Goal: Task Accomplishment & Management: Manage account settings

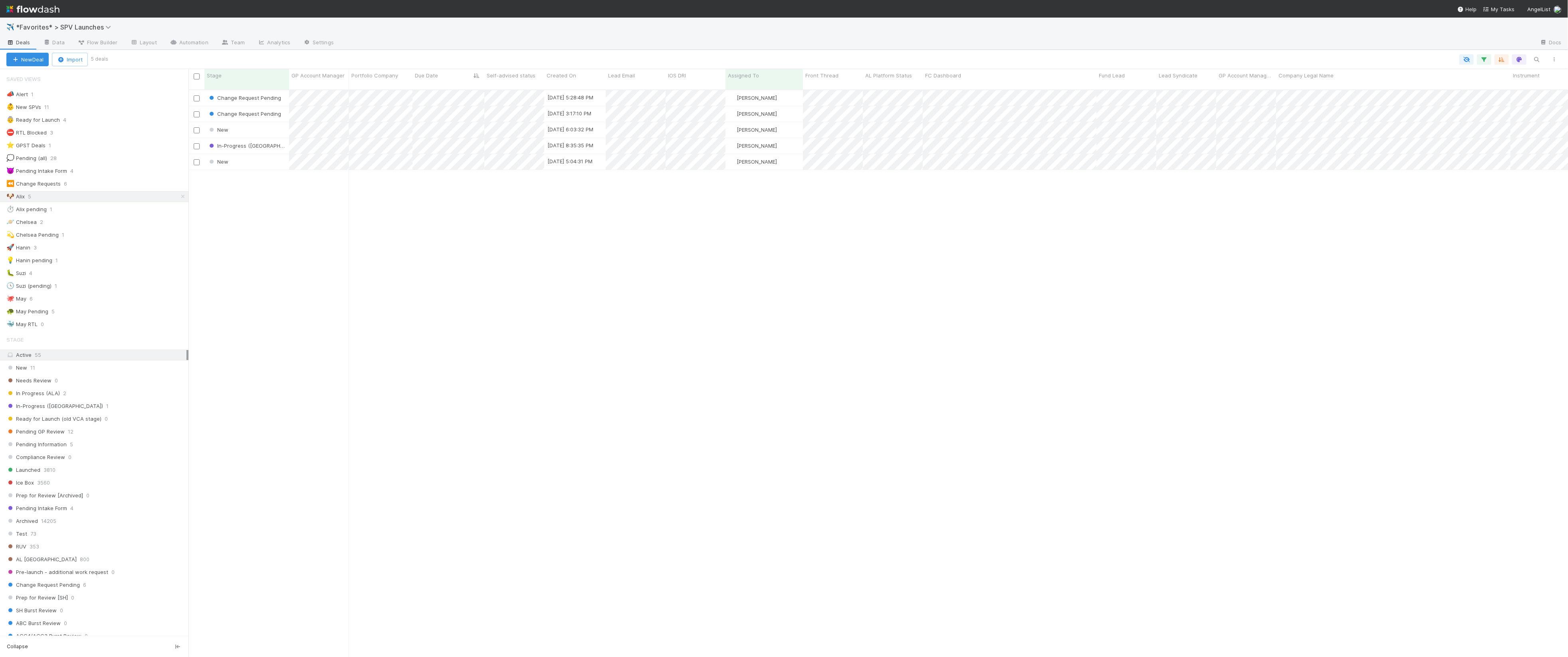
scroll to position [574, 1380]
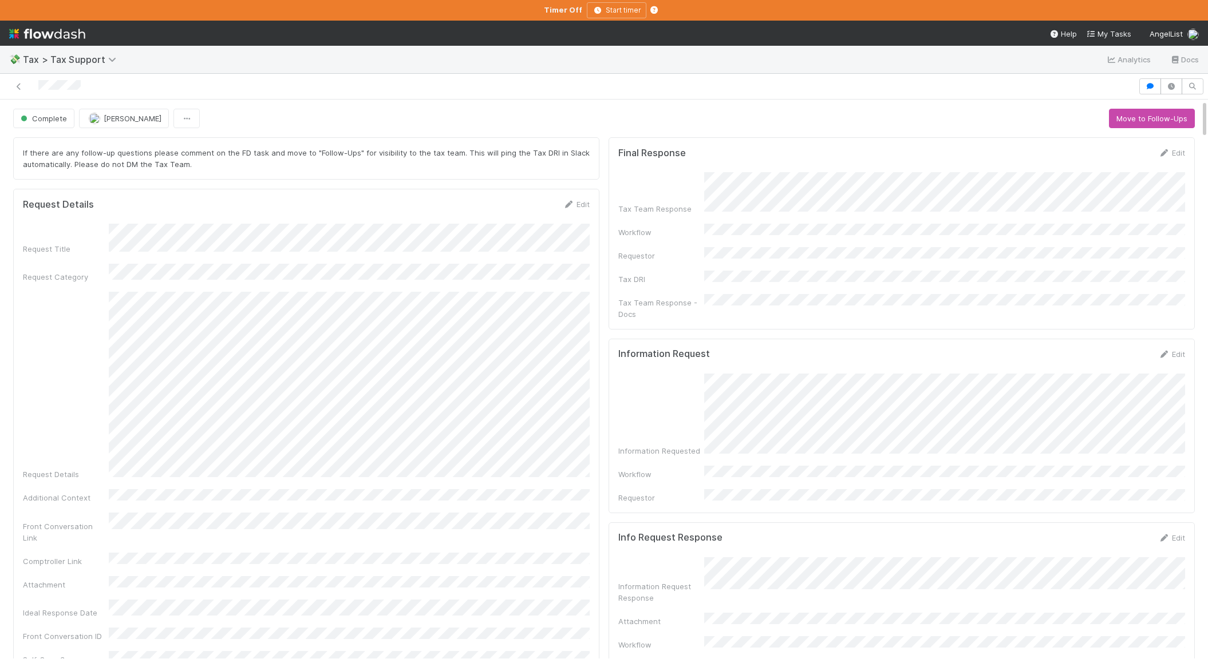
click at [708, 592] on div "Information Request Response Attachment Workflow Requestor" at bounding box center [901, 616] width 567 height 117
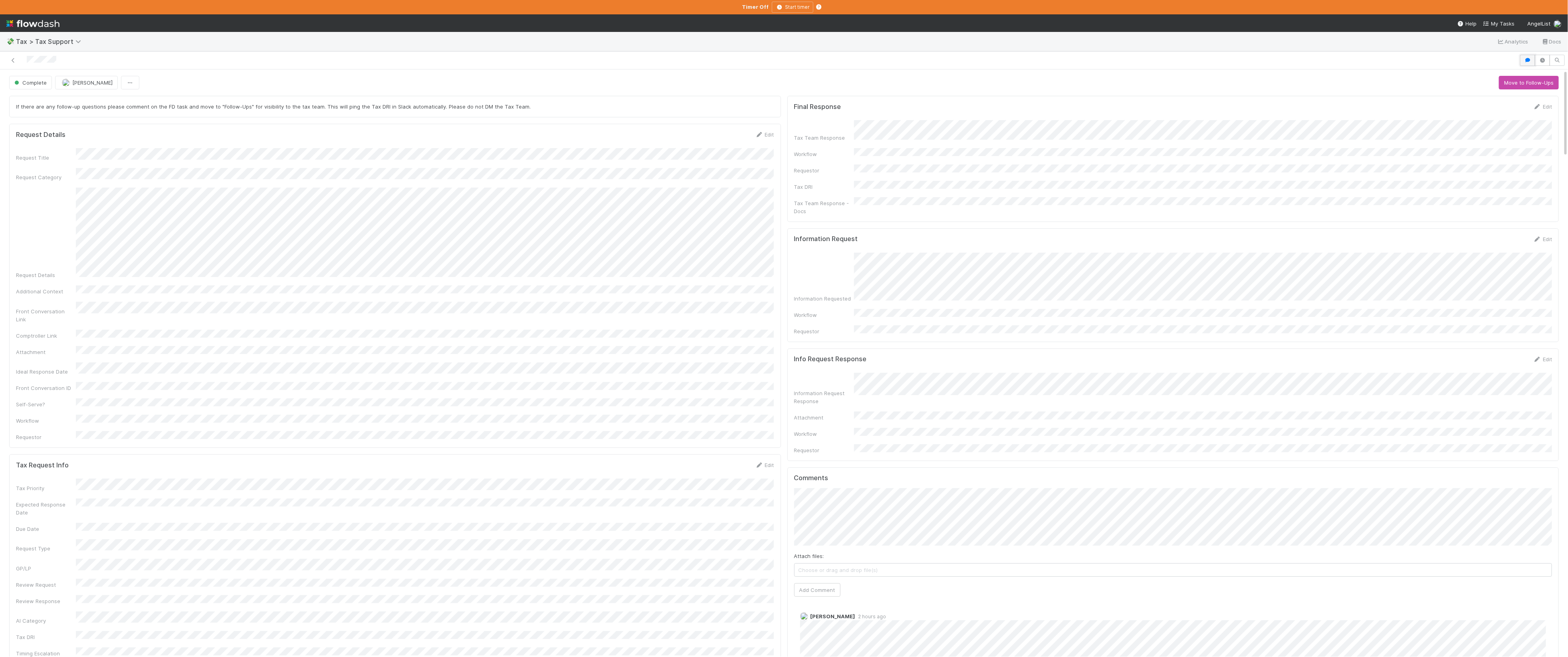
click at [842, 58] on icon "button" at bounding box center [1527, 60] width 8 height 5
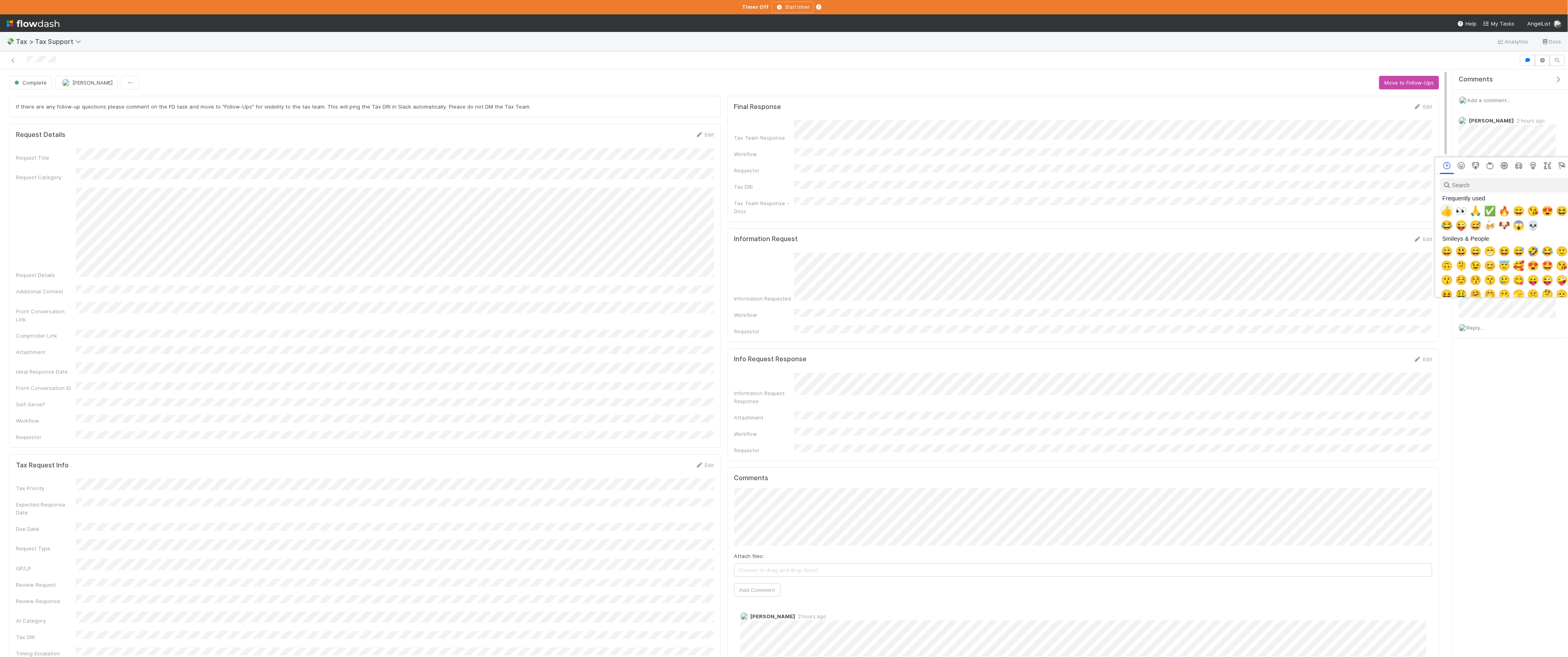
click at [842, 209] on div "👍" at bounding box center [1447, 211] width 15 height 15
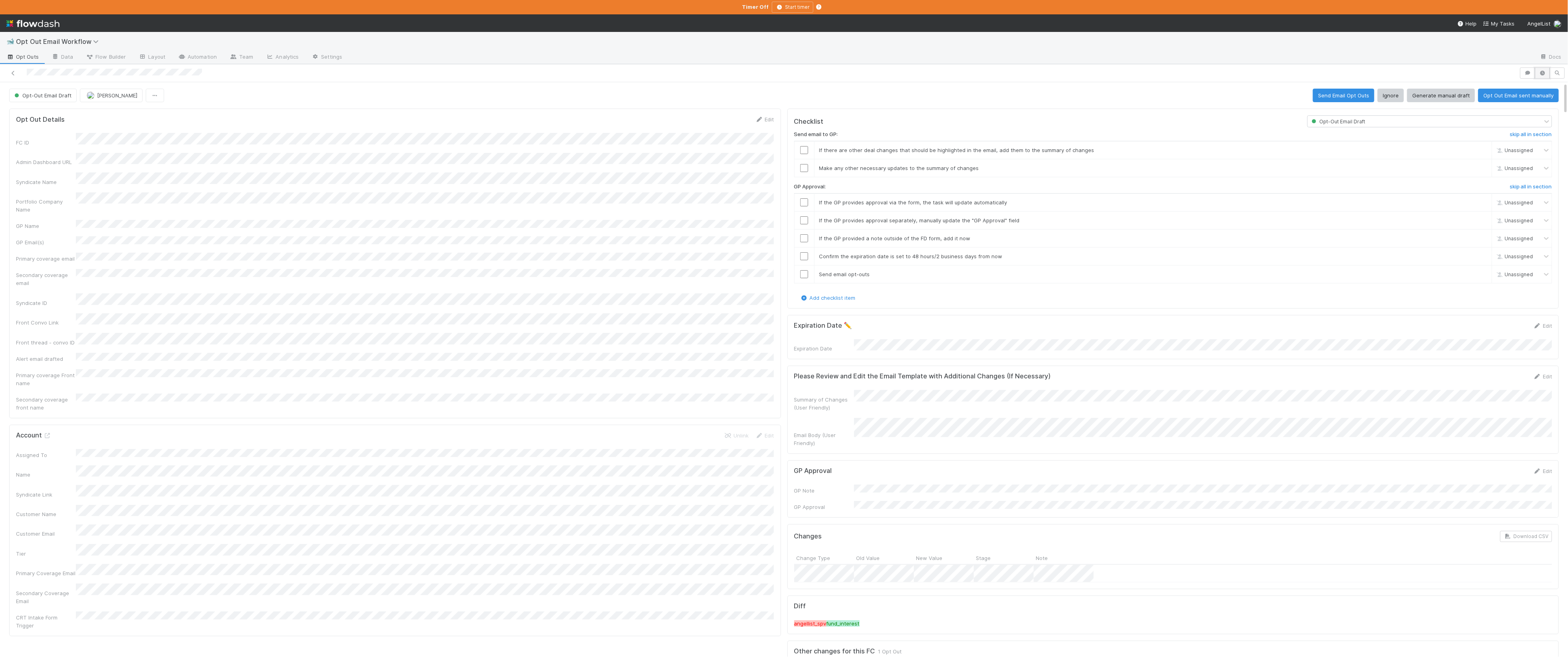
click at [1545, 70] on icon "button" at bounding box center [1541, 73] width 8 height 5
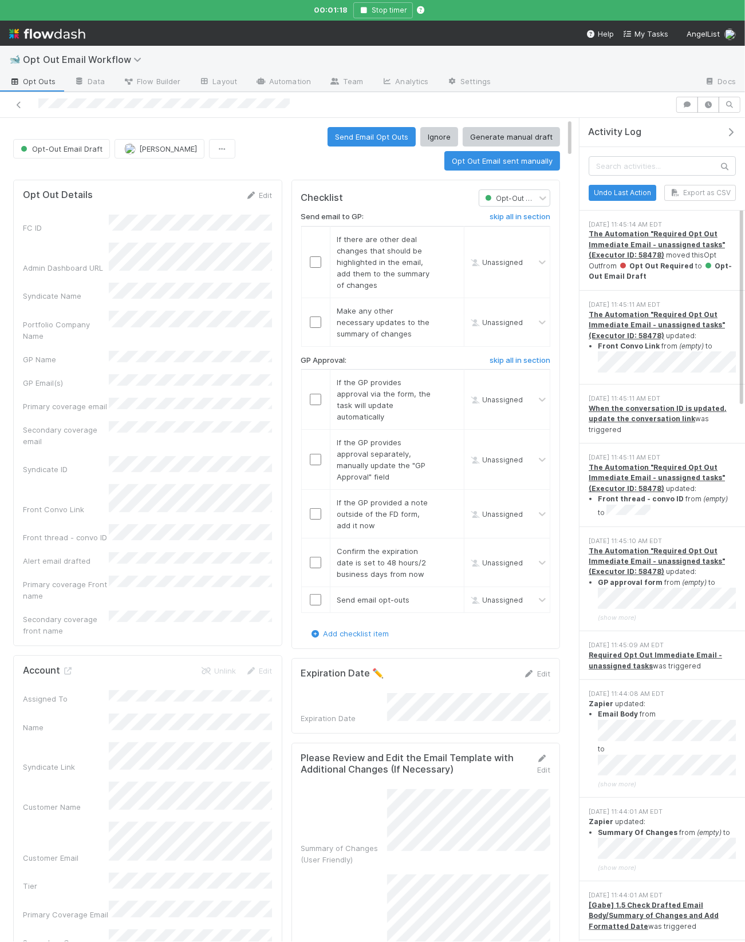
click at [679, 292] on div "8/18/25, 11:45:11 AM EDT The Automation "Required Opt Out Immediate Email - una…" at bounding box center [661, 338] width 165 height 94
click at [721, 167] on icon at bounding box center [725, 166] width 22 height 18
click at [675, 174] on input "text" at bounding box center [661, 165] width 147 height 19
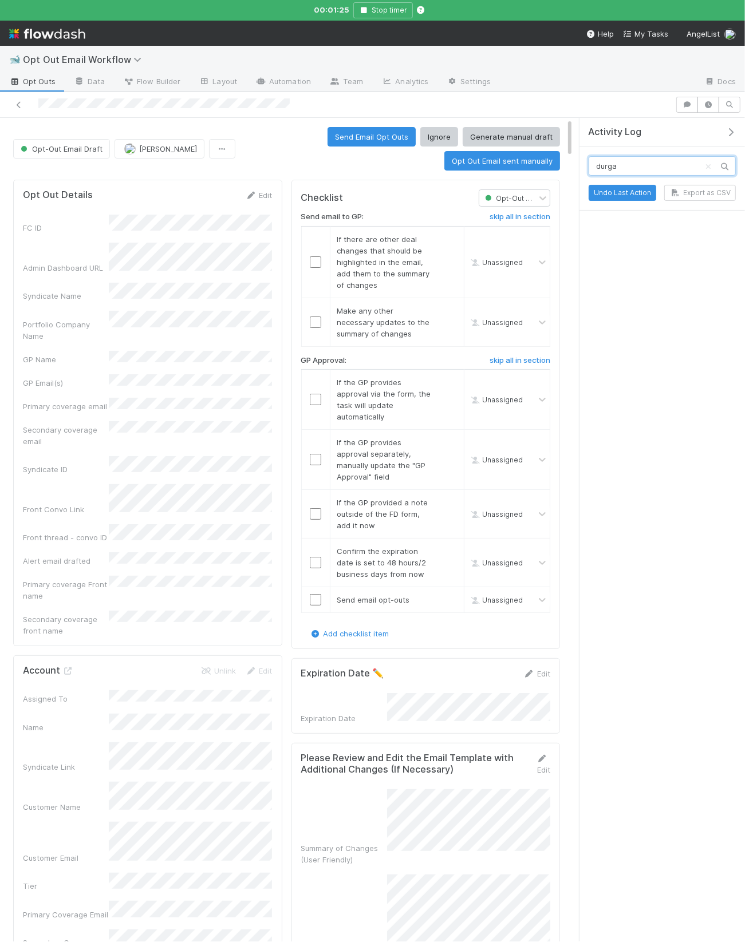
type input "durga"
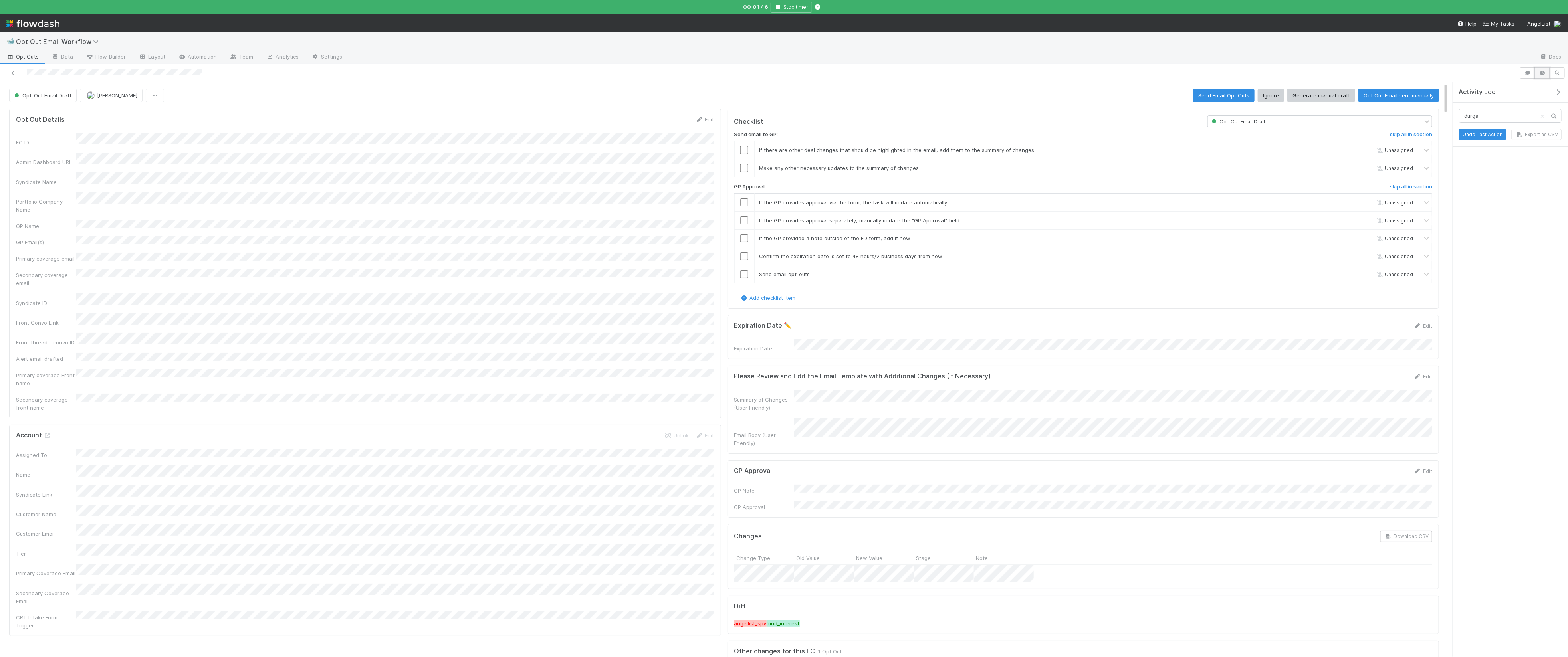
click at [1541, 74] on icon "button" at bounding box center [1541, 73] width 8 height 5
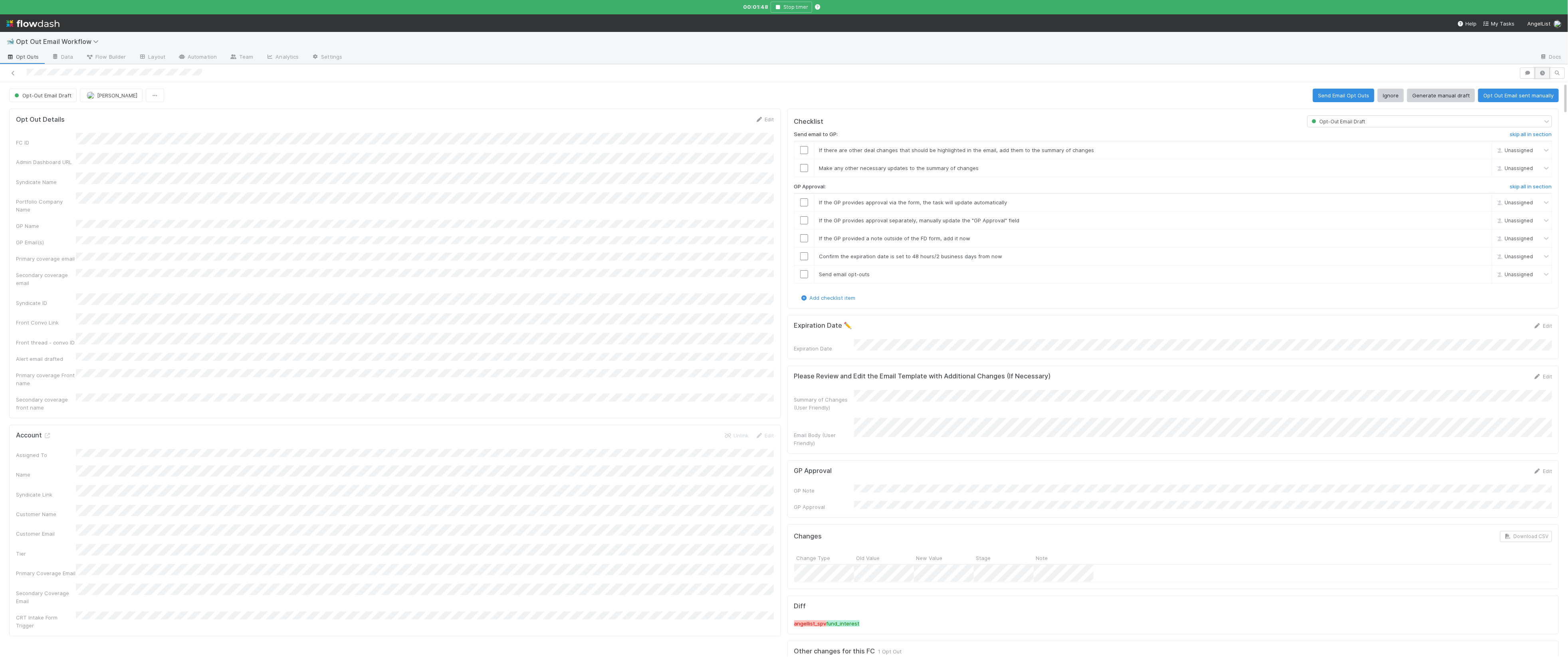
click at [1544, 76] on button "button" at bounding box center [1542, 73] width 15 height 11
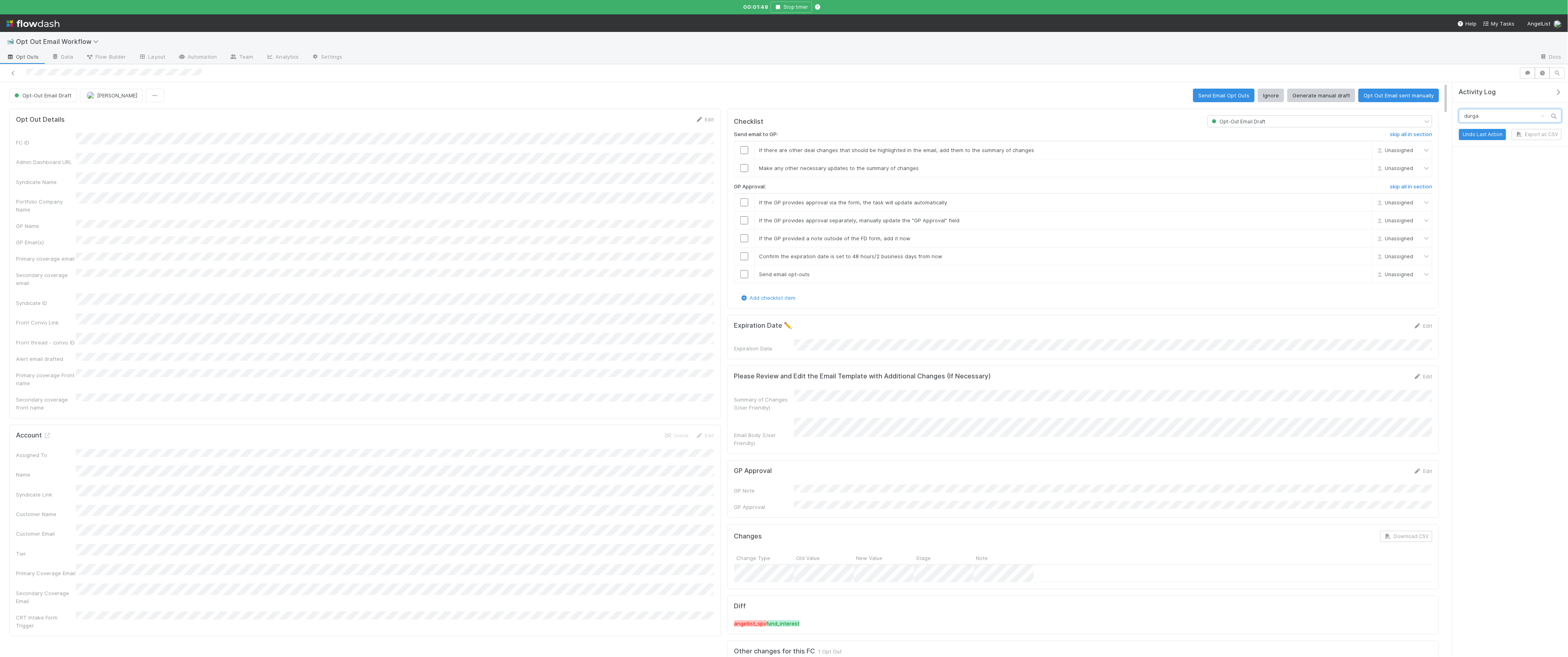
click at [1531, 116] on input "durga" at bounding box center [1510, 115] width 103 height 13
click at [1540, 115] on icon "Clear search" at bounding box center [1541, 116] width 8 height 5
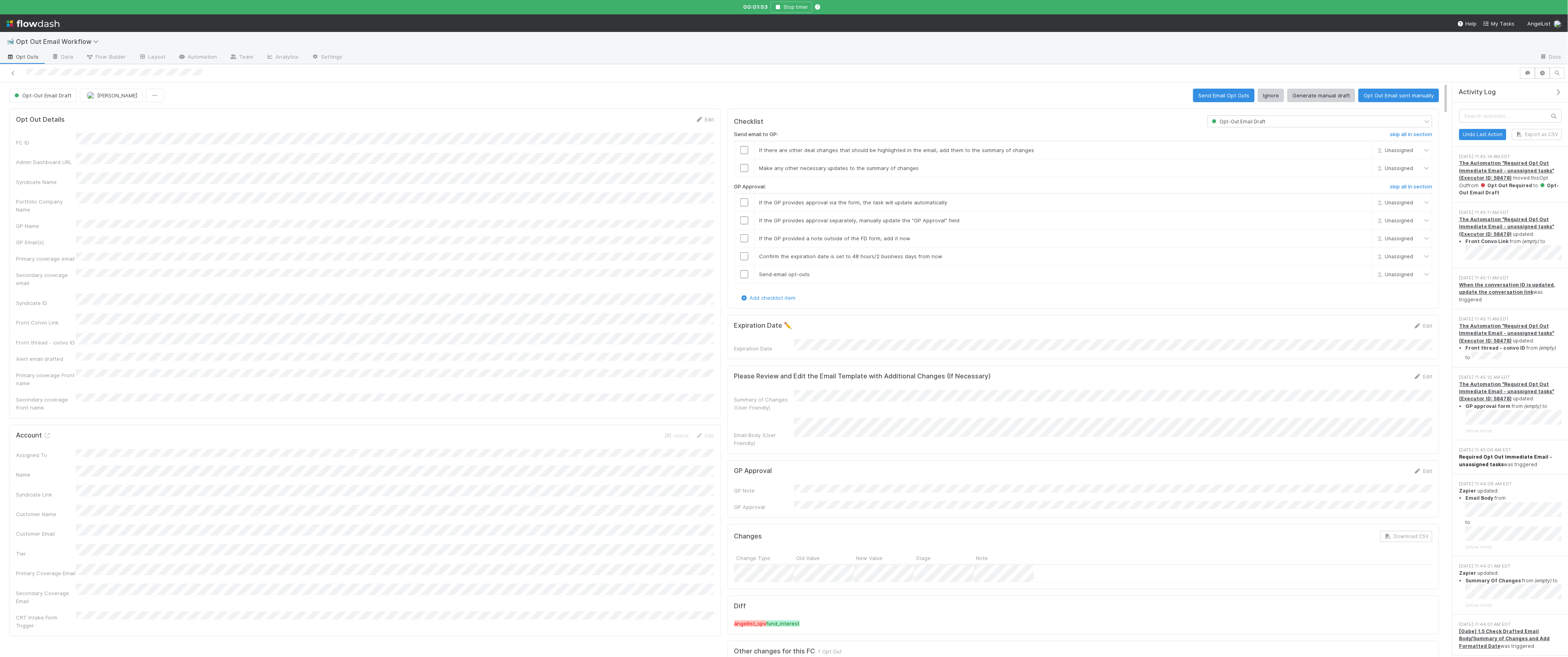
click at [1493, 454] on strong "Required Opt Out Immediate Email - unassigned tasks" at bounding box center [1505, 460] width 93 height 13
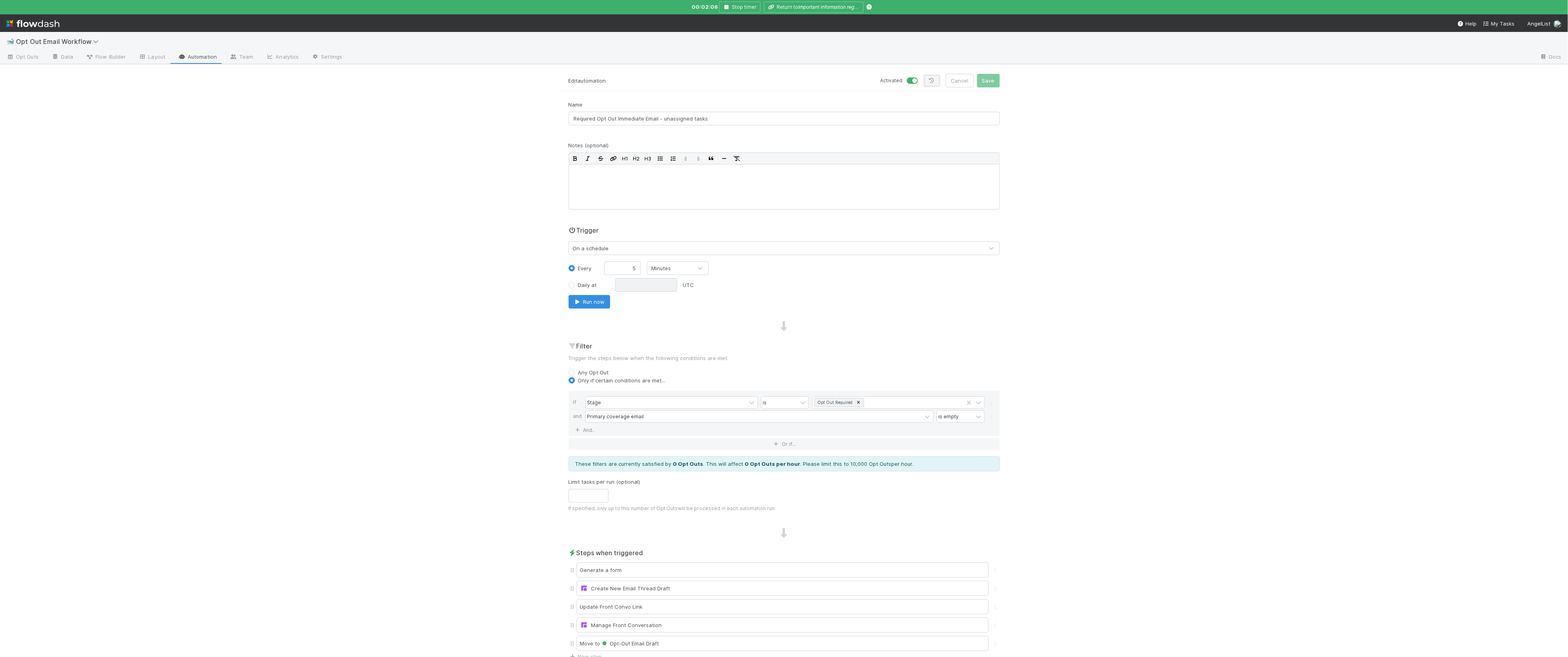
click at [930, 84] on link at bounding box center [932, 81] width 15 height 11
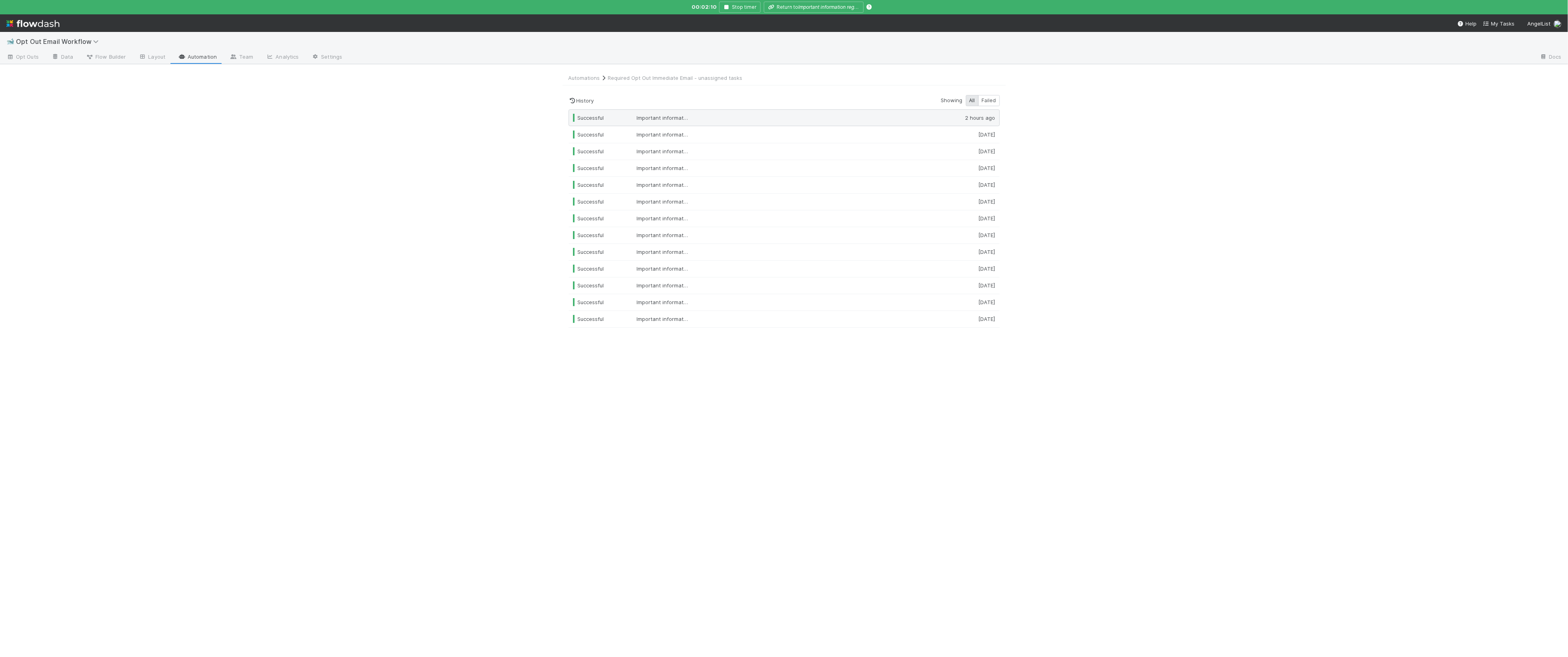
click at [730, 116] on div at bounding box center [824, 117] width 227 height 8
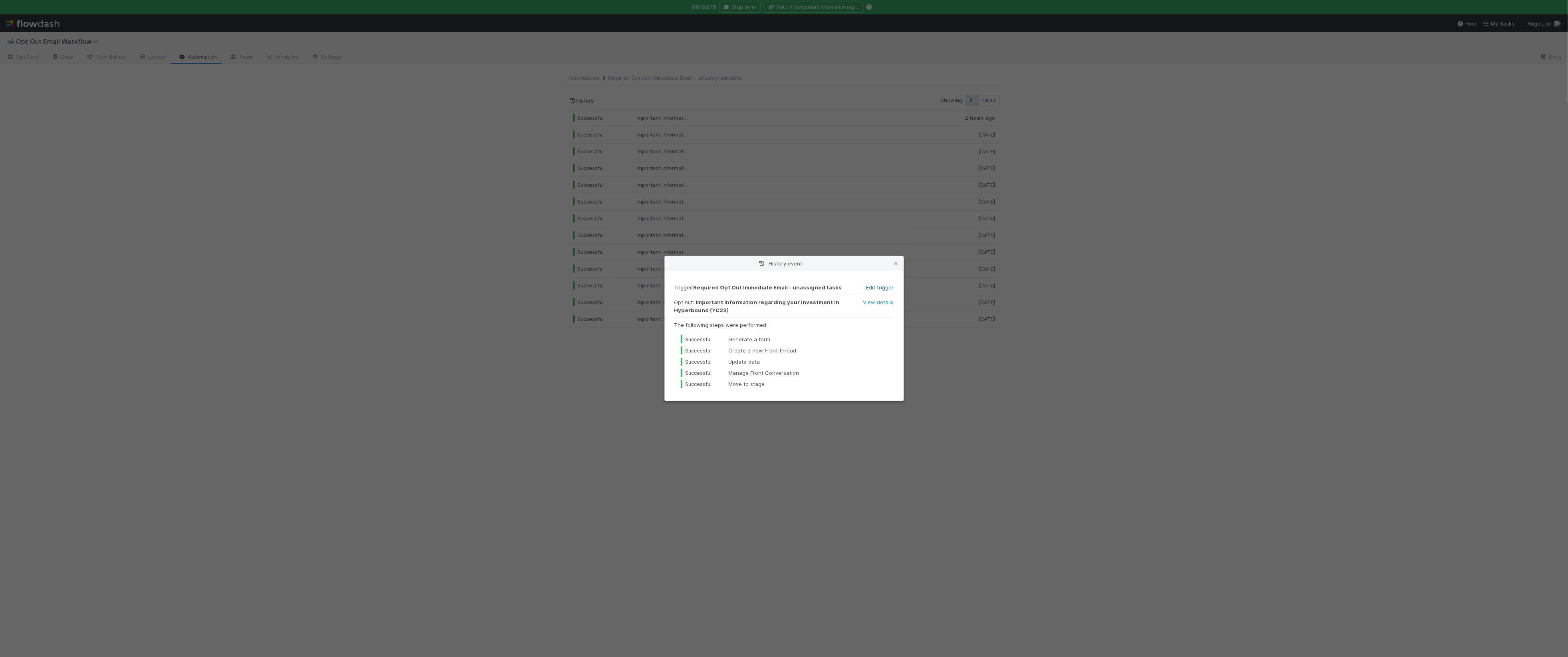
click at [879, 285] on link "Edit trigger" at bounding box center [880, 287] width 27 height 6
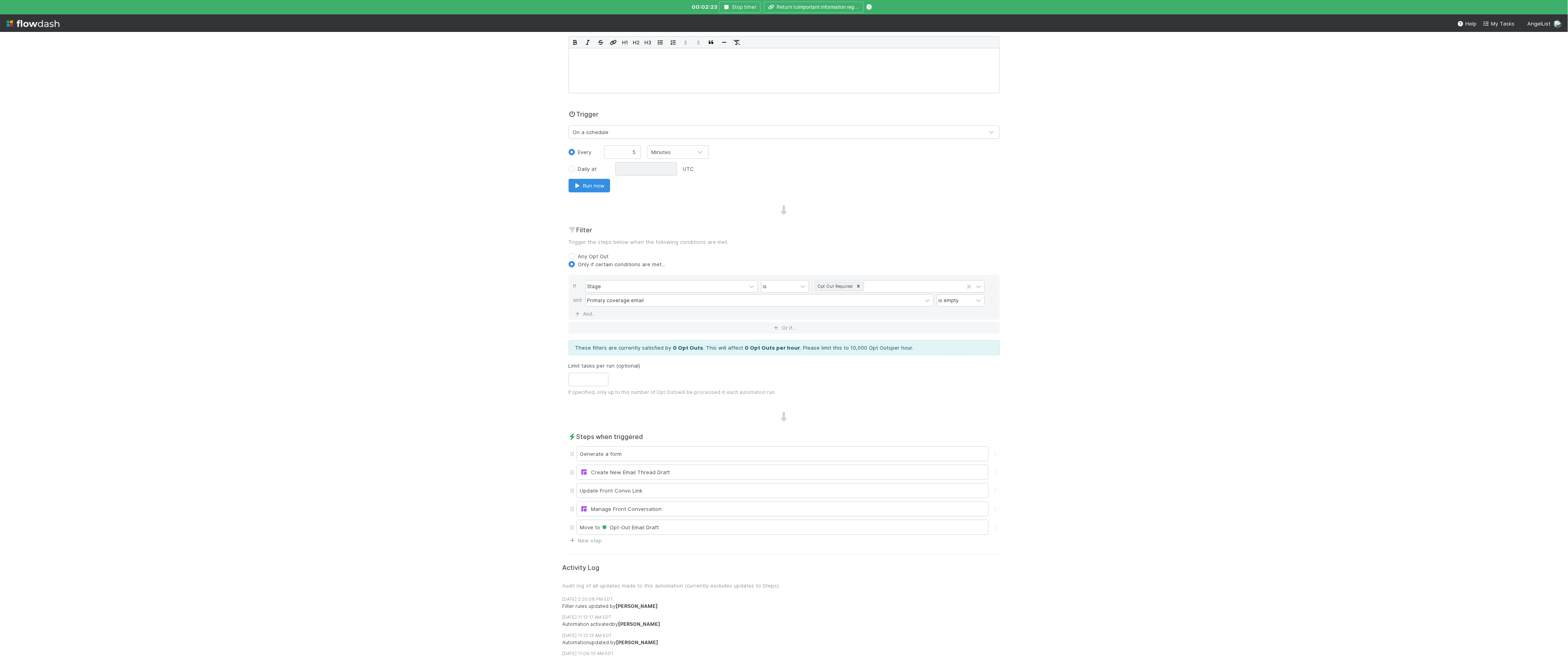
scroll to position [130, 0]
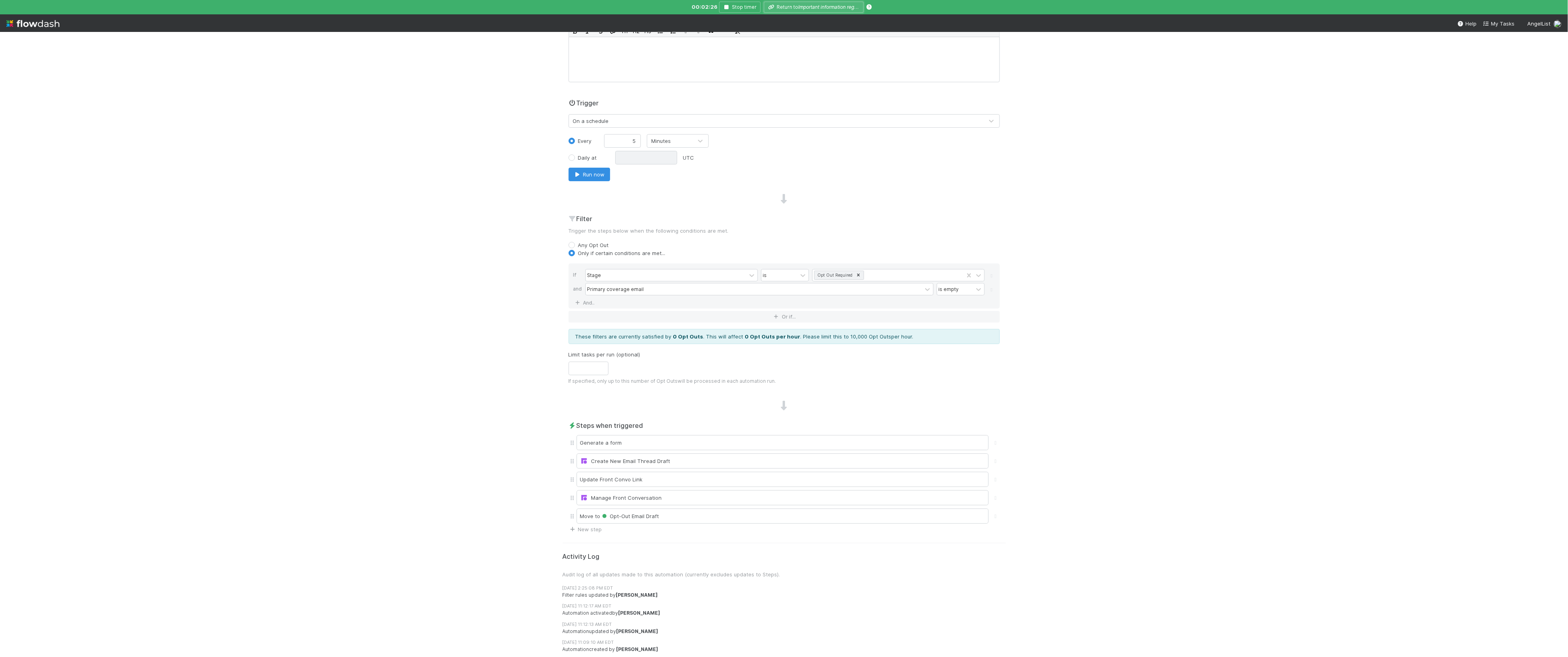
click at [790, 4] on button "Return to Important information regarding your investment in Hyperbound (YC23)" at bounding box center [813, 7] width 100 height 11
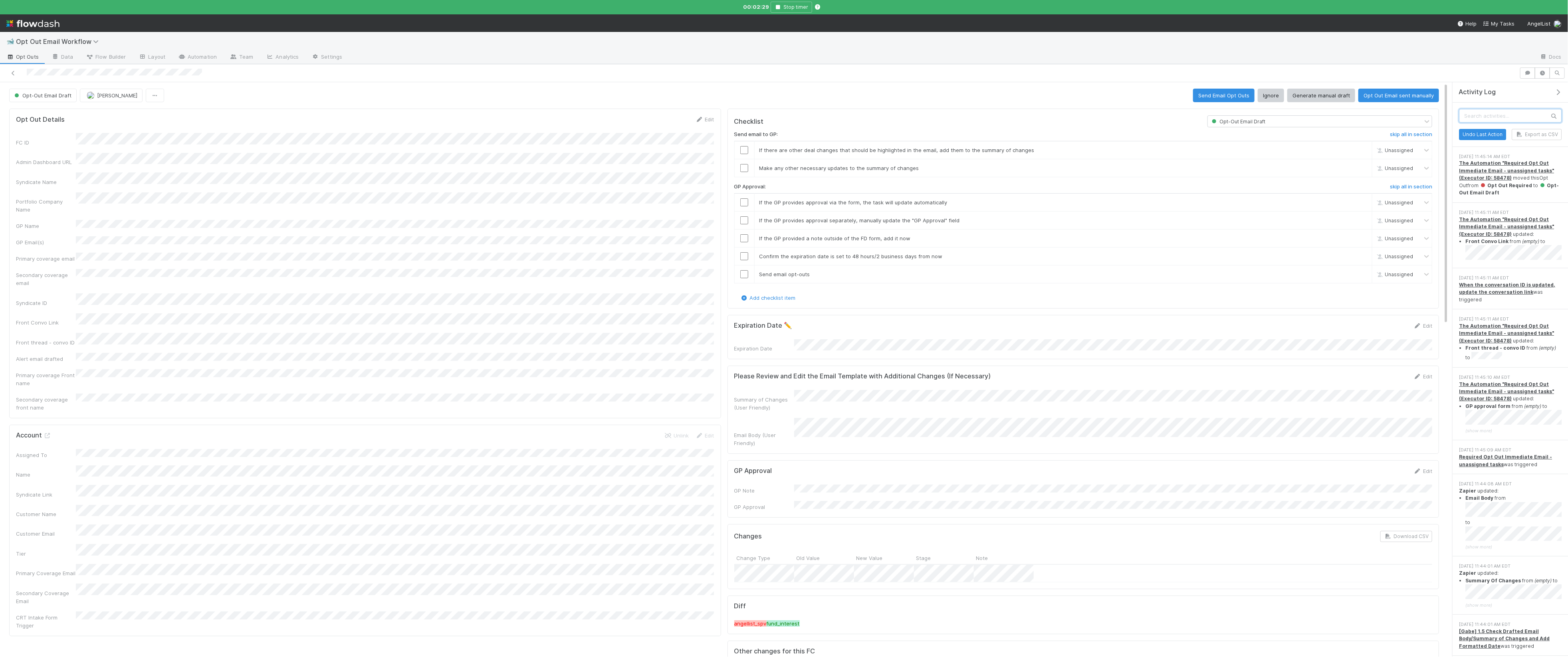
click at [1502, 116] on input "text" at bounding box center [1510, 115] width 103 height 13
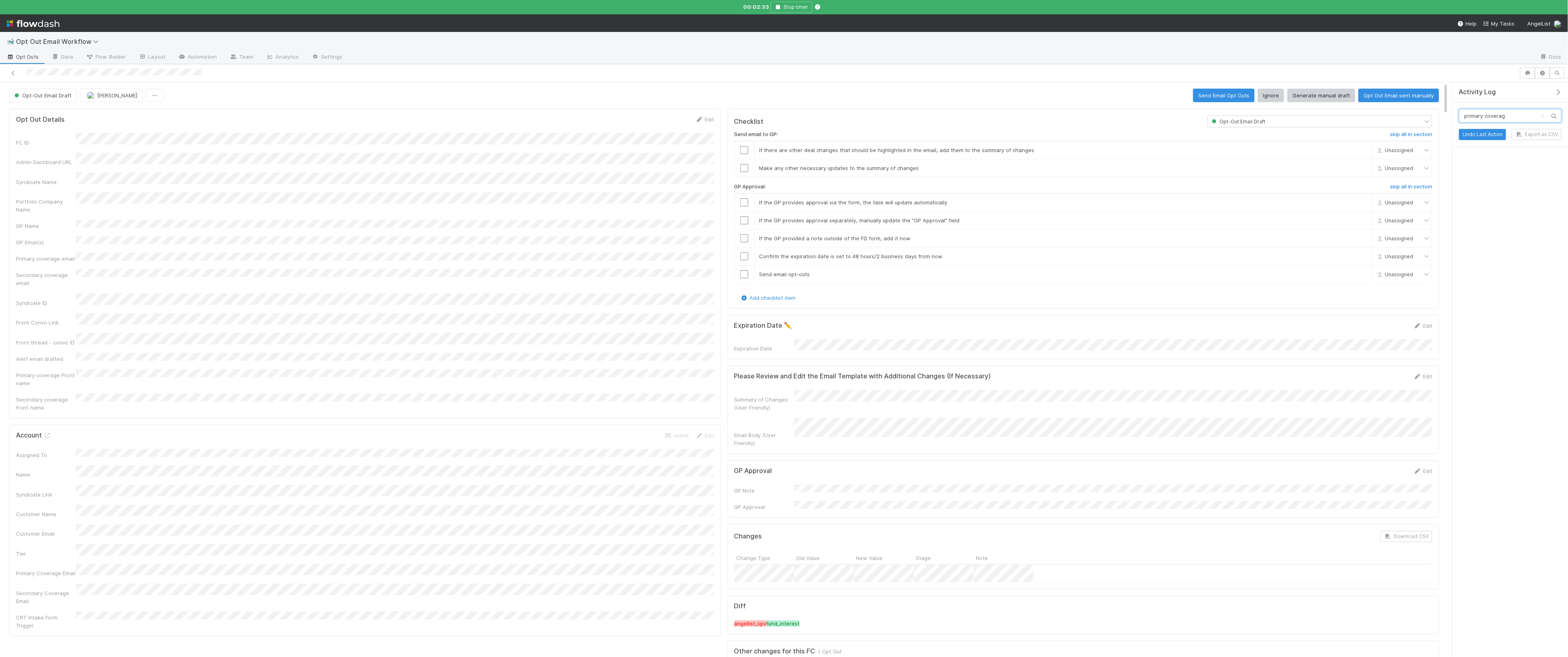
type input "primary coverage"
type input "link"
click at [1546, 116] on icon "Clear search" at bounding box center [1541, 116] width 8 height 5
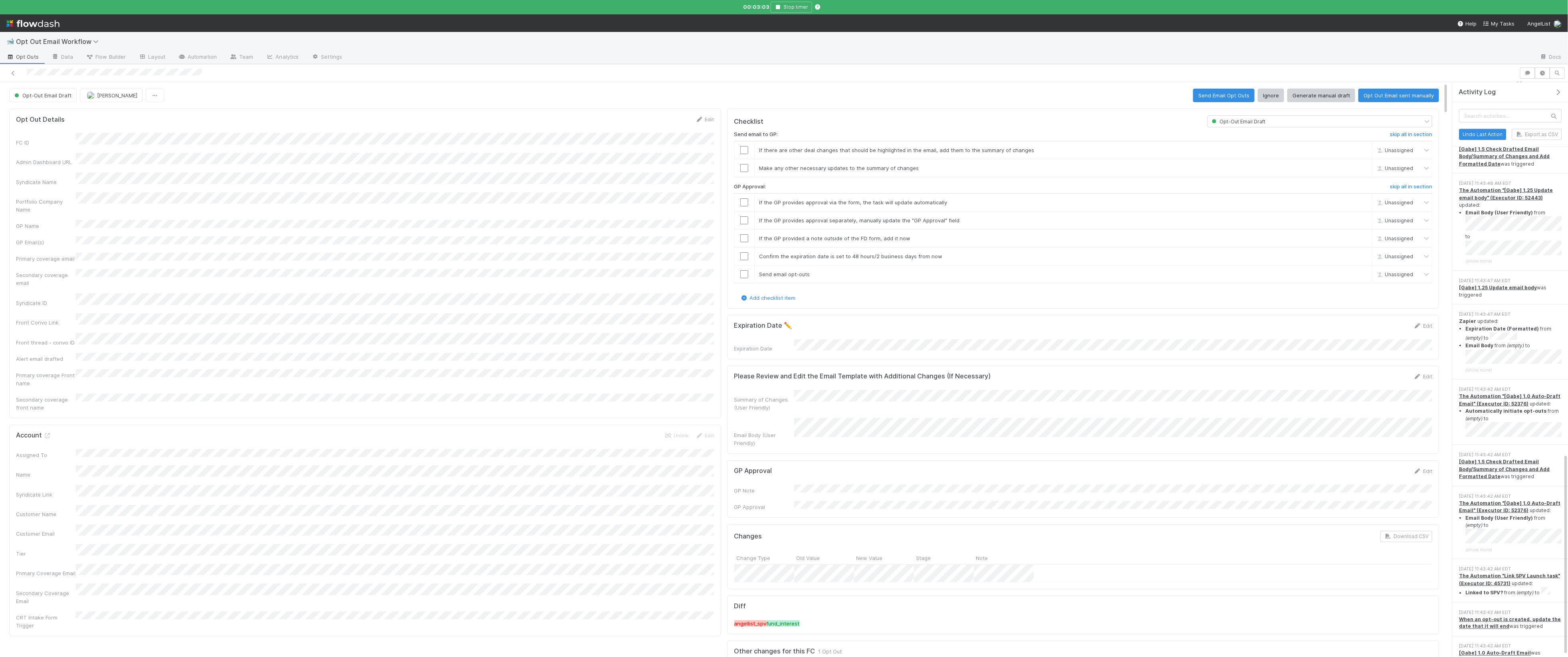
scroll to position [1058, 0]
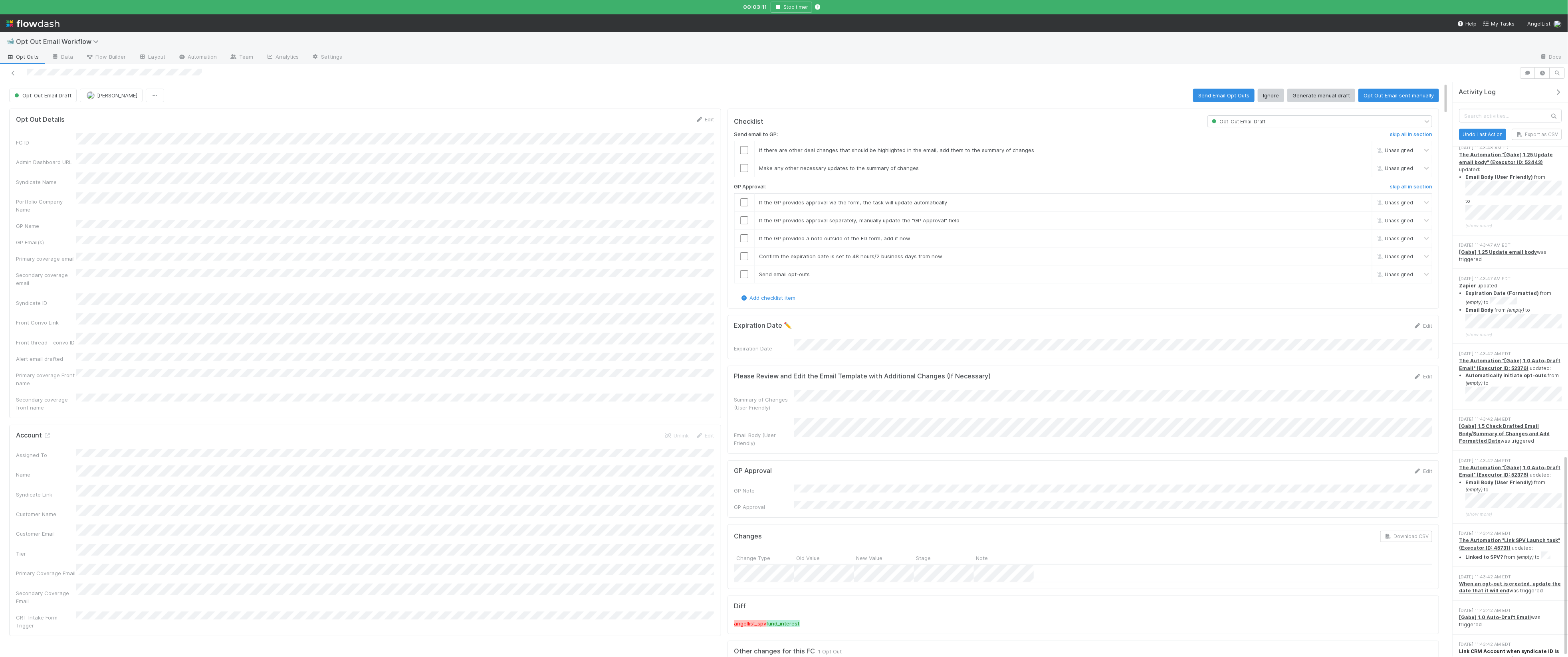
click at [1501, 649] on strong "Link CRM Account when syndicate ID is added or an opt-out is created" at bounding box center [1509, 655] width 100 height 13
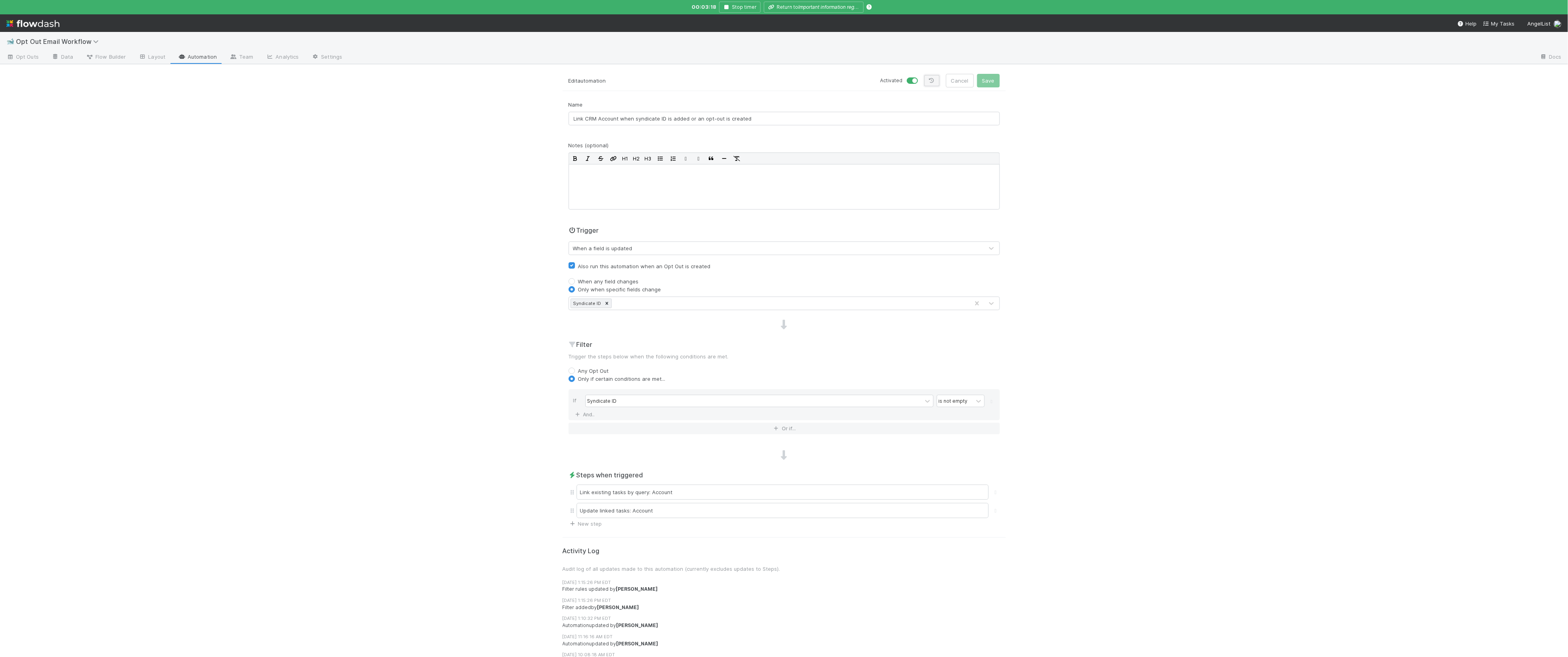
click at [938, 83] on link at bounding box center [932, 81] width 15 height 11
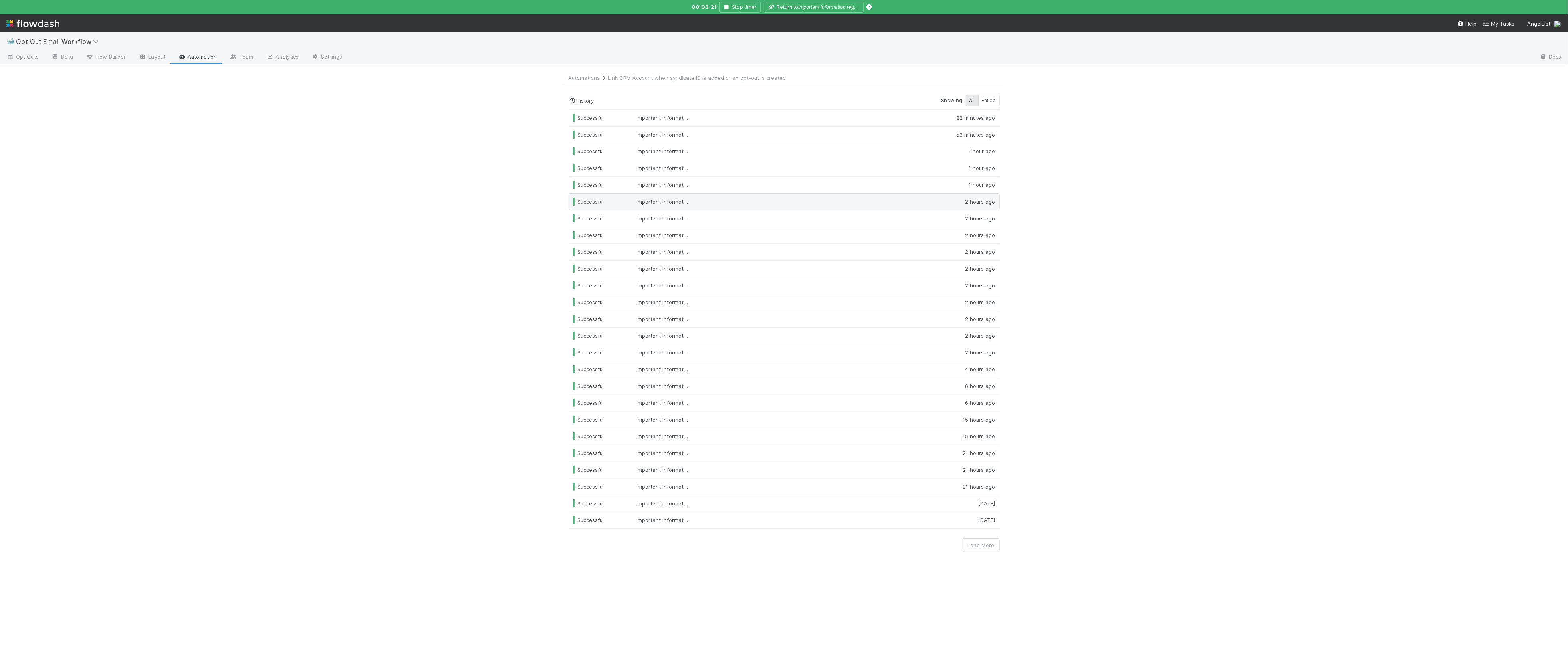
click at [890, 207] on div "Successful Important information regarding your investment in zodiac.fm 2 hours…" at bounding box center [784, 202] width 431 height 17
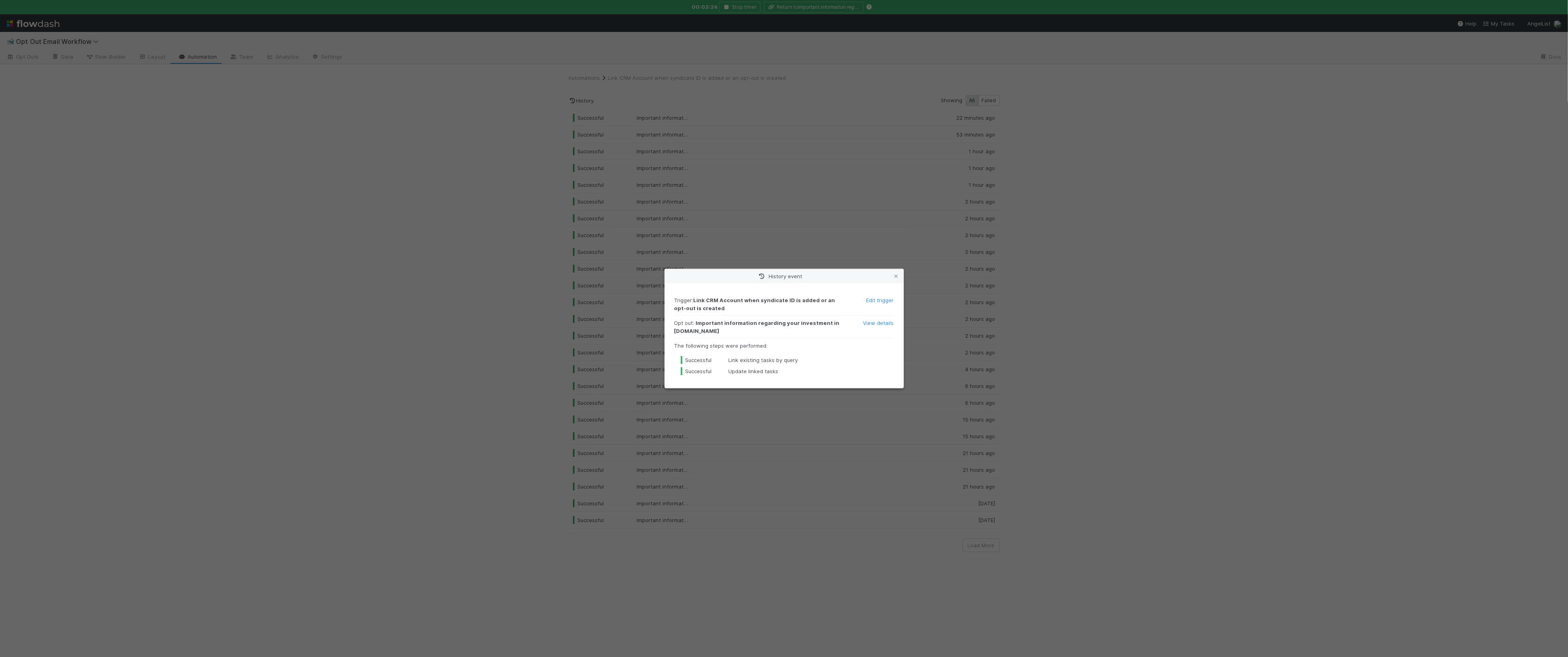
click at [890, 207] on div "History event Trigger : Link CRM Account when syndicate ID is added or an opt-o…" at bounding box center [784, 328] width 1568 height 657
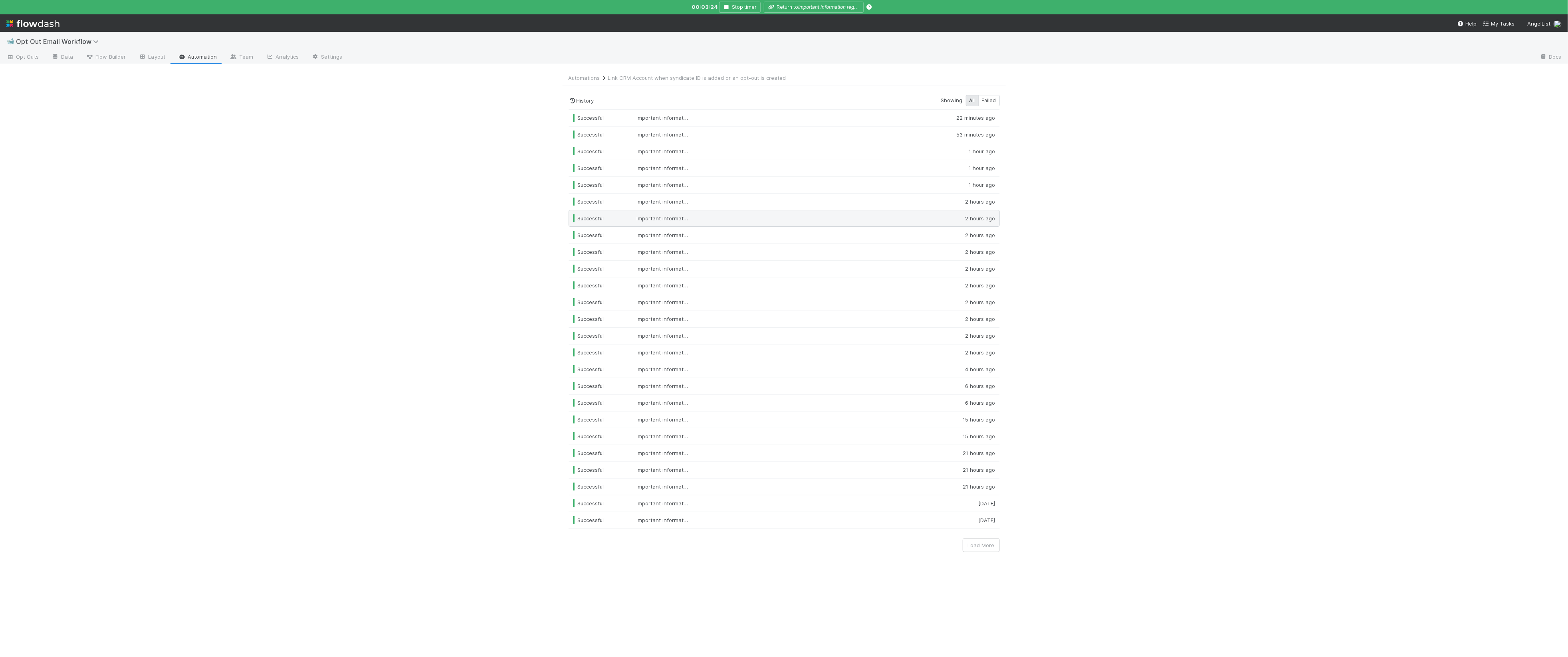
click at [891, 218] on div at bounding box center [824, 218] width 227 height 8
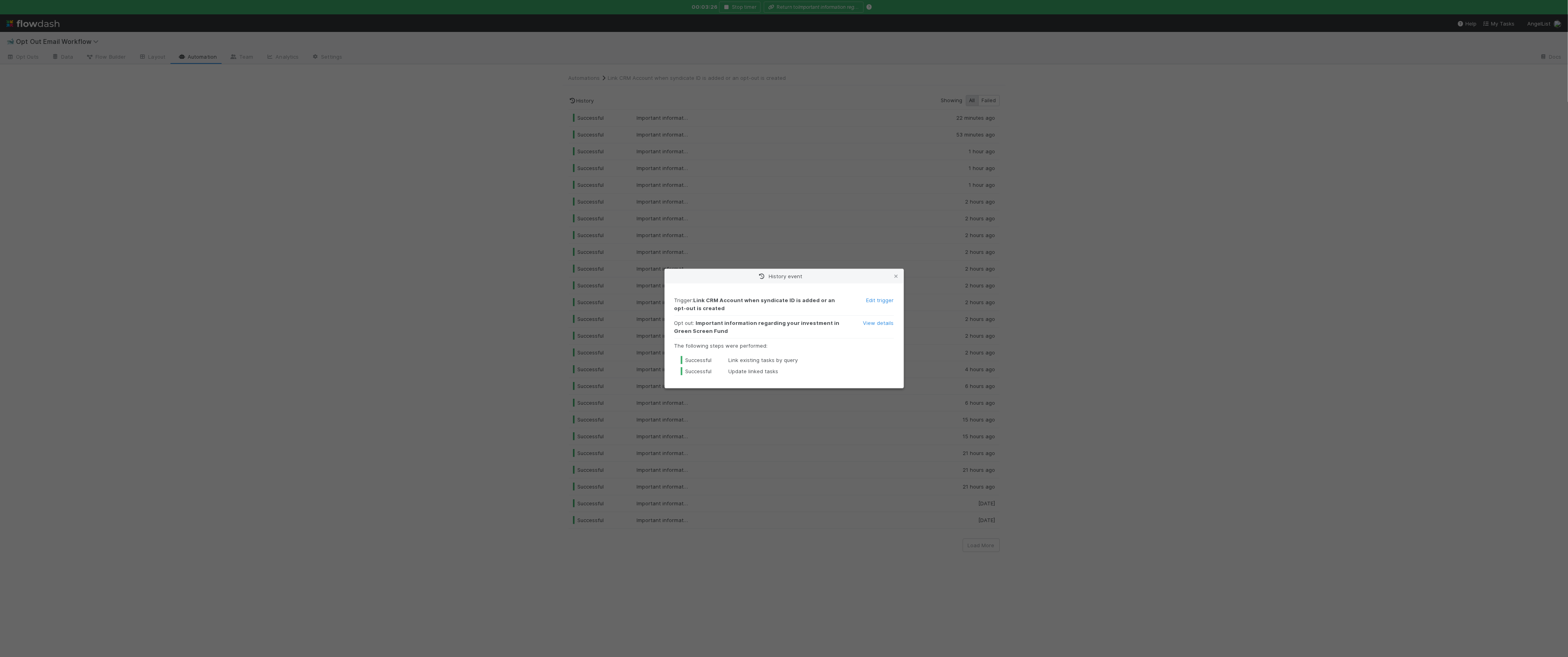
click at [891, 218] on div "History event Trigger : Link CRM Account when syndicate ID is added or an opt-o…" at bounding box center [784, 328] width 1568 height 657
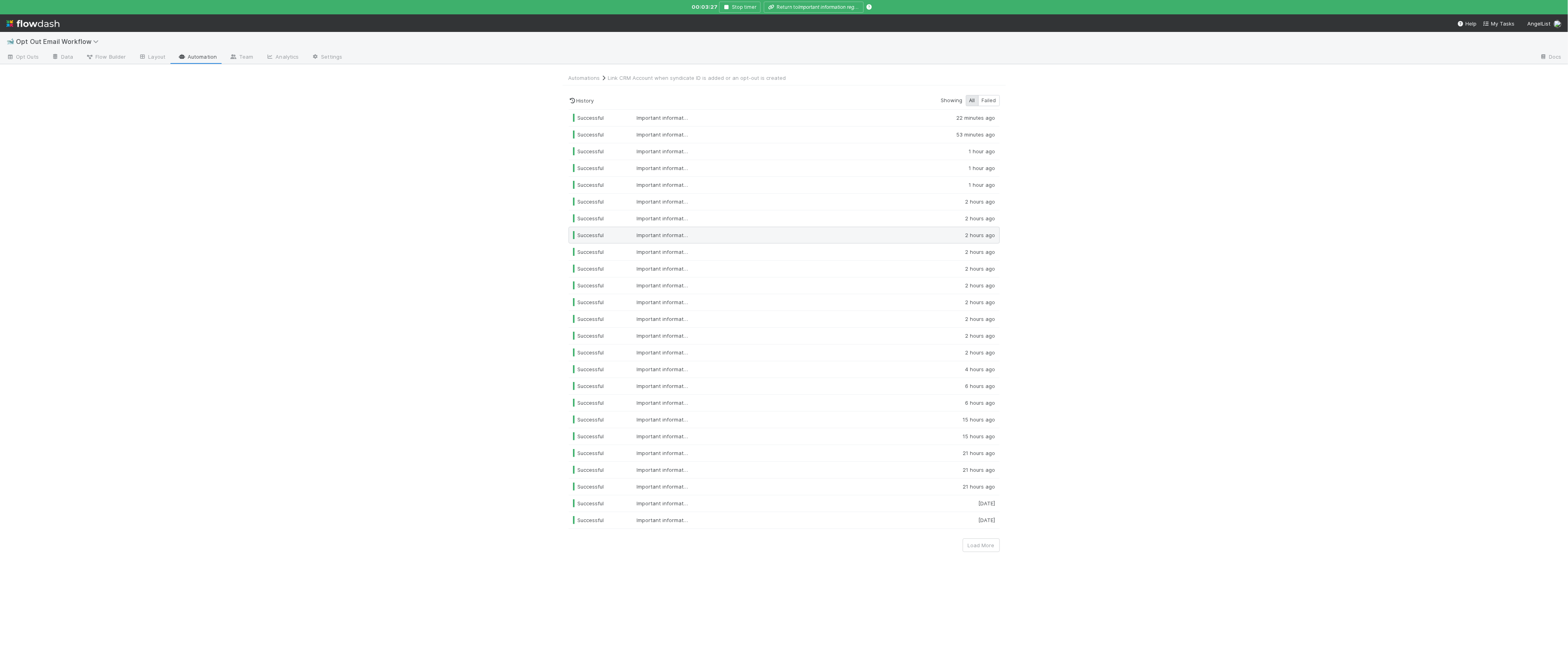
click at [894, 238] on div at bounding box center [824, 234] width 227 height 8
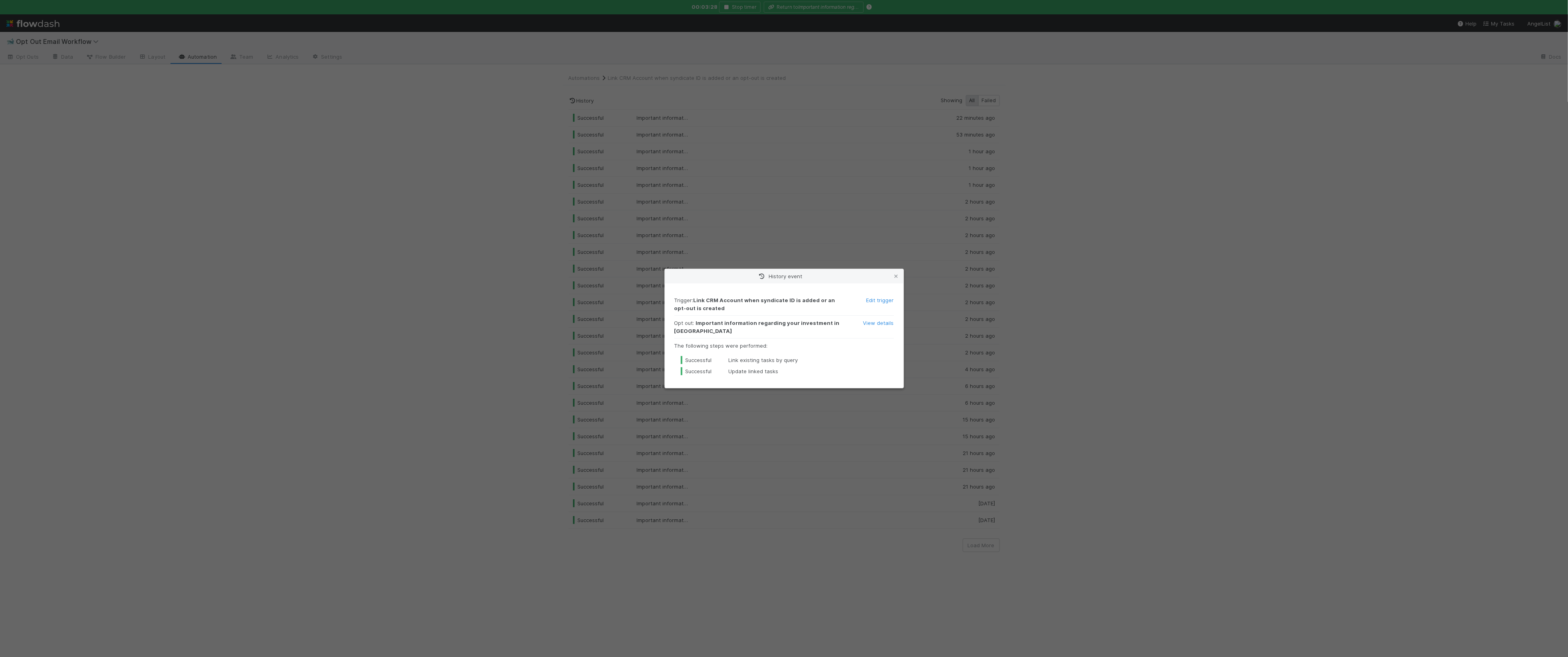
click at [896, 239] on div "History event Trigger : Link CRM Account when syndicate ID is added or an opt-o…" at bounding box center [784, 328] width 1568 height 657
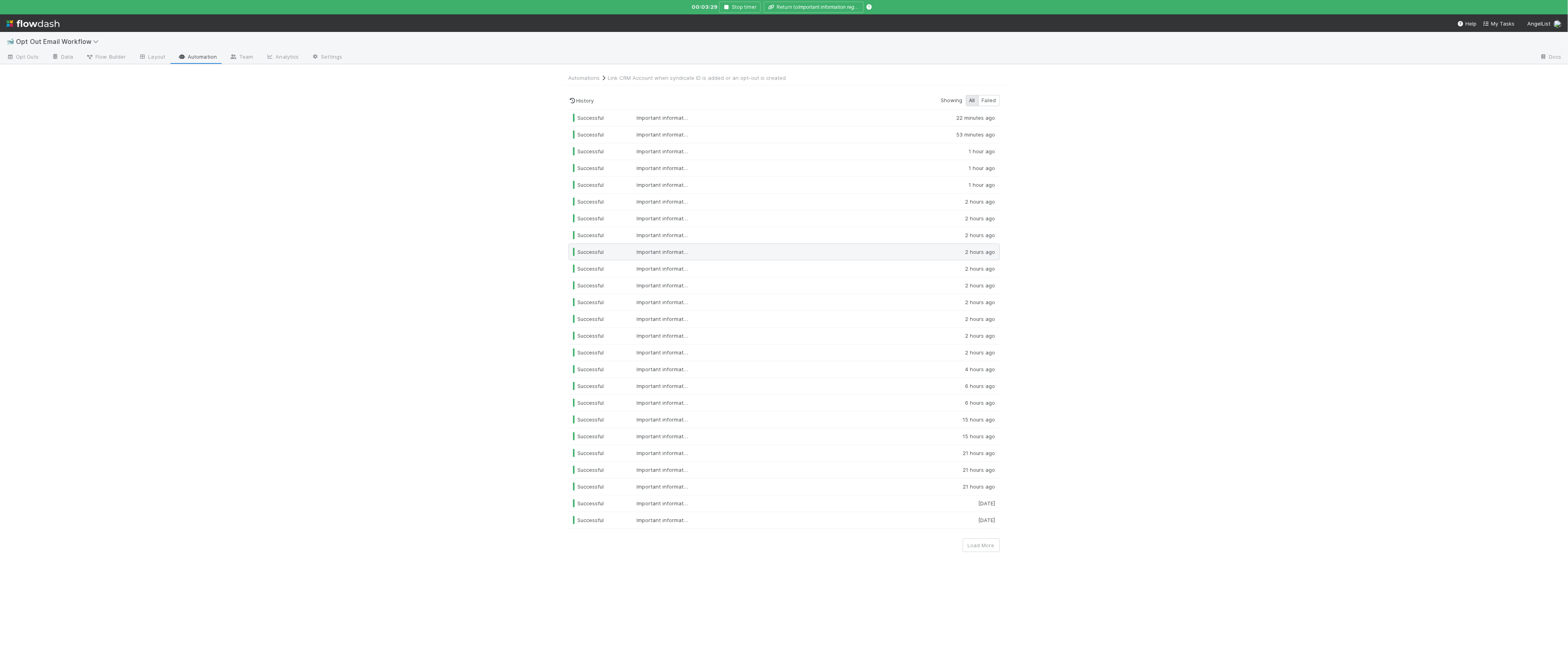
click at [892, 252] on div at bounding box center [824, 251] width 227 height 8
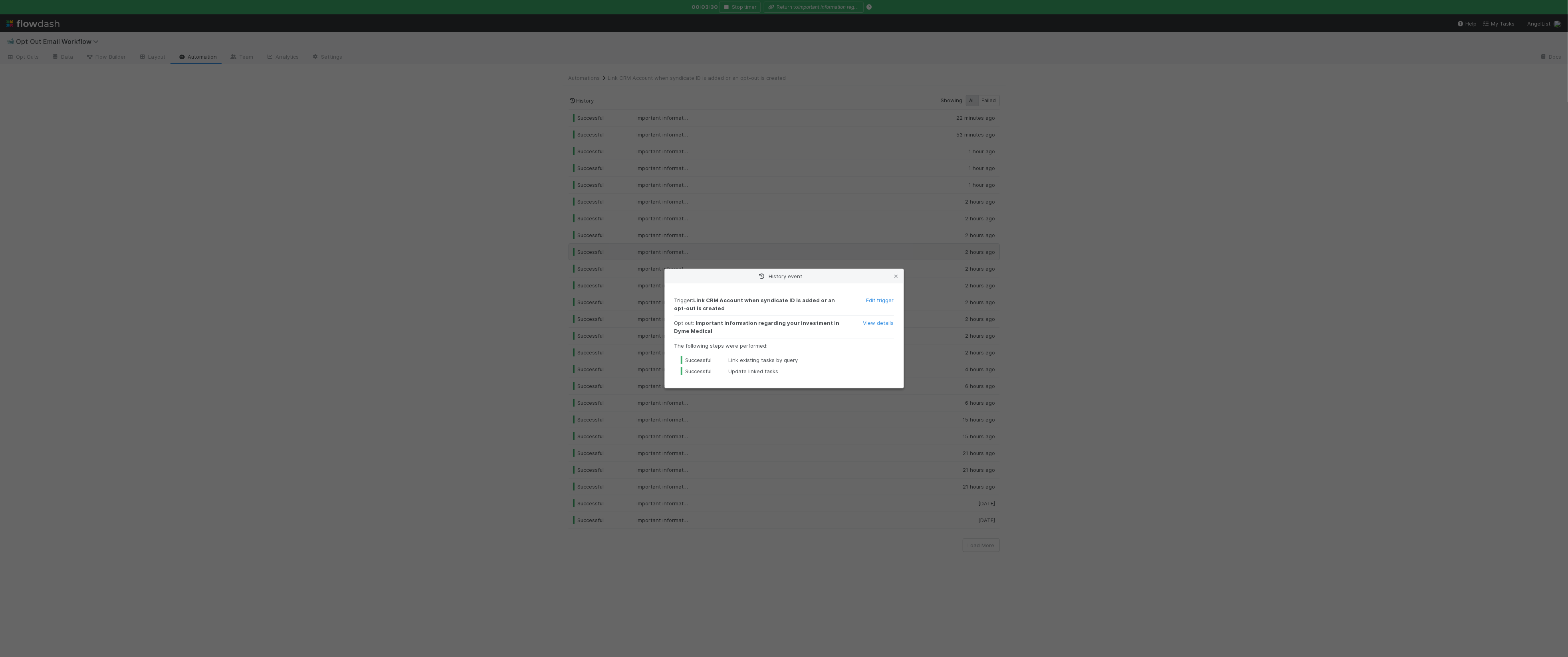
click at [892, 252] on div "History event Trigger : Link CRM Account when syndicate ID is added or an opt-o…" at bounding box center [784, 328] width 1568 height 657
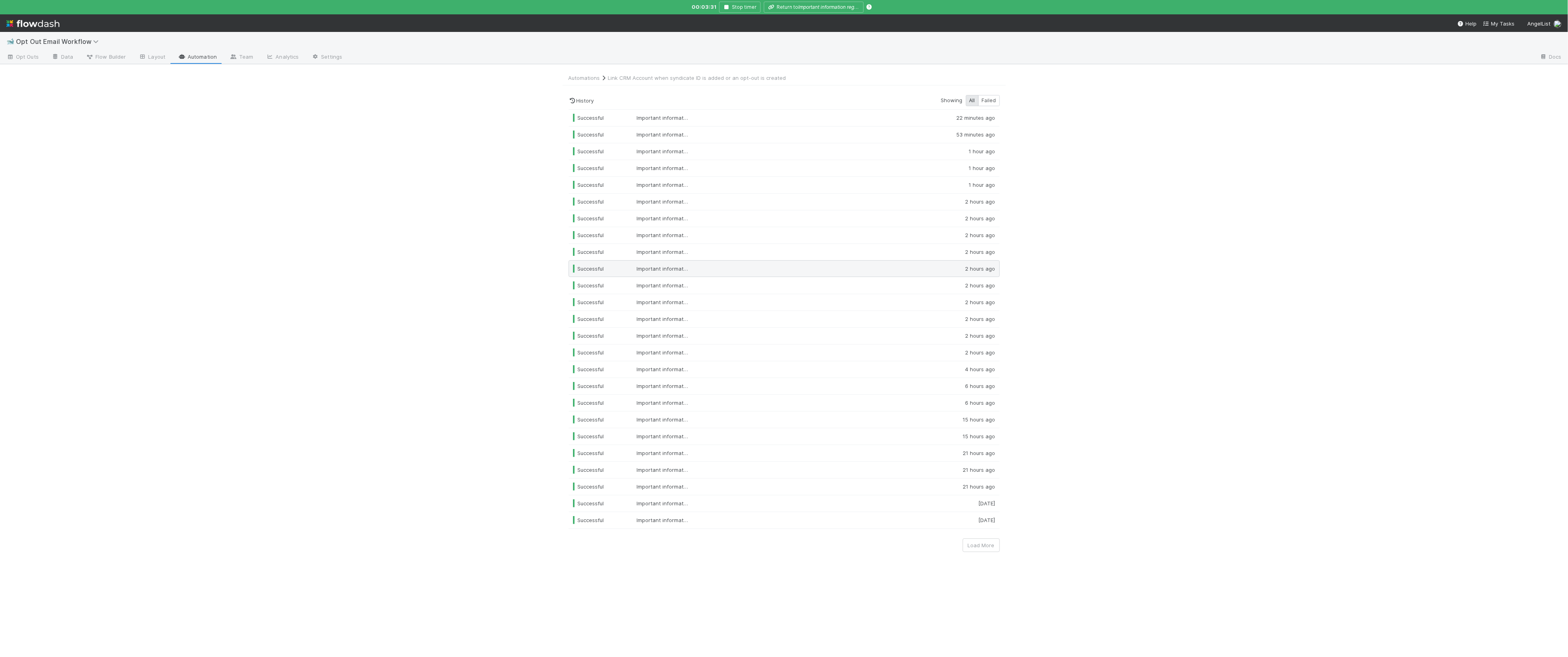
click at [892, 269] on div at bounding box center [824, 268] width 227 height 8
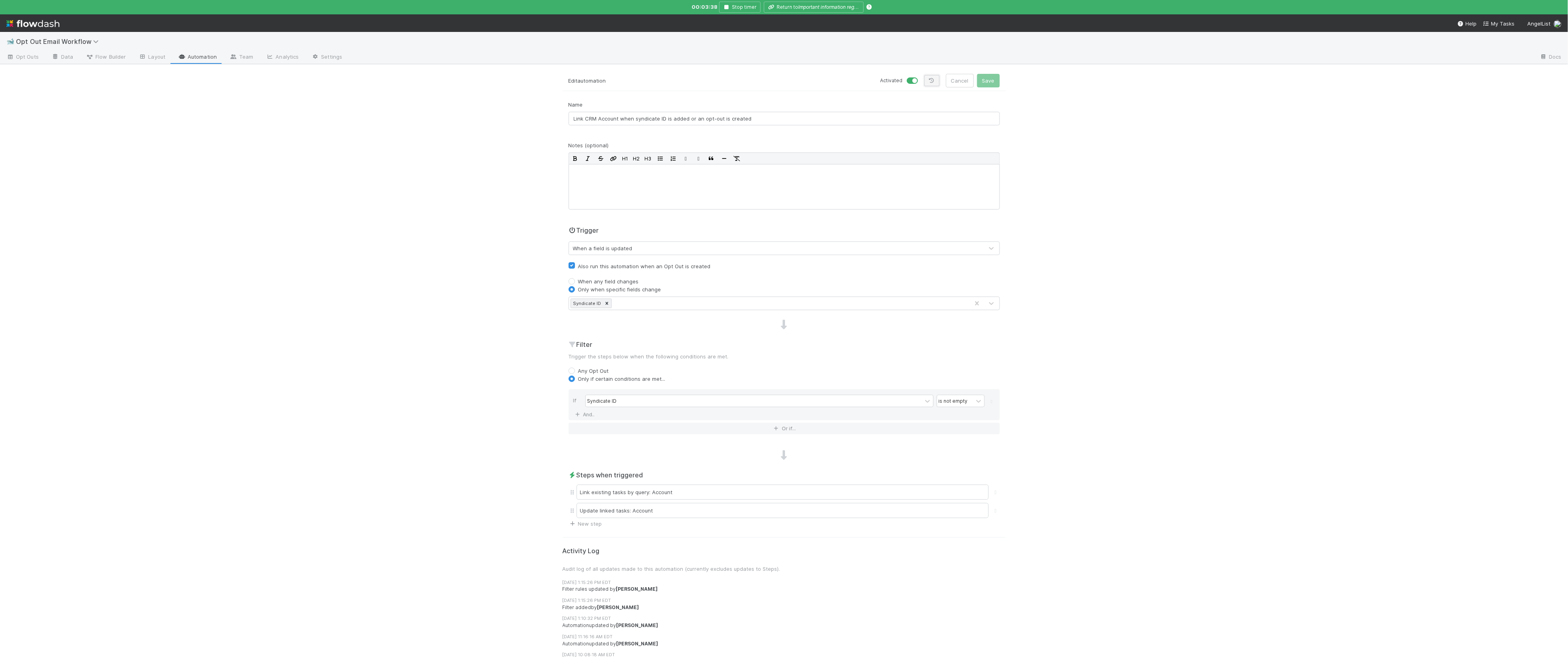
click at [930, 75] on link at bounding box center [932, 81] width 15 height 11
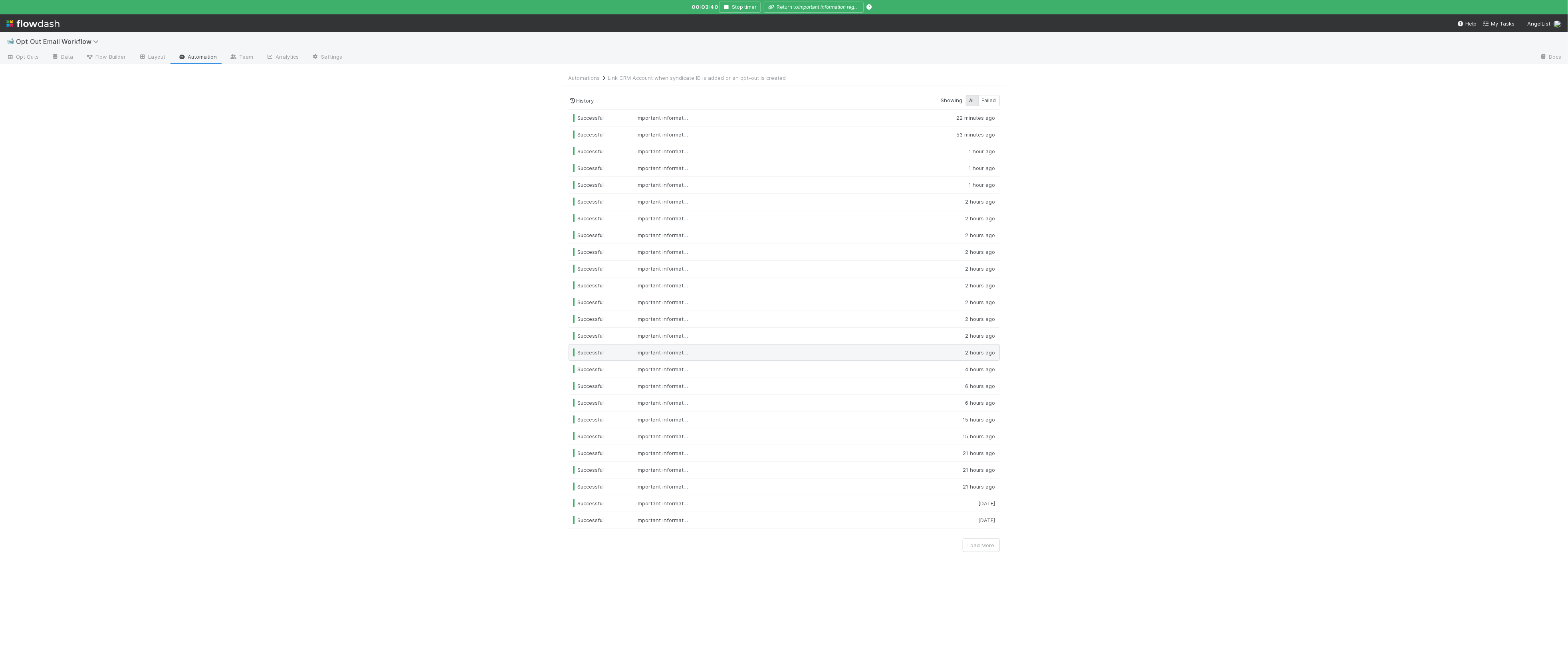
click at [871, 356] on div at bounding box center [824, 352] width 227 height 8
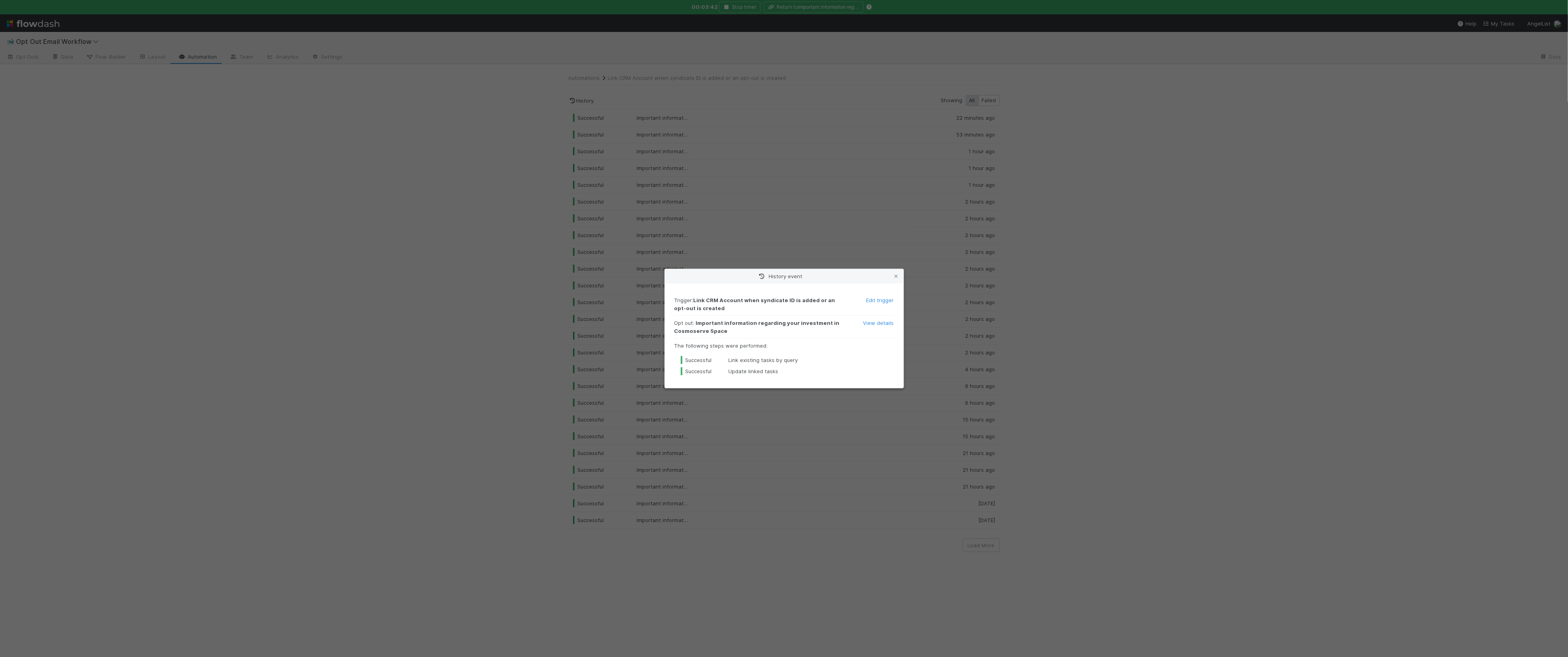
click at [962, 357] on div "History event Trigger : Link CRM Account when syndicate ID is added or an opt-o…" at bounding box center [784, 328] width 1568 height 657
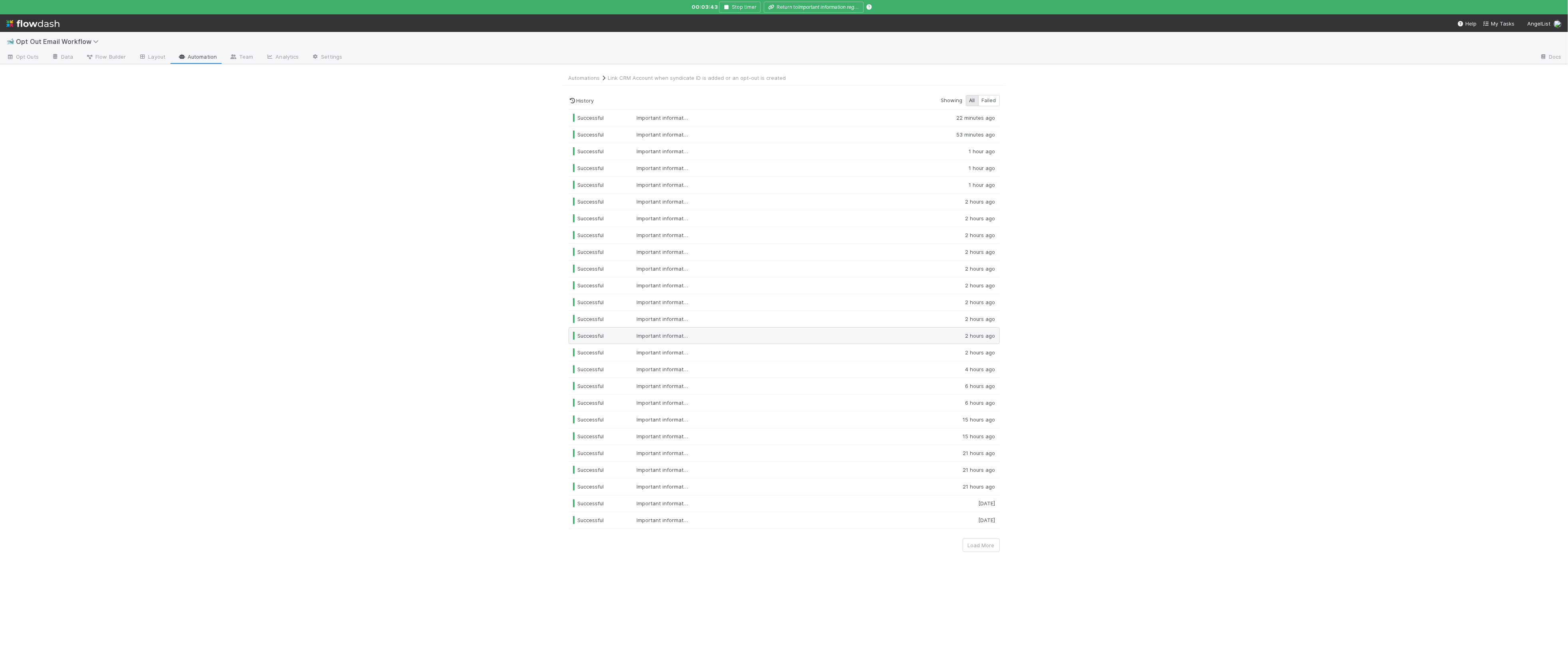
click at [950, 340] on span "2 hours ago" at bounding box center [970, 335] width 52 height 8
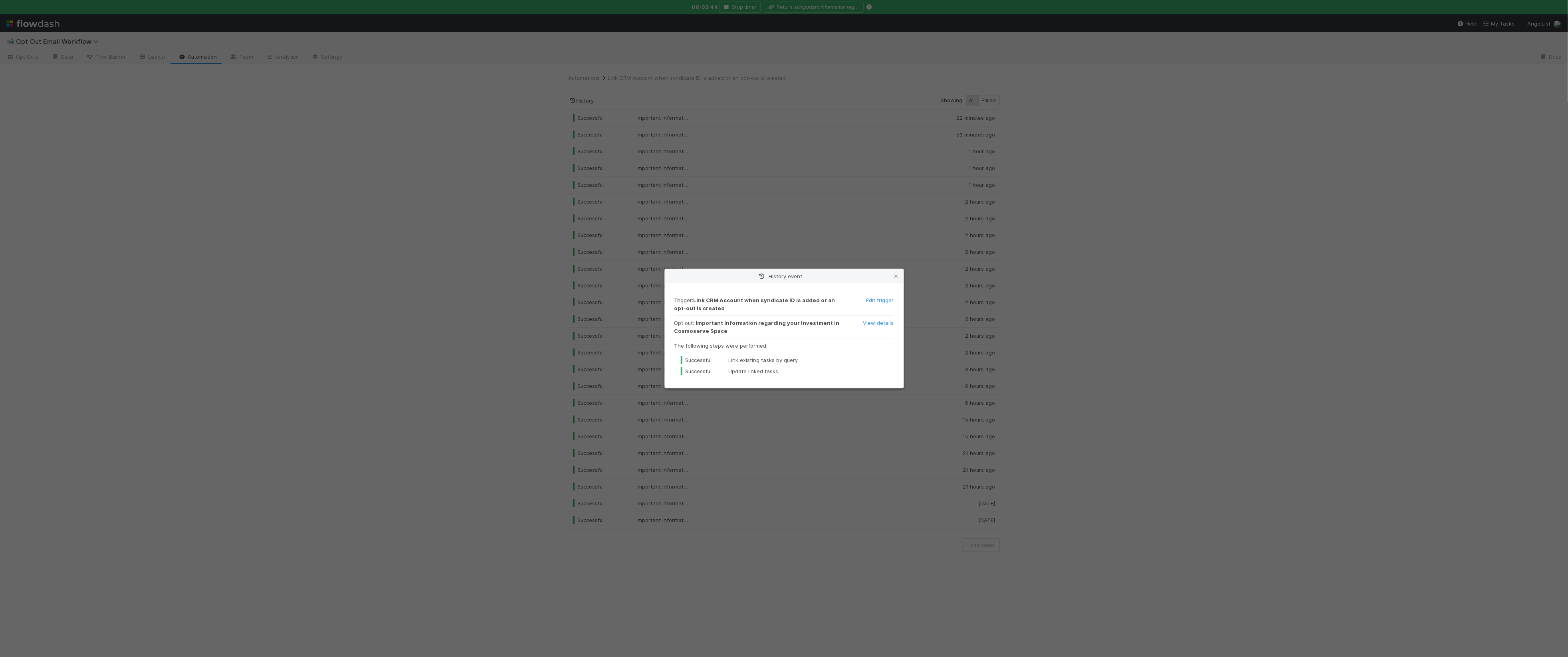
click at [950, 340] on div "History event Trigger : Link CRM Account when syndicate ID is added or an opt-o…" at bounding box center [784, 328] width 1568 height 657
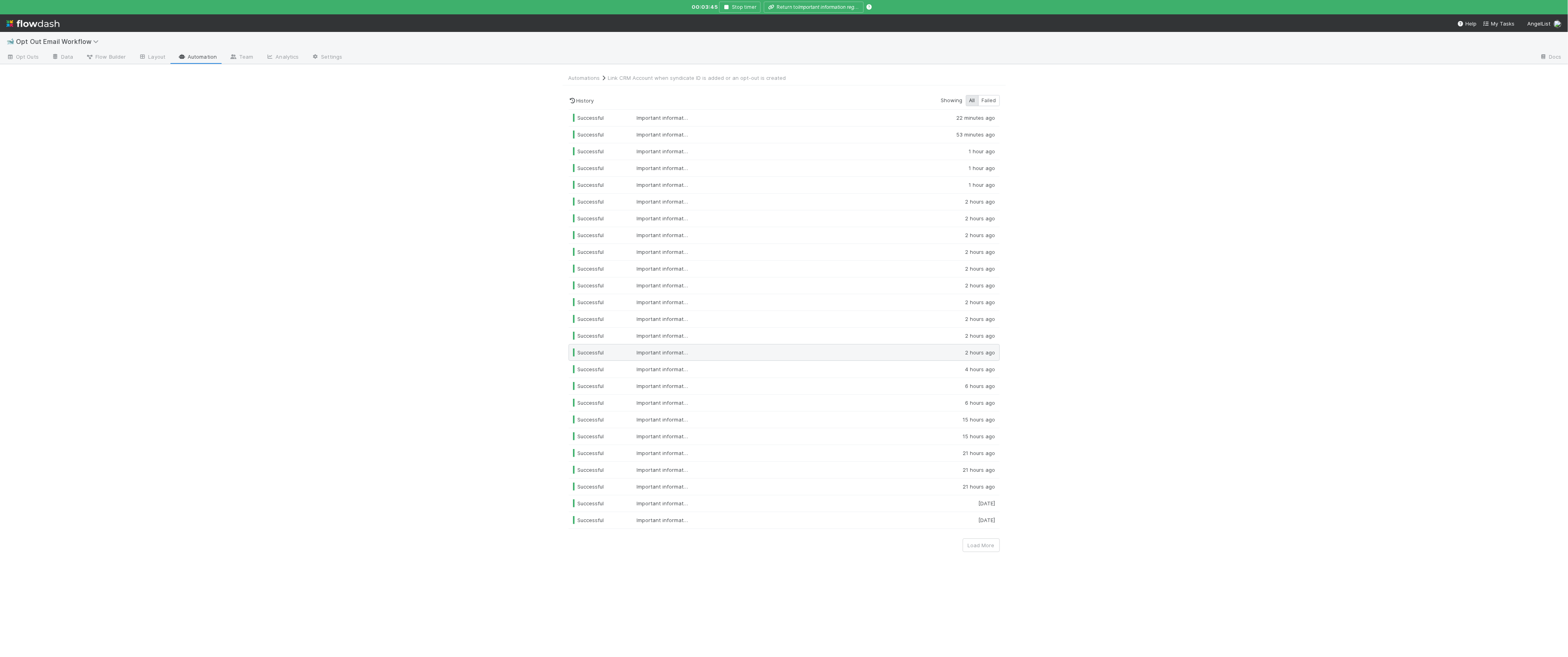
click at [951, 354] on span "2 hours ago" at bounding box center [970, 352] width 52 height 8
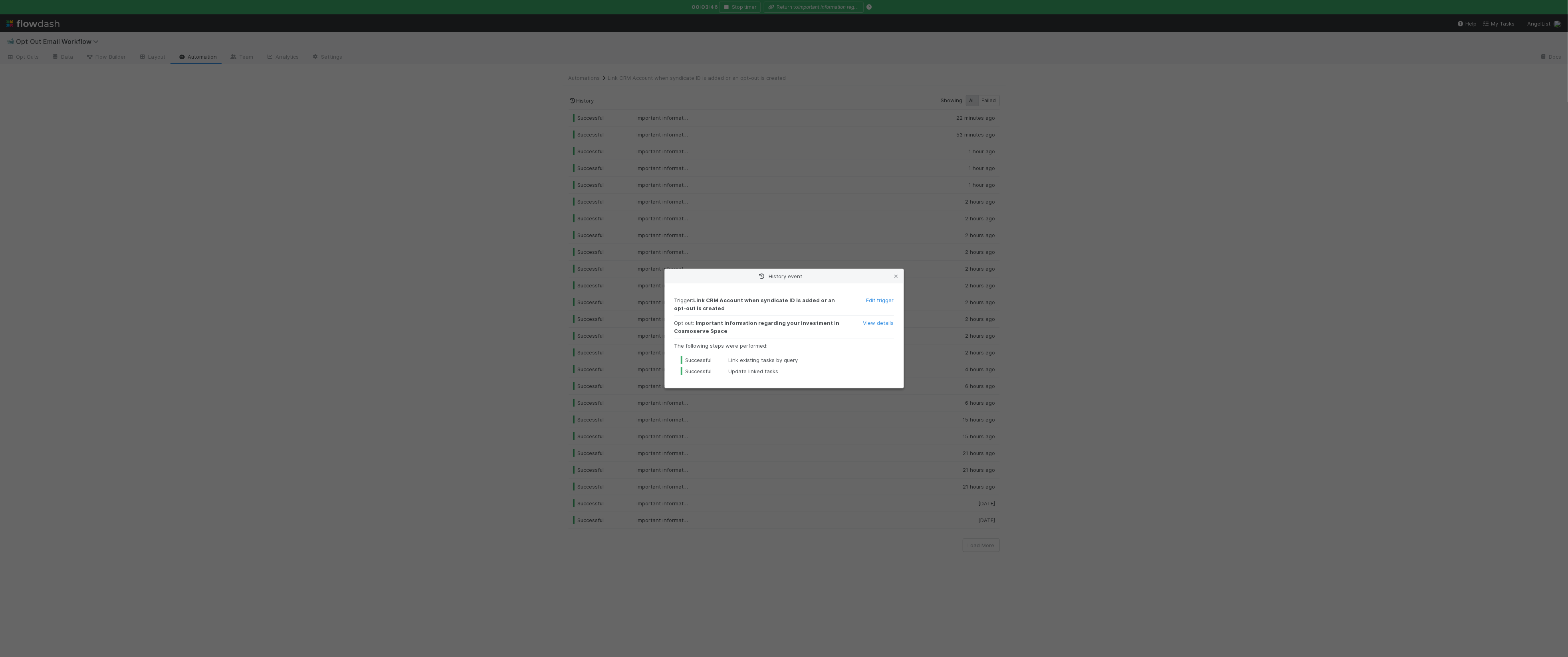
click at [951, 354] on div "History event Trigger : Link CRM Account when syndicate ID is added or an opt-o…" at bounding box center [784, 328] width 1568 height 657
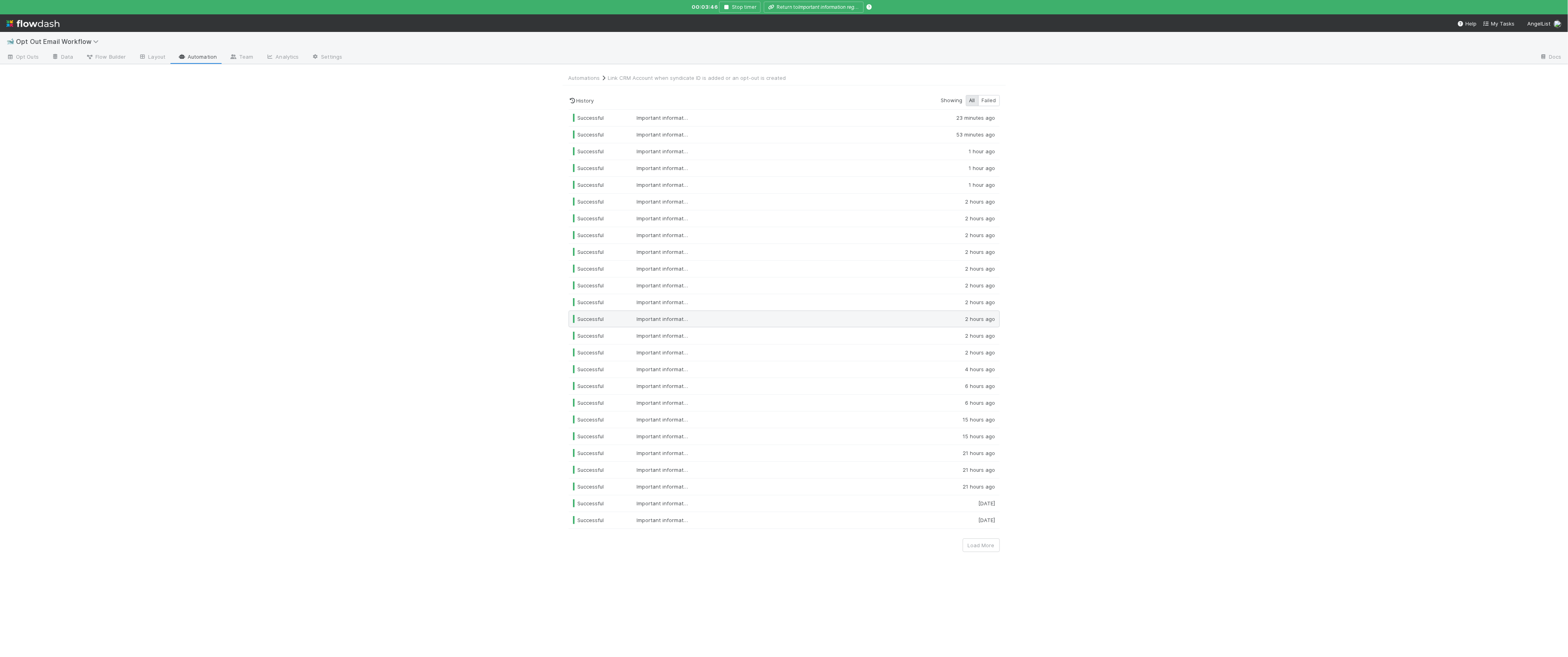
click at [947, 323] on span "2 hours ago" at bounding box center [970, 319] width 52 height 8
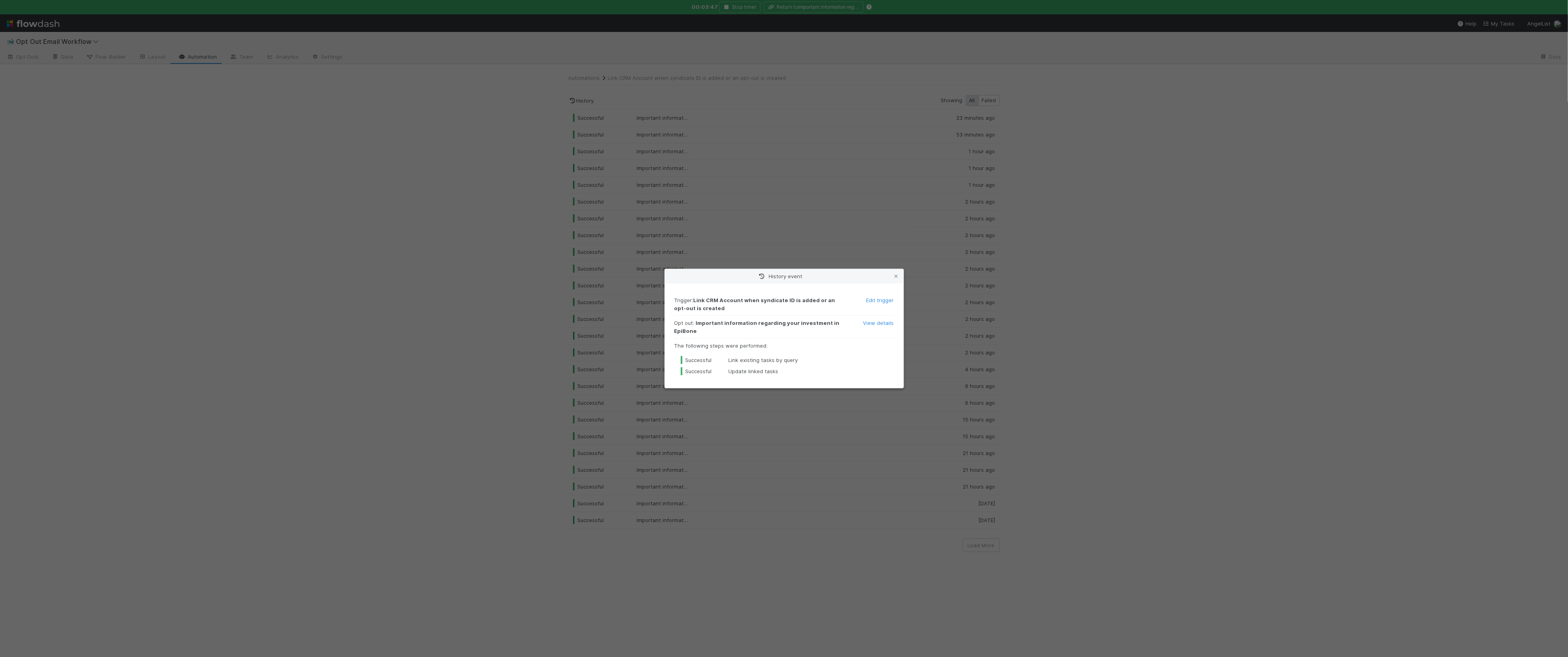
click at [947, 324] on div "History event Trigger : Link CRM Account when syndicate ID is added or an opt-o…" at bounding box center [784, 328] width 1568 height 657
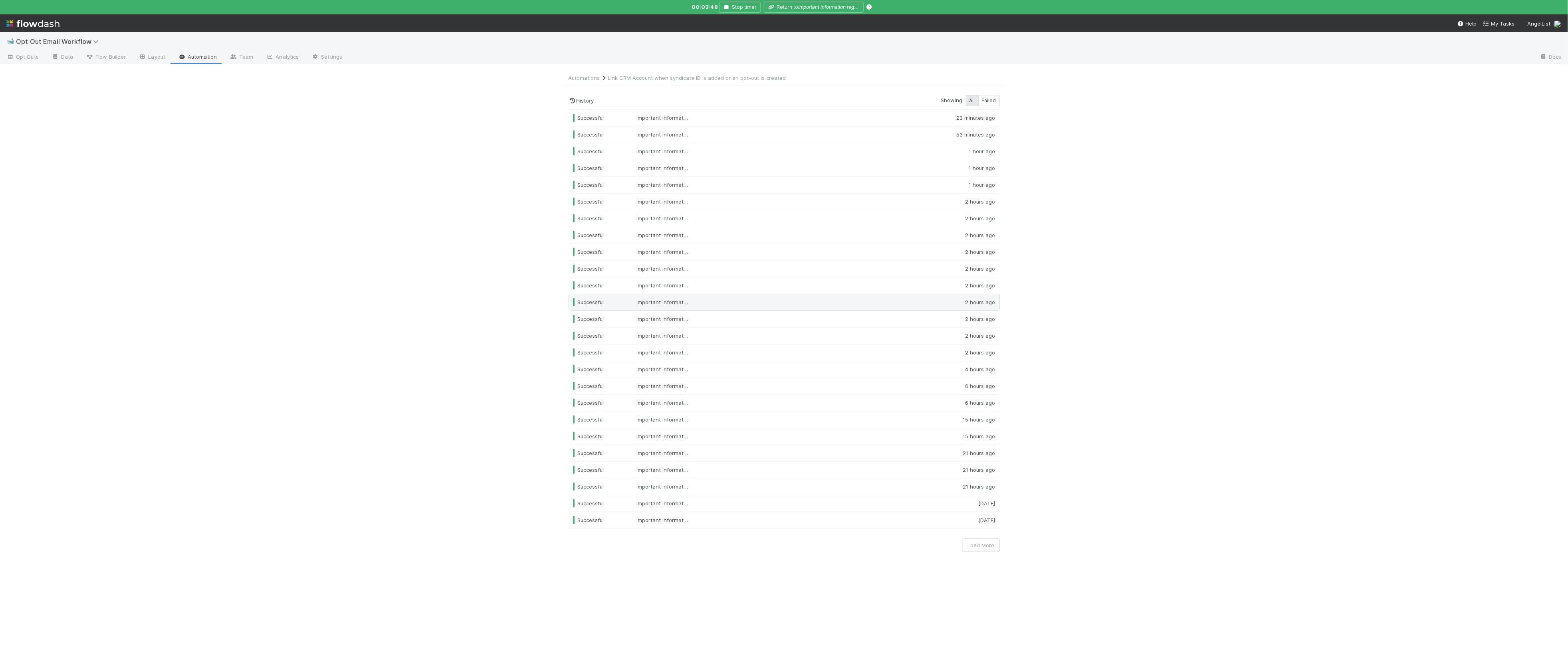
click at [947, 306] on span "2 hours ago" at bounding box center [970, 302] width 52 height 8
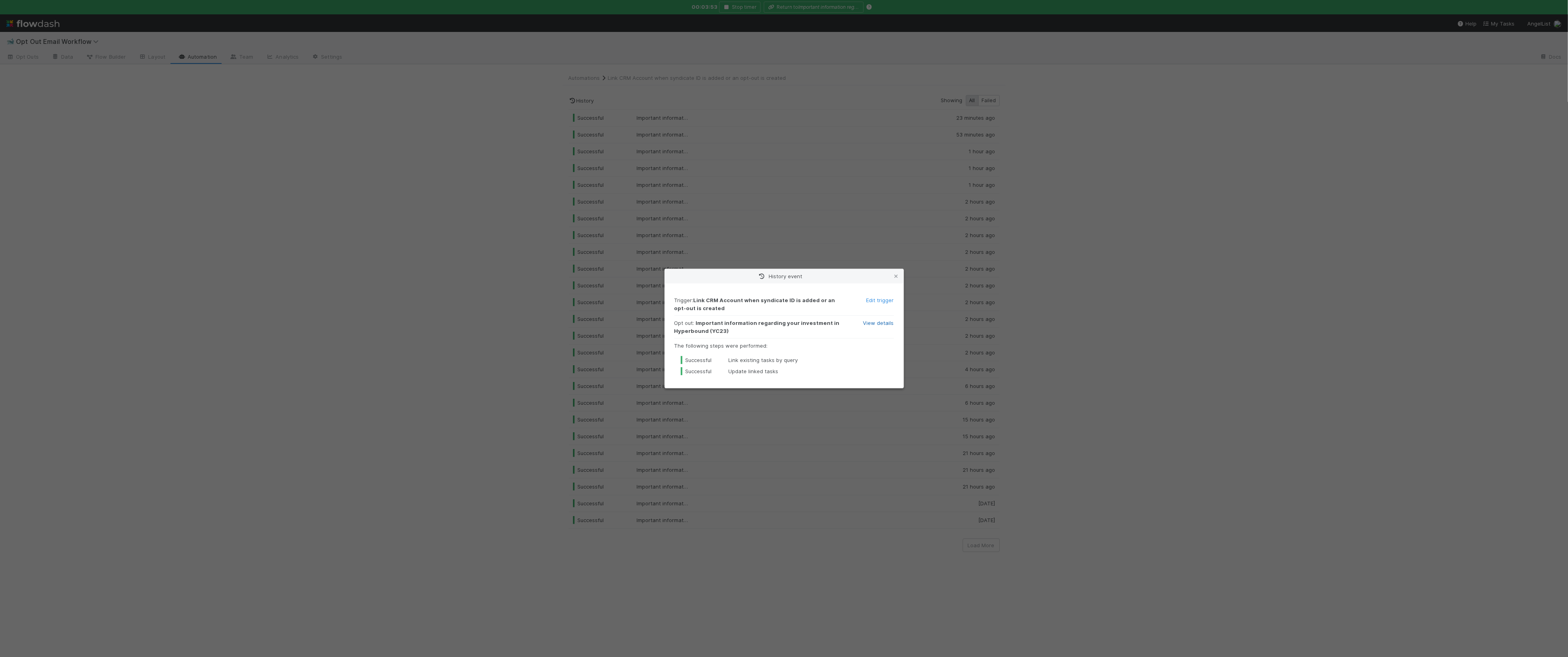
click at [875, 322] on link "View details" at bounding box center [879, 322] width 31 height 6
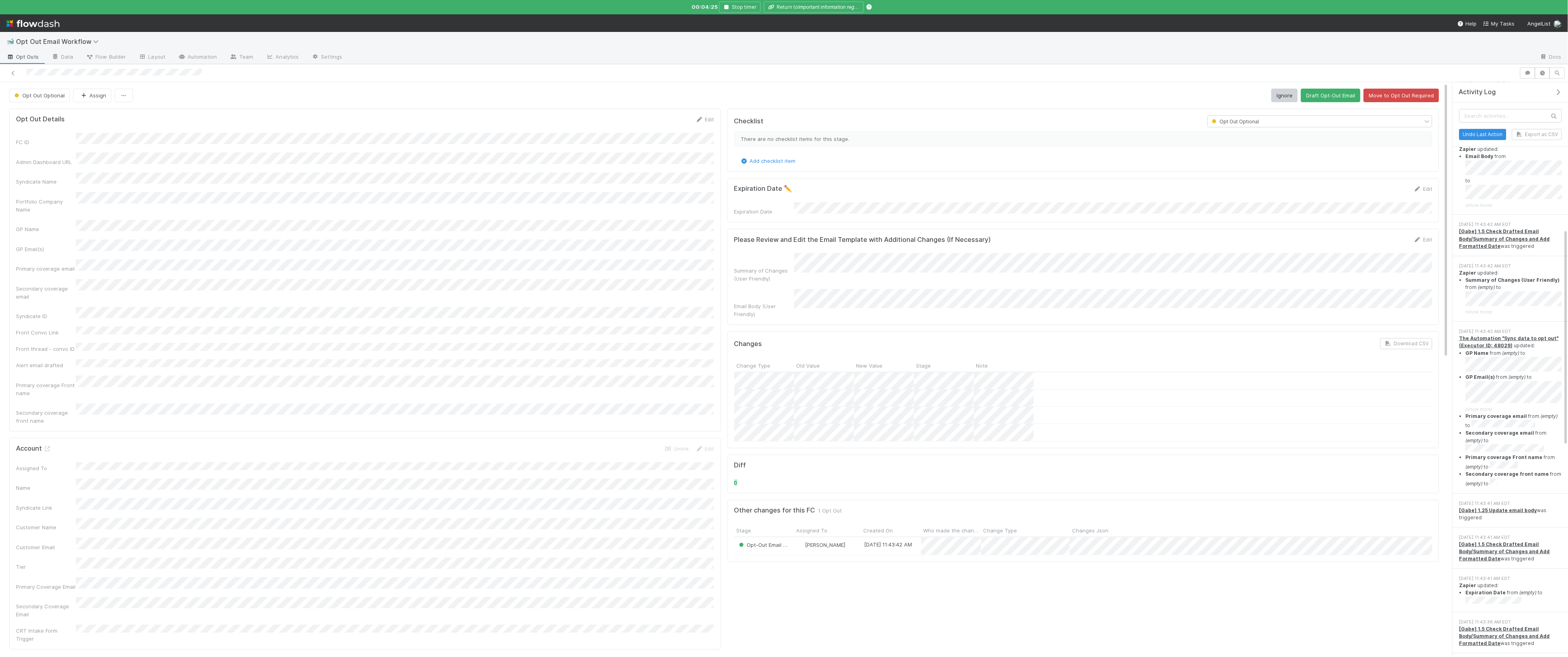
scroll to position [386, 0]
click at [825, 7] on icon "Important information regarding your investment in Hyperbound (YC23)" at bounding box center [877, 7] width 158 height 6
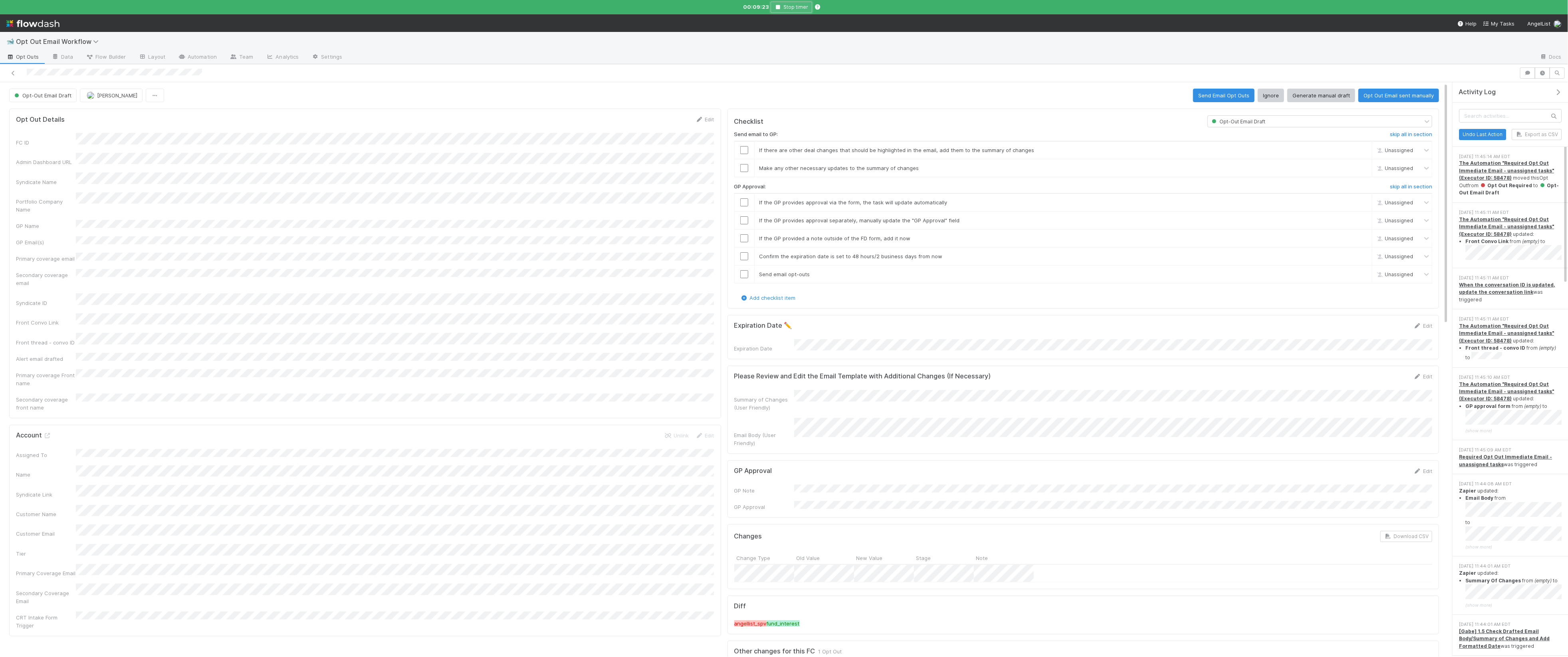
click at [794, 8] on button "Stop timer" at bounding box center [792, 7] width 42 height 11
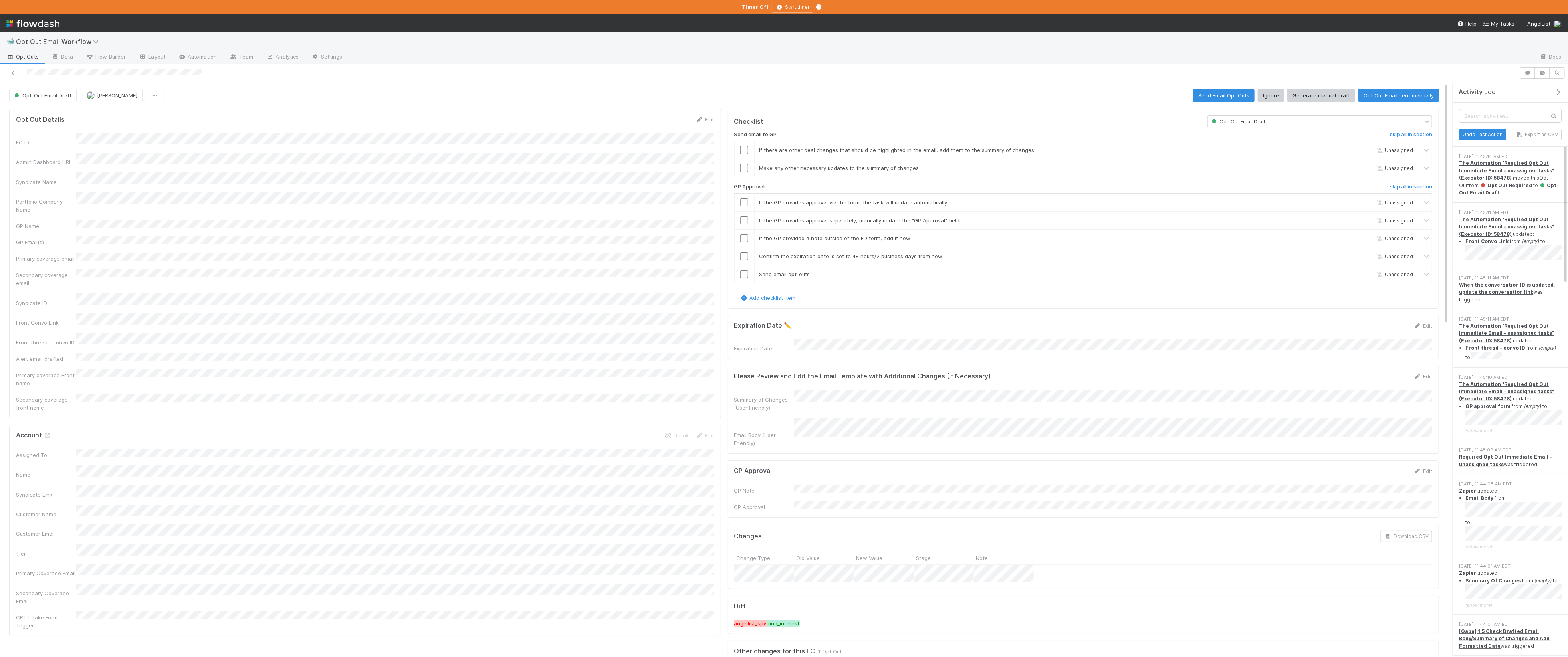
click at [1073, 106] on div "Checklist Opt-Out Email Draft Send email to GP: skip all in section If there ar…" at bounding box center [1083, 409] width 718 height 607
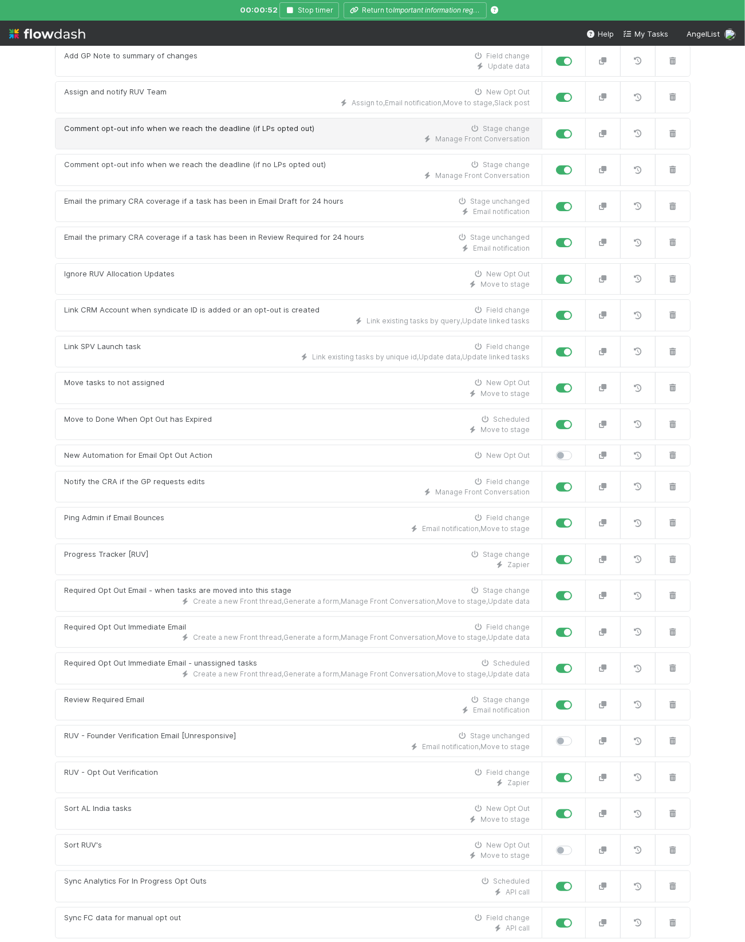
scroll to position [313, 0]
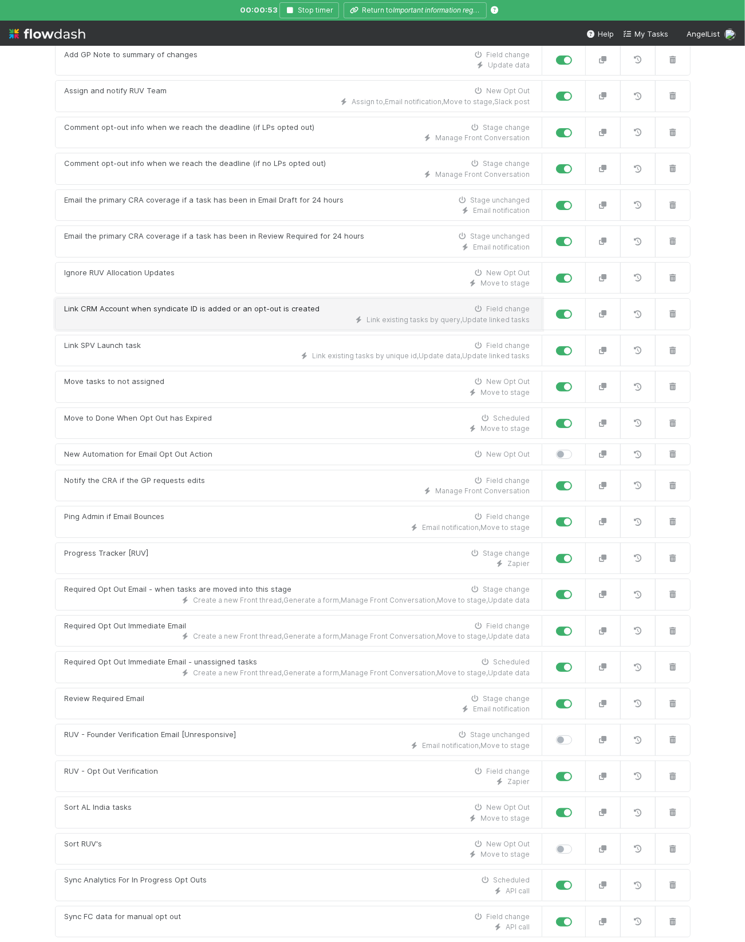
click at [280, 311] on div "Link CRM Account when syndicate ID is added or an opt-out is created" at bounding box center [192, 308] width 255 height 11
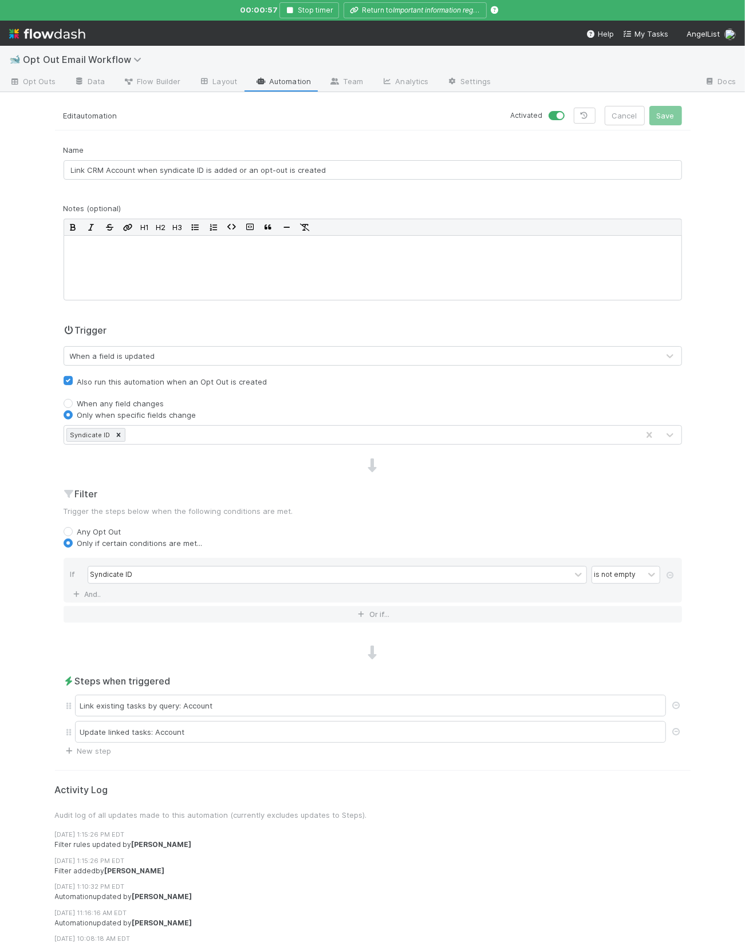
click at [283, 82] on link "Automation" at bounding box center [283, 82] width 74 height 18
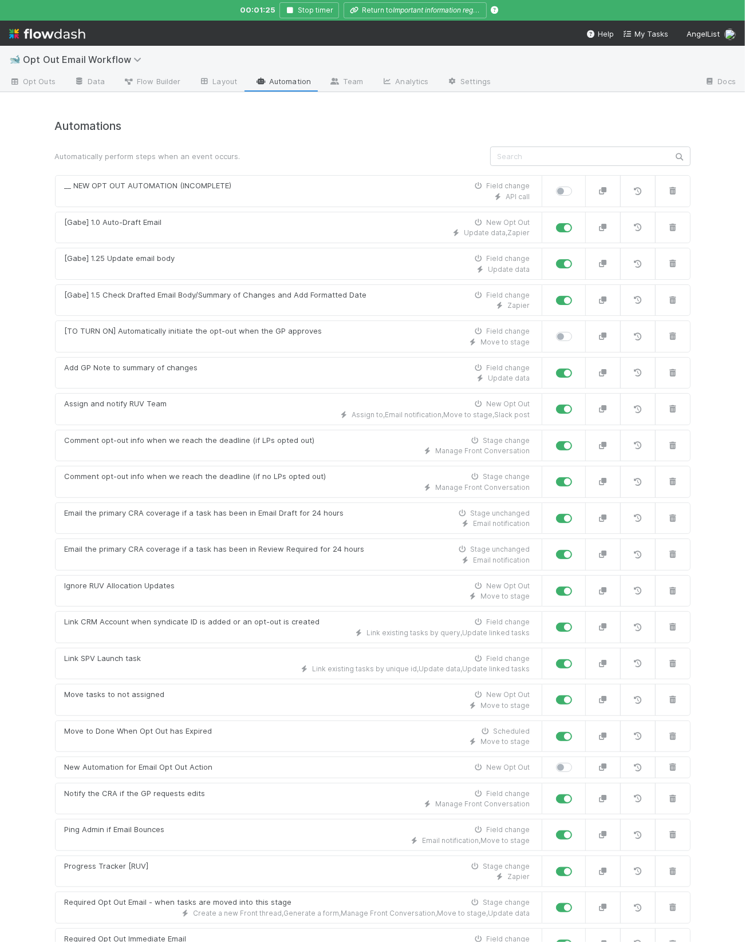
click at [458, 152] on div "Automatically perform steps when an event occurs." at bounding box center [263, 156] width 435 height 11
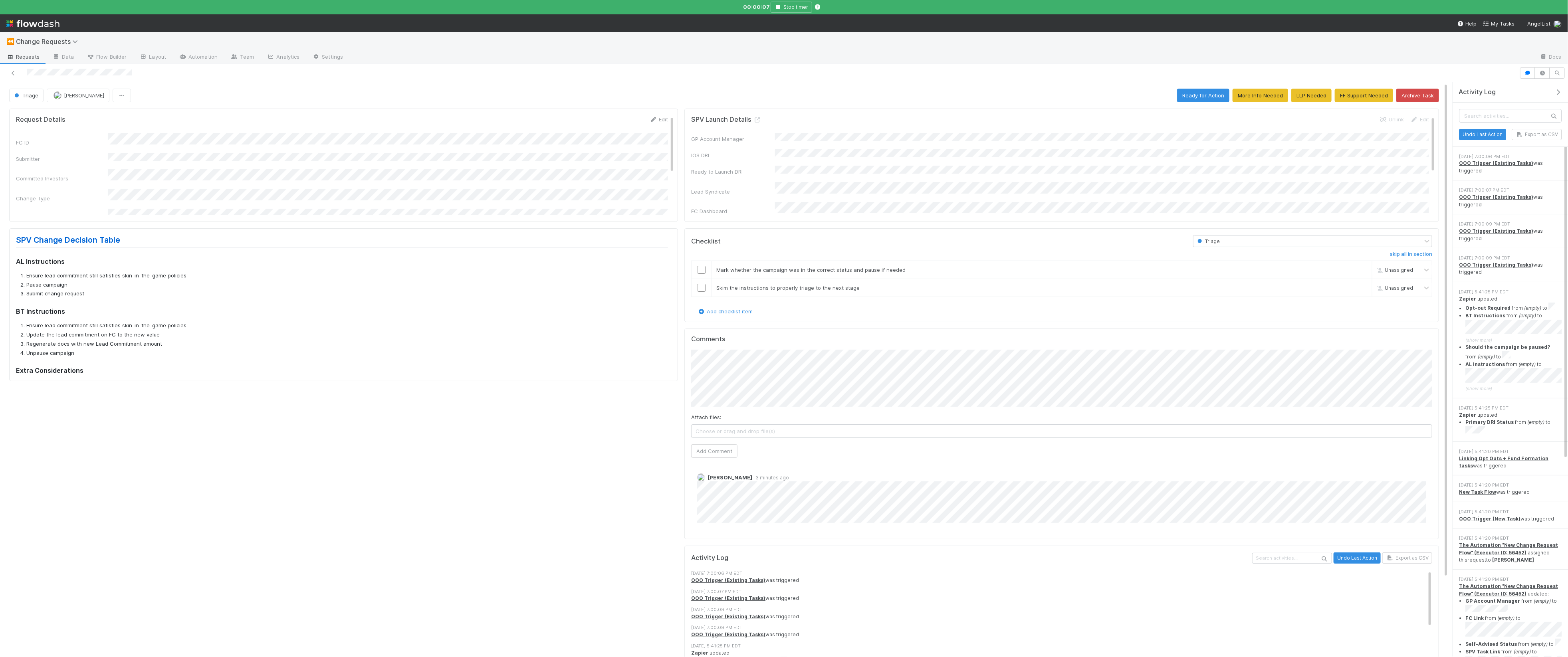
scroll to position [1, 0]
click at [842, 68] on button "button" at bounding box center [1528, 73] width 15 height 11
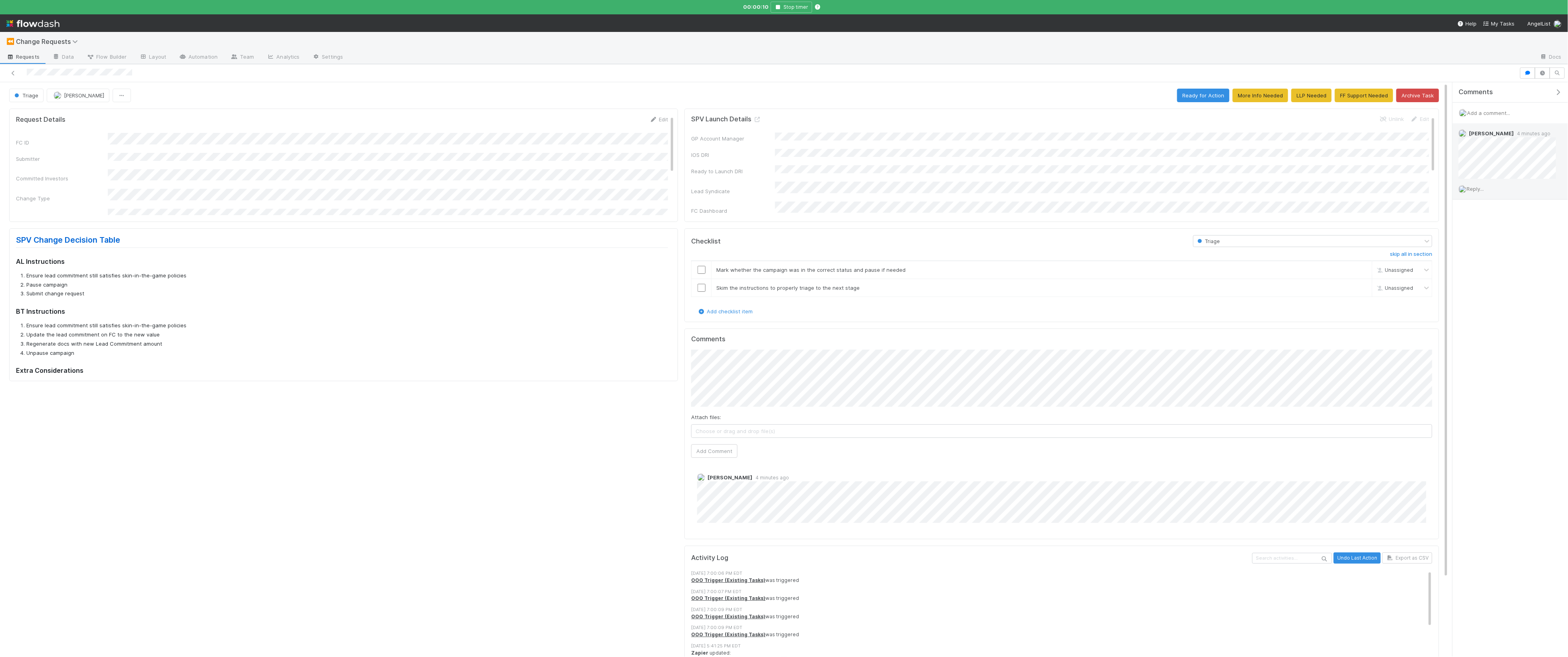
click at [842, 188] on span "Reply..." at bounding box center [1475, 188] width 17 height 6
click at [842, 324] on button "Add Reply" at bounding box center [1486, 328] width 36 height 13
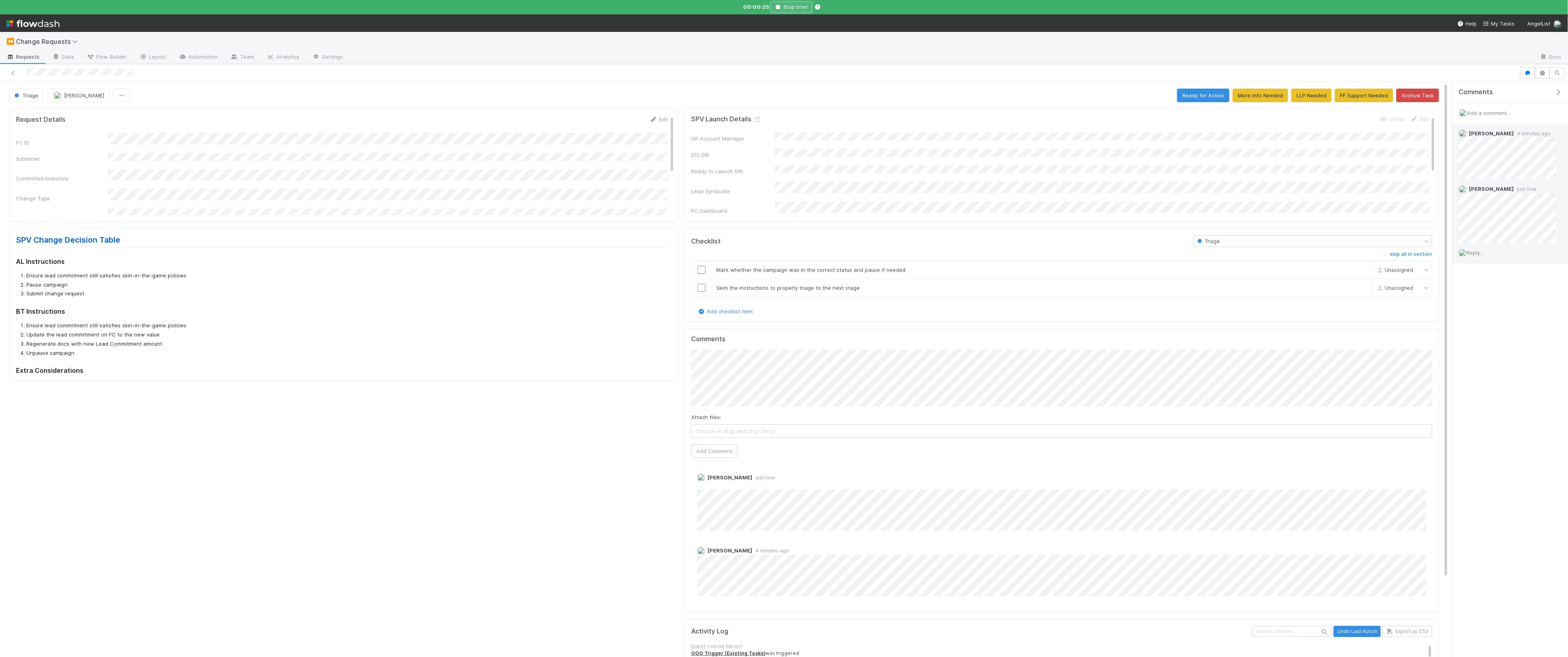
click at [781, 6] on icon "button" at bounding box center [778, 7] width 8 height 5
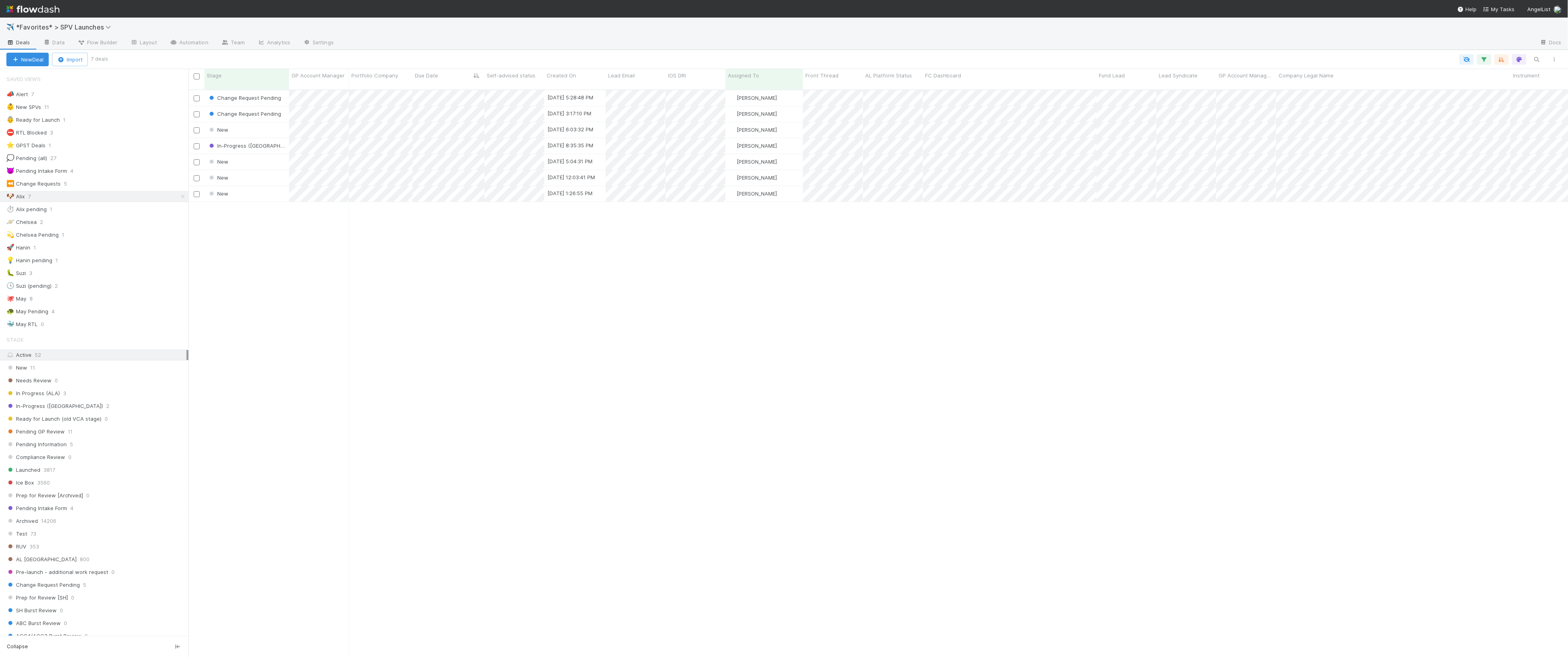
scroll to position [574, 1380]
click at [503, 231] on div "Change Request Pending [DATE] 5:28:48 PM [PERSON_NAME] 0 0 0 0 0 0 0 1 1 0 0 Ch…" at bounding box center [878, 377] width 1380 height 574
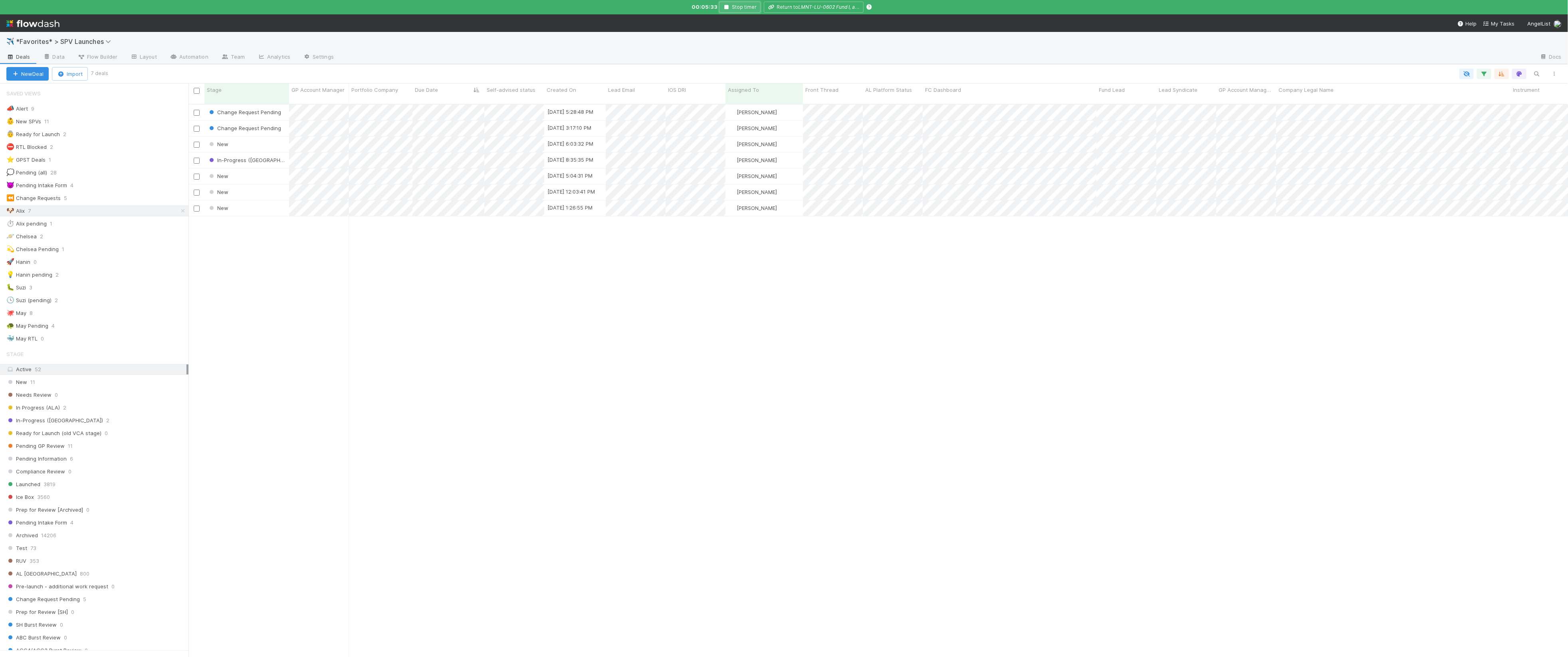
click at [738, 7] on button "Stop timer" at bounding box center [740, 7] width 42 height 11
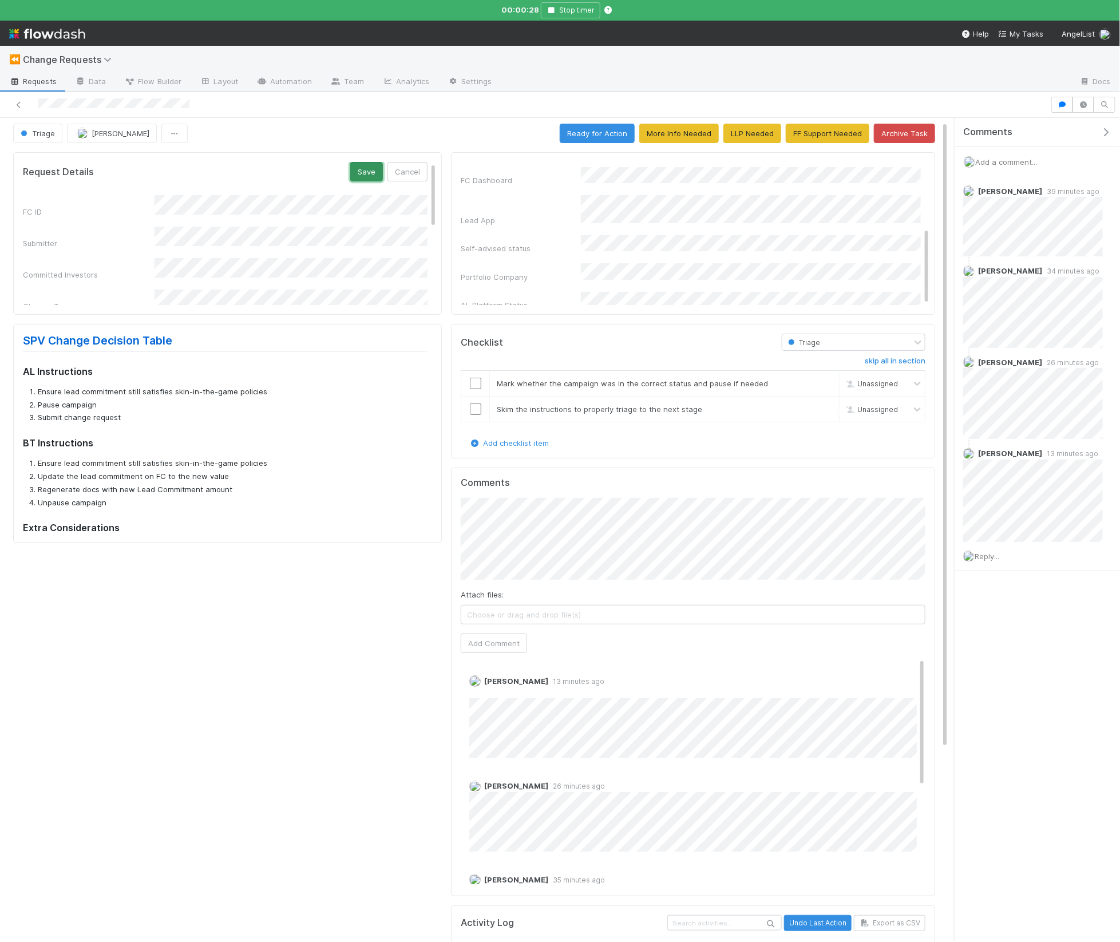
click at [365, 171] on button "Save" at bounding box center [366, 171] width 33 height 19
click at [476, 384] on input "checkbox" at bounding box center [475, 383] width 11 height 11
click at [477, 412] on input "checkbox" at bounding box center [475, 409] width 11 height 11
click at [606, 138] on button "Ready for Action" at bounding box center [597, 133] width 75 height 19
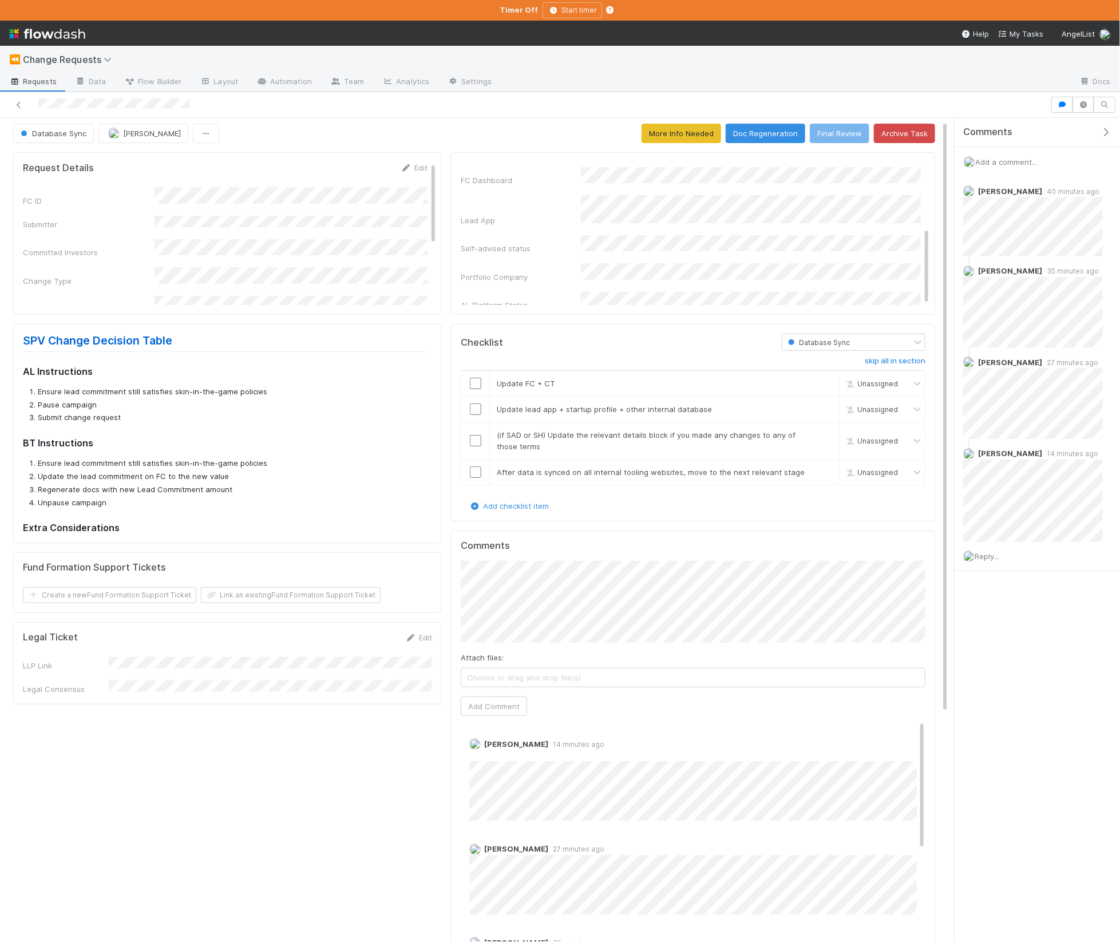
click at [1035, 154] on div "Add a comment..." at bounding box center [1037, 162] width 165 height 30
click at [1021, 161] on span "Add a comment..." at bounding box center [1006, 161] width 62 height 9
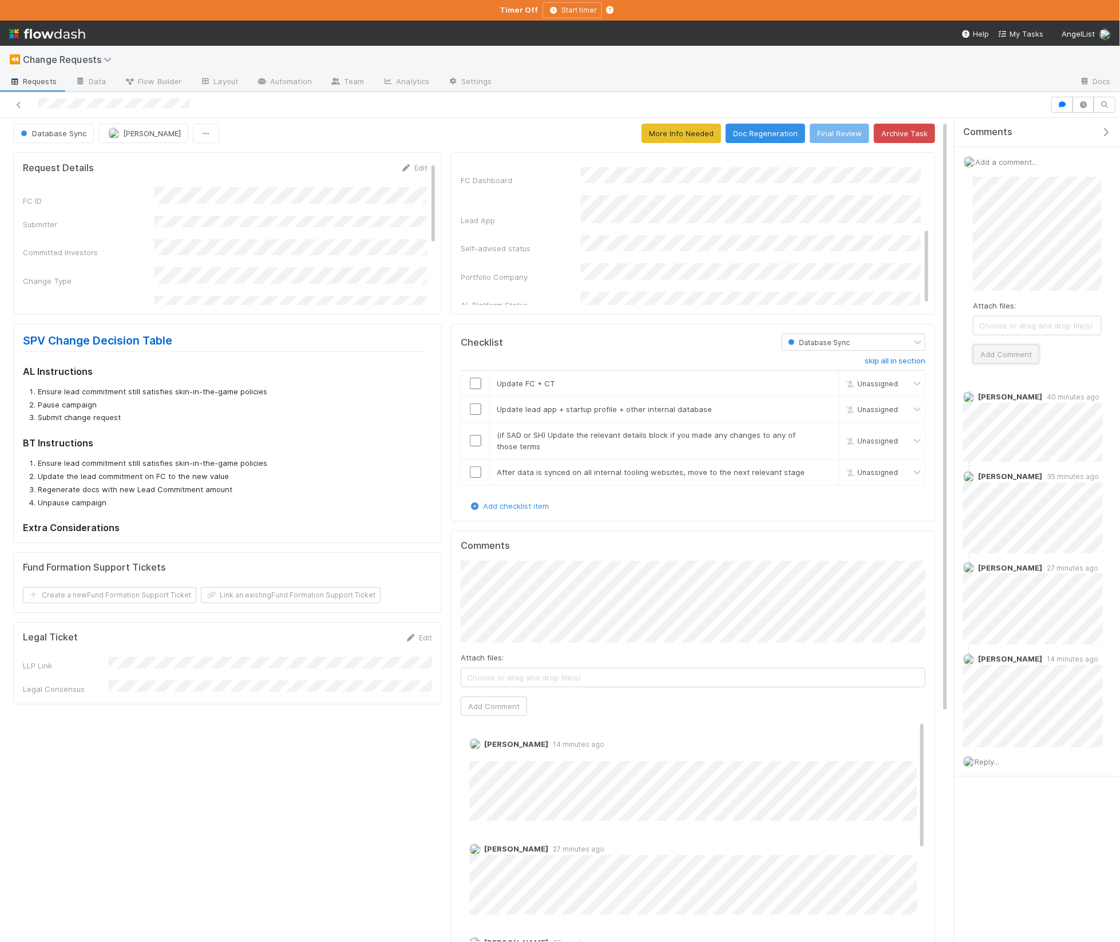
click at [1023, 362] on button "Add Comment" at bounding box center [1006, 354] width 66 height 19
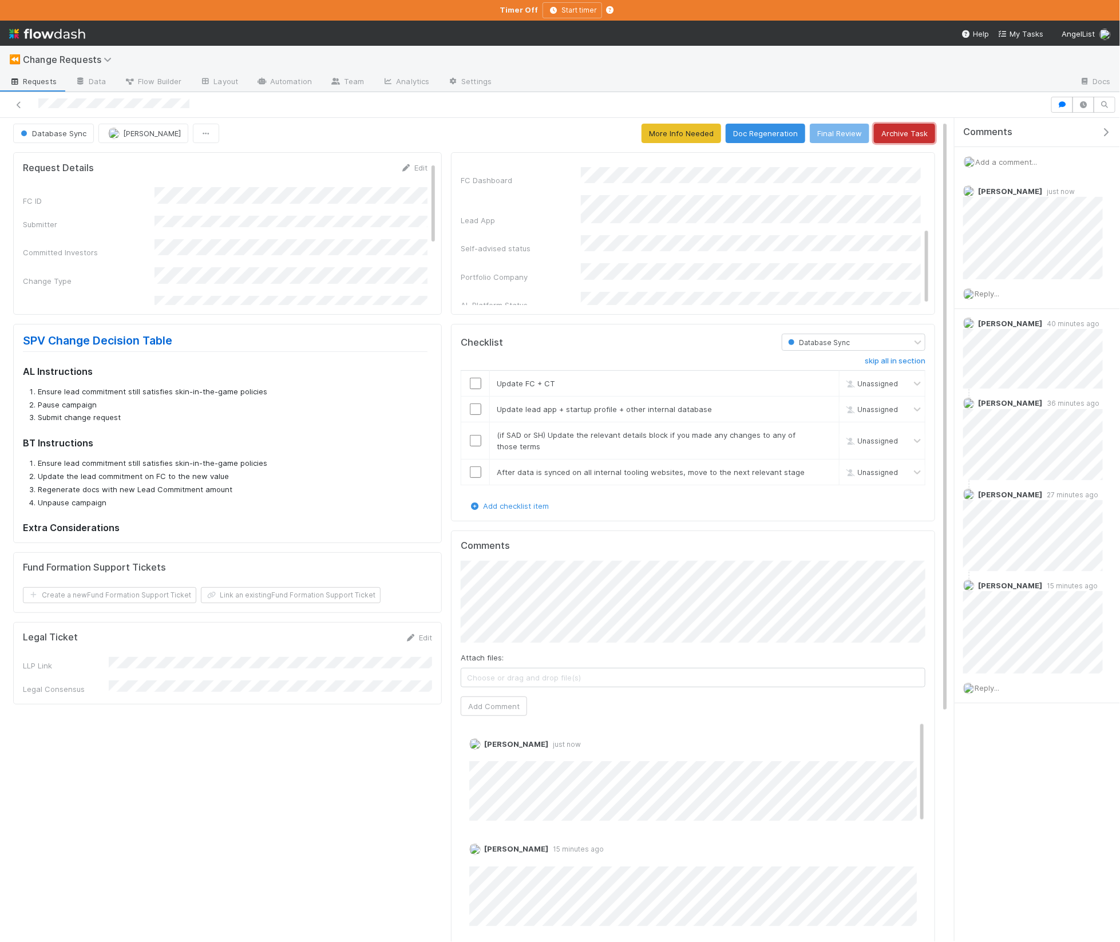
click at [911, 133] on button "Archive Task" at bounding box center [904, 133] width 61 height 19
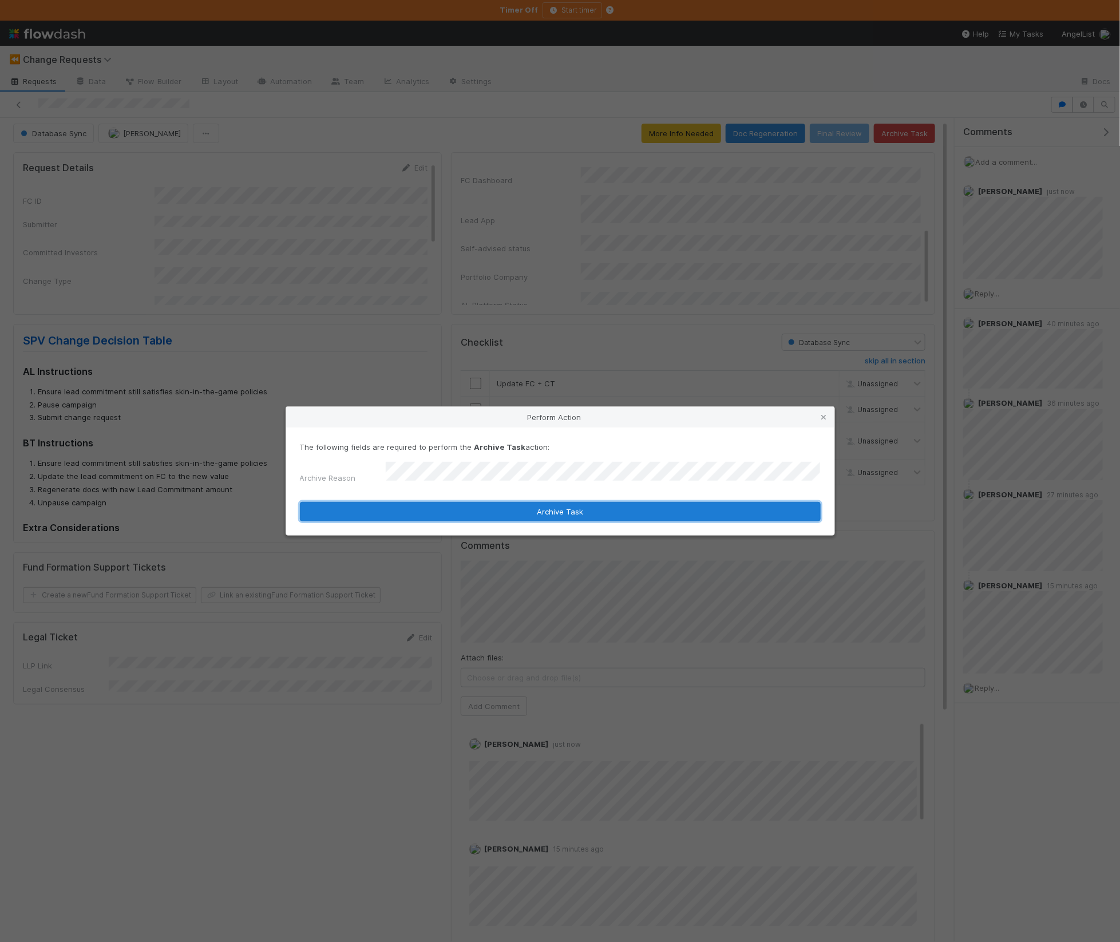
click at [611, 504] on button "Archive Task" at bounding box center [560, 511] width 521 height 19
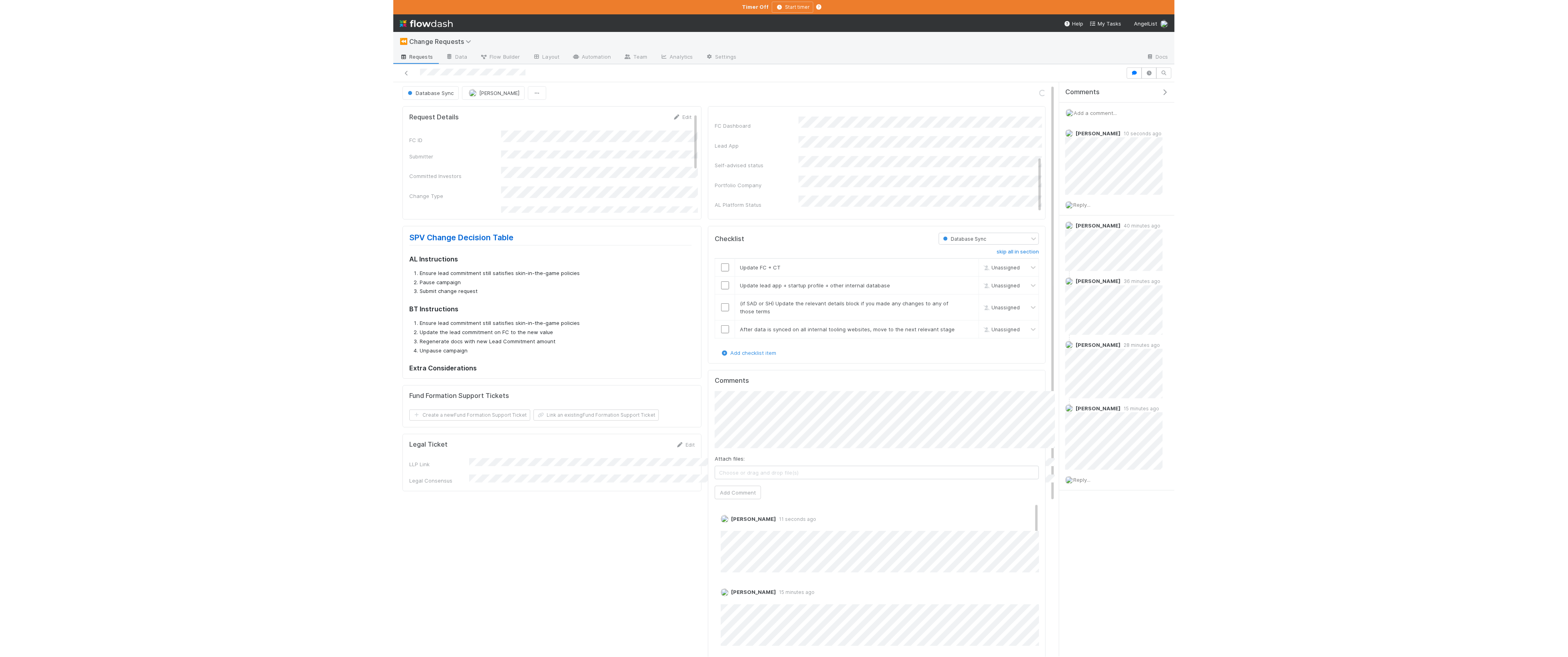
scroll to position [75, 0]
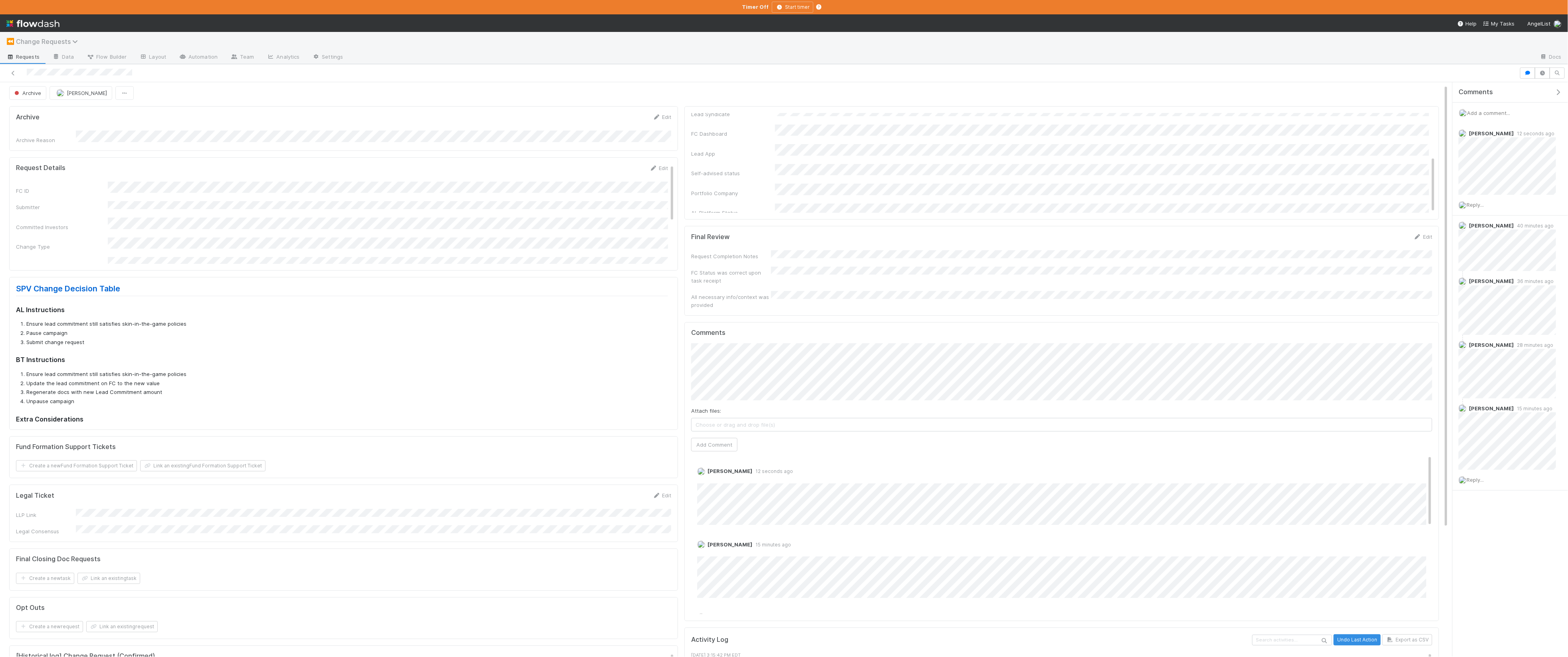
click at [43, 44] on span "Change Requests" at bounding box center [49, 41] width 66 height 8
click at [54, 119] on div "✈️ *Favorites* > SPV Launches" at bounding box center [104, 119] width 190 height 8
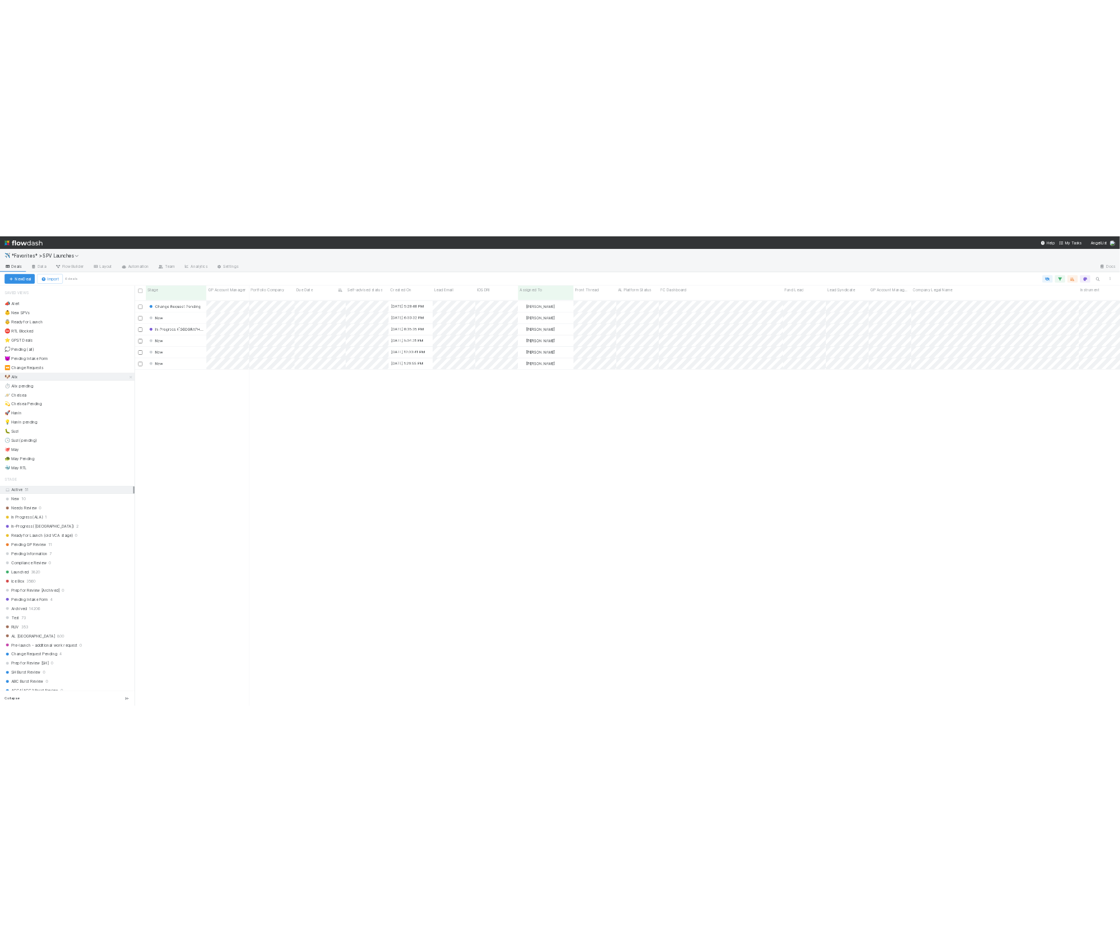
scroll to position [823, 1978]
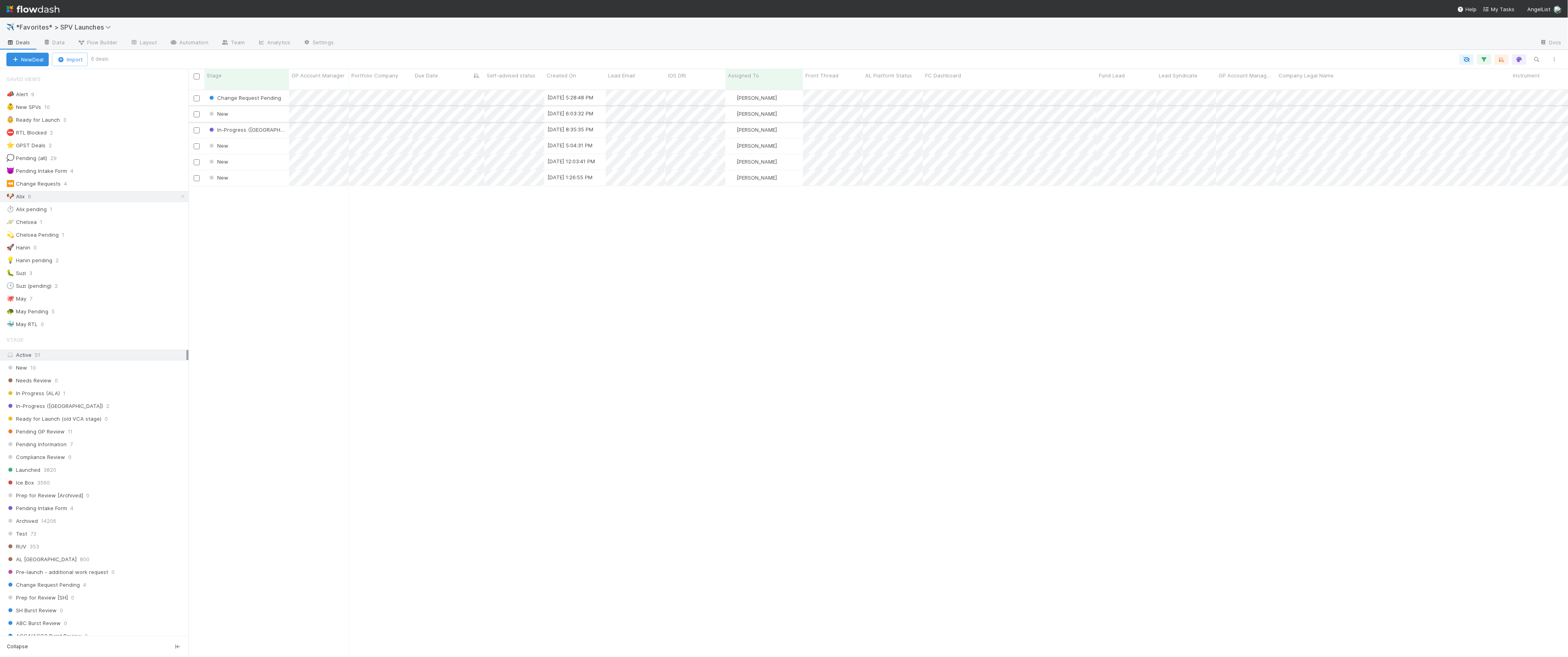
click at [269, 110] on div "New" at bounding box center [246, 114] width 84 height 15
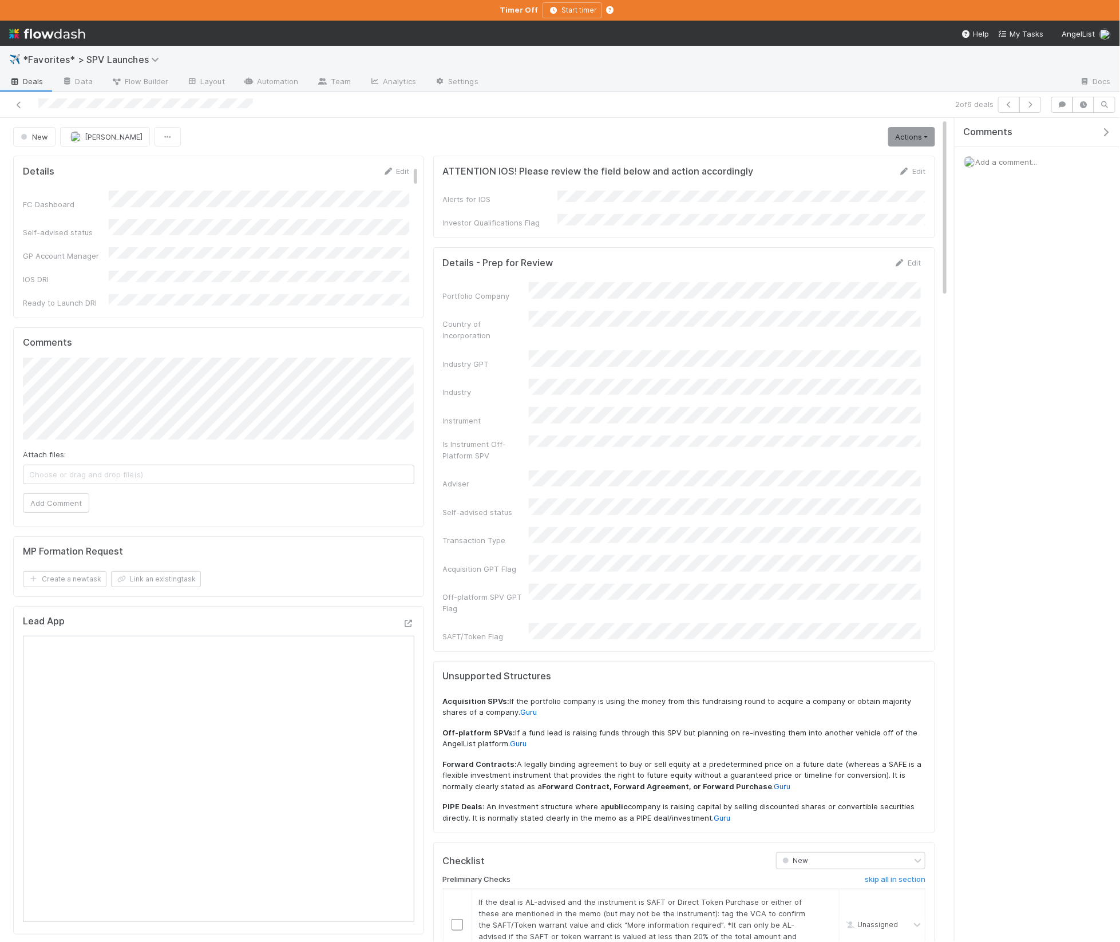
click at [1108, 132] on icon "button" at bounding box center [1105, 132] width 11 height 9
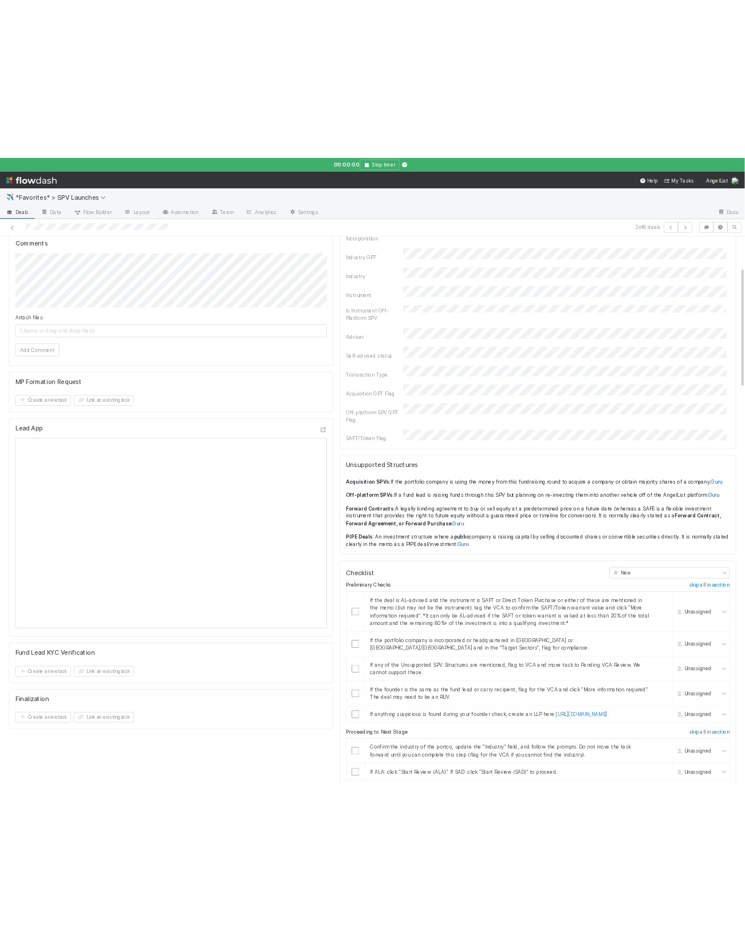
scroll to position [218, 0]
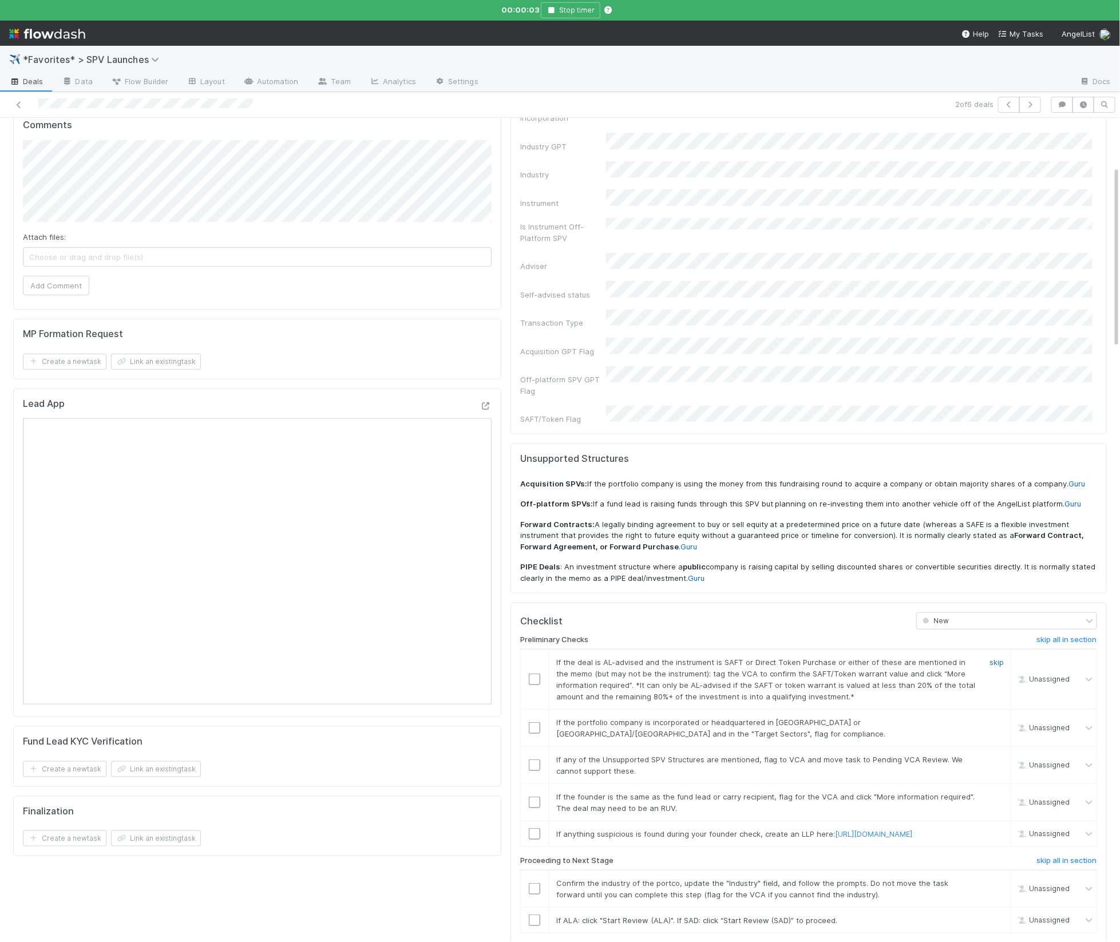
drag, startPoint x: 994, startPoint y: 618, endPoint x: 987, endPoint y: 647, distance: 29.9
click at [994, 658] on link "skip" at bounding box center [997, 662] width 14 height 9
click at [997, 718] on link "skip" at bounding box center [997, 722] width 14 height 9
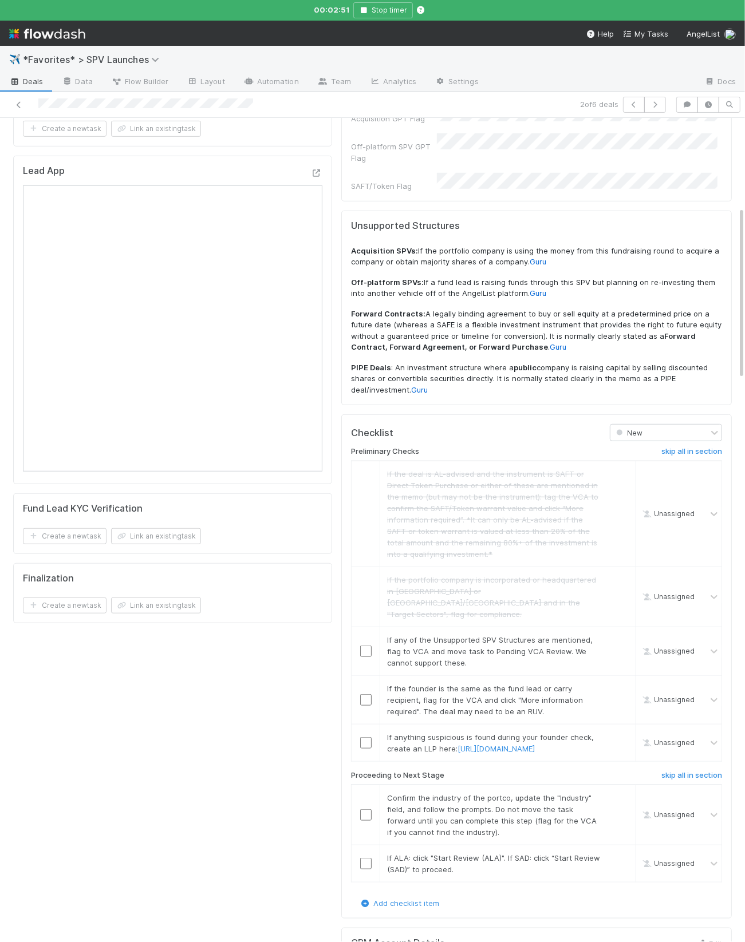
scroll to position [470, 0]
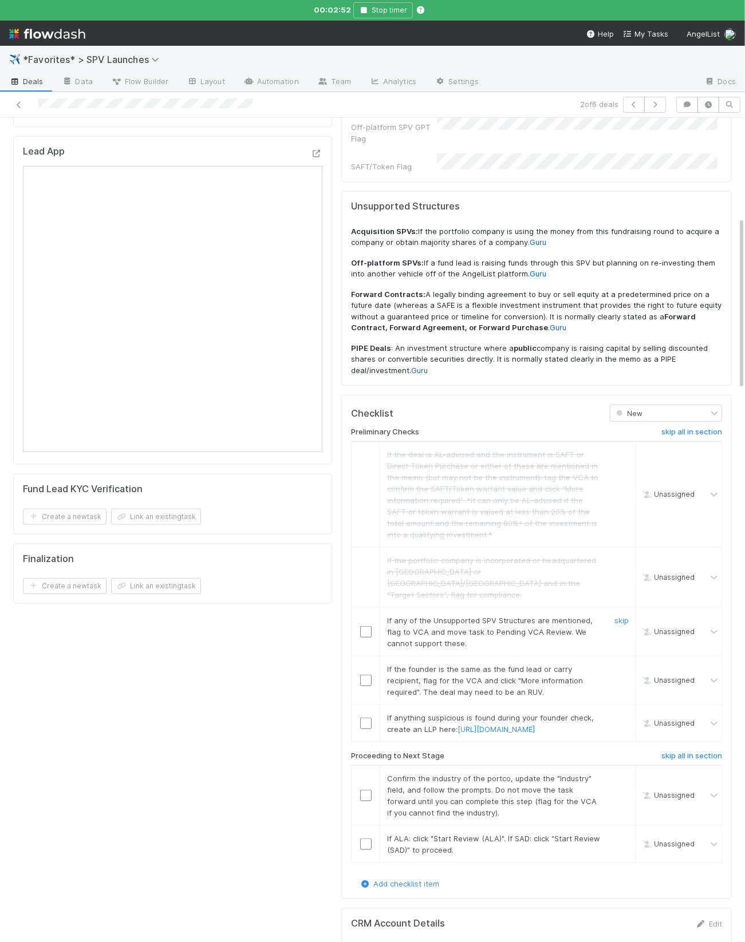
click at [615, 616] on link "skip" at bounding box center [621, 620] width 14 height 9
click at [623, 665] on link "skip" at bounding box center [621, 669] width 14 height 9
click at [620, 713] on link "skip" at bounding box center [621, 717] width 14 height 9
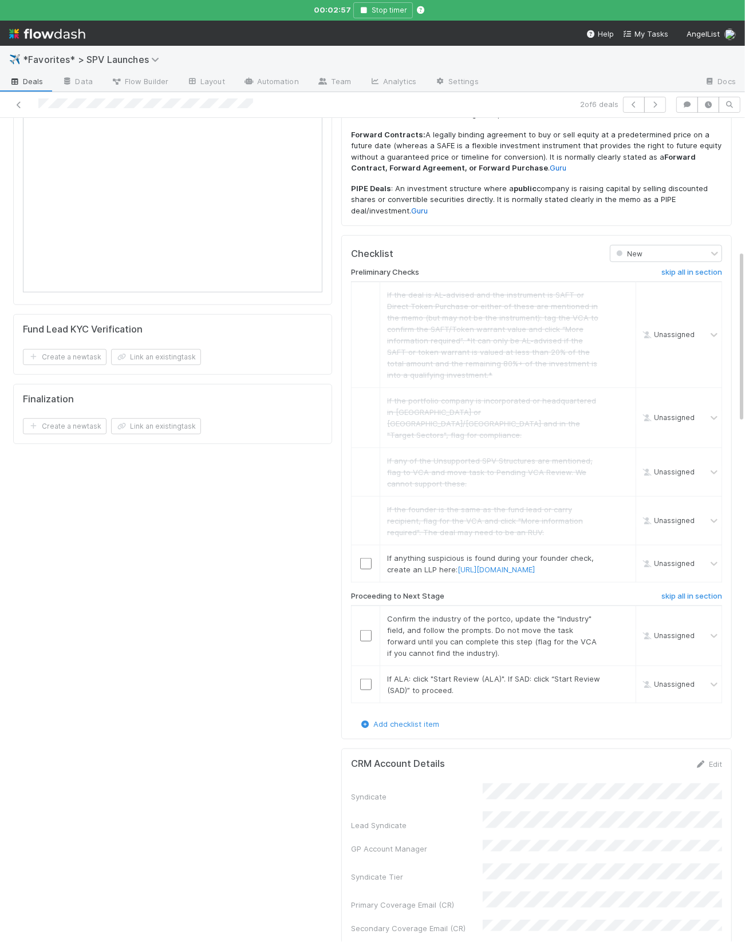
scroll to position [642, 0]
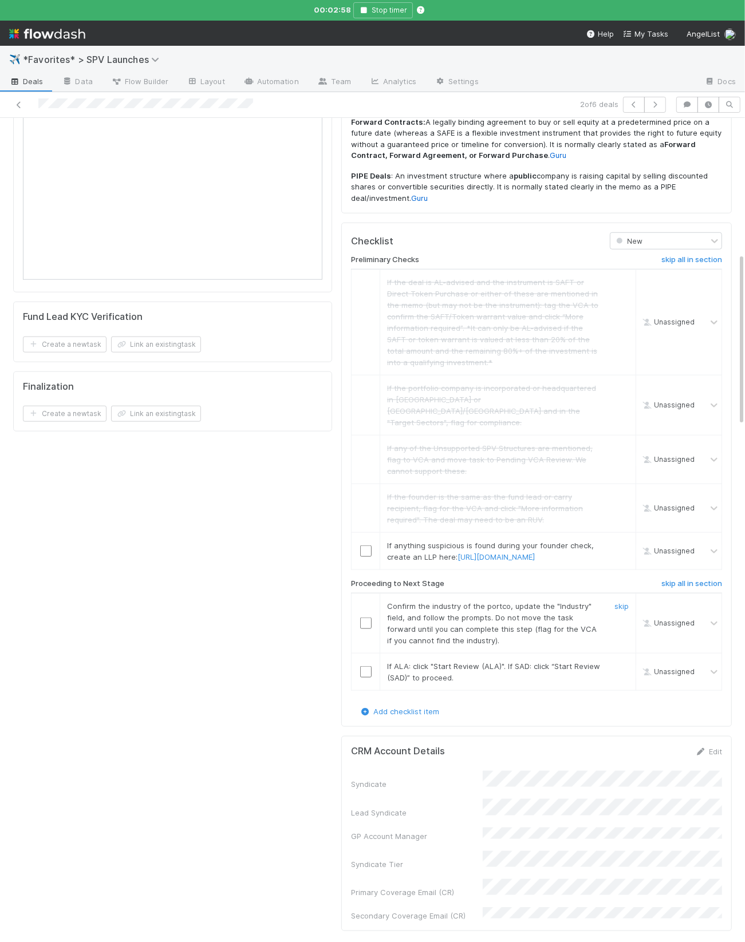
drag, startPoint x: 369, startPoint y: 593, endPoint x: 368, endPoint y: 612, distance: 19.5
click at [368, 618] on input "checkbox" at bounding box center [365, 623] width 11 height 11
click at [362, 666] on input "checkbox" at bounding box center [365, 671] width 11 height 11
drag, startPoint x: 322, startPoint y: 578, endPoint x: 456, endPoint y: 529, distance: 142.5
click at [322, 578] on div "Details Edit FC Dashboard Self-advised status GP Account Manager IOS DRI Ready …" at bounding box center [173, 227] width 328 height 1436
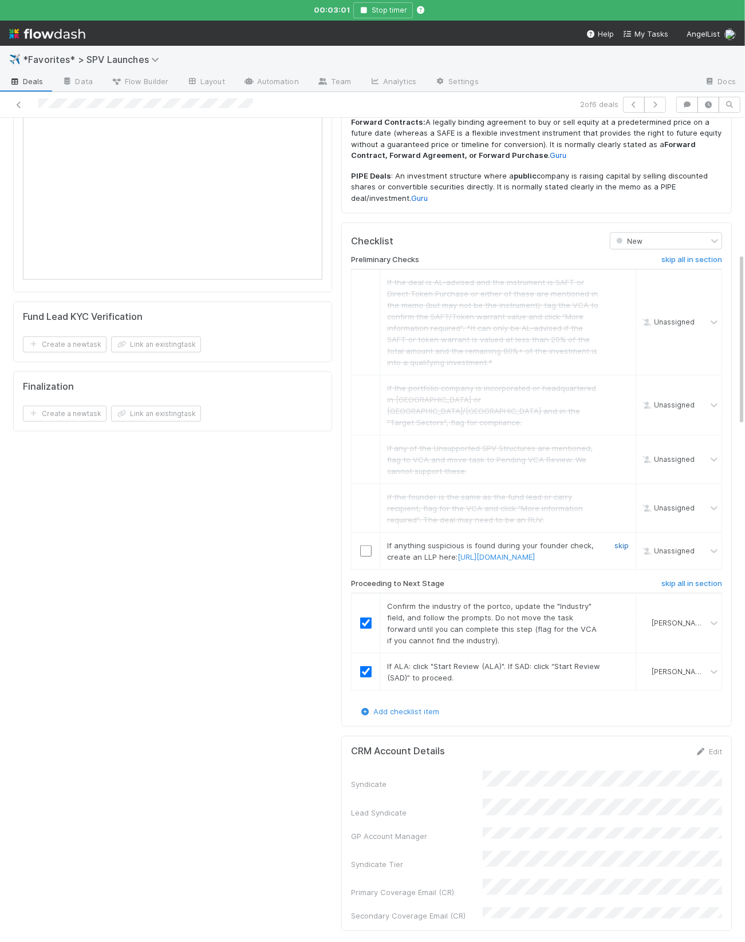
click at [627, 541] on link "skip" at bounding box center [621, 545] width 14 height 9
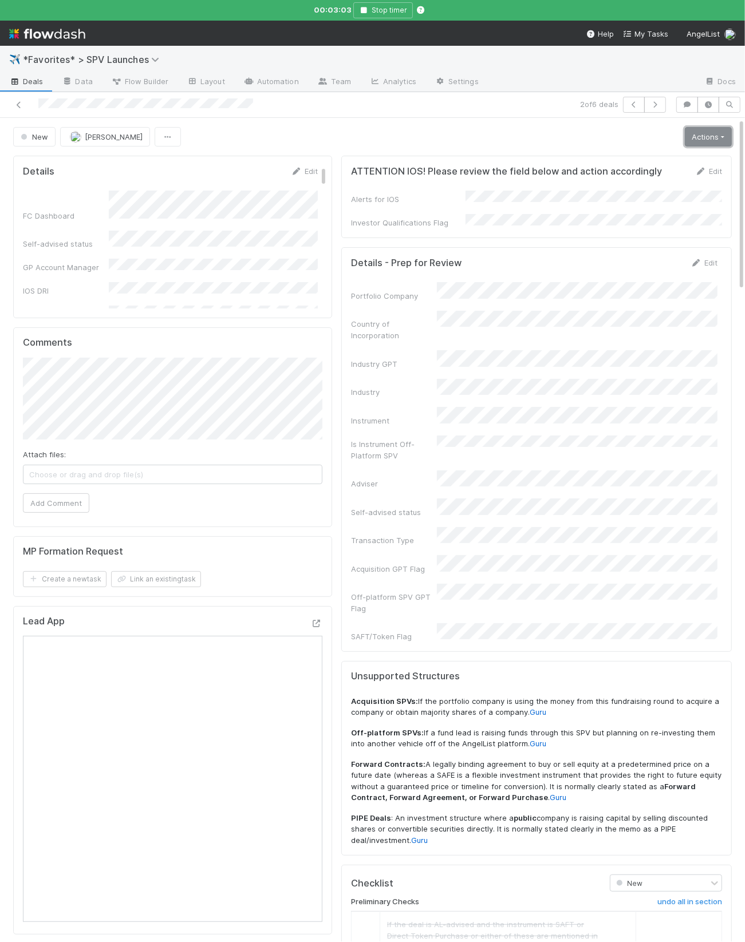
click at [698, 145] on link "Actions" at bounding box center [708, 136] width 47 height 19
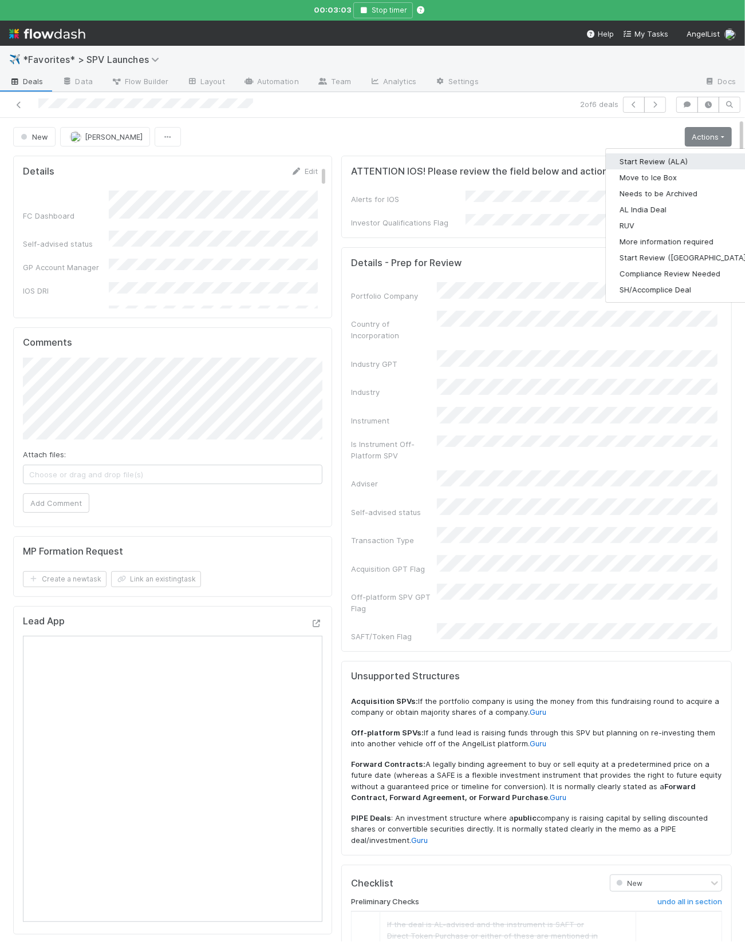
click at [677, 162] on button "Start Review (ALA)" at bounding box center [684, 161] width 156 height 16
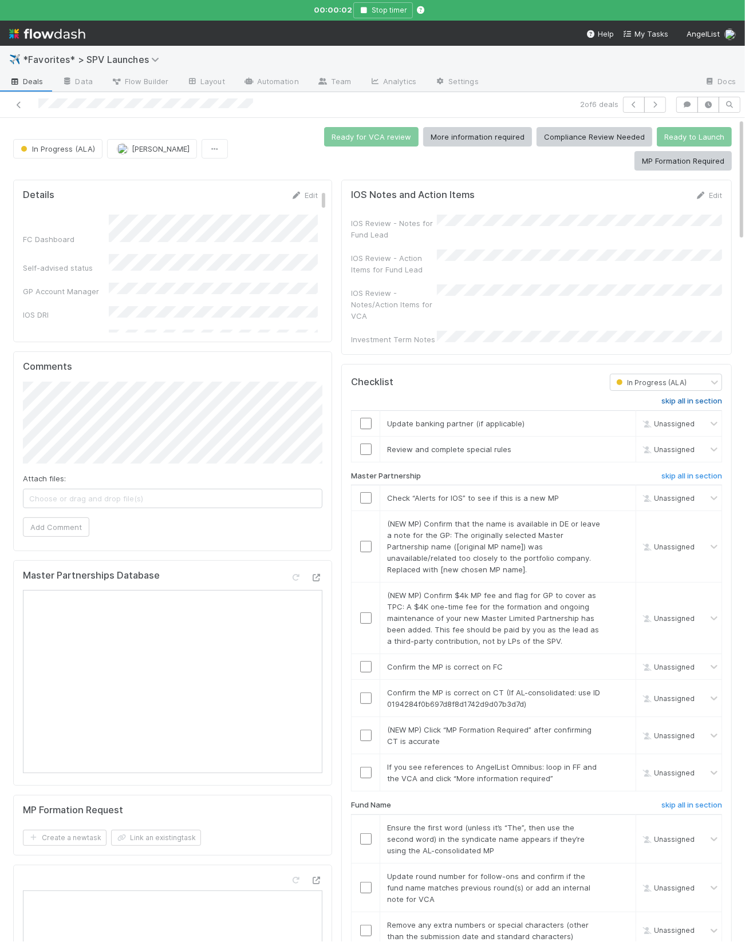
click at [670, 397] on h6 "skip all in section" at bounding box center [691, 401] width 61 height 9
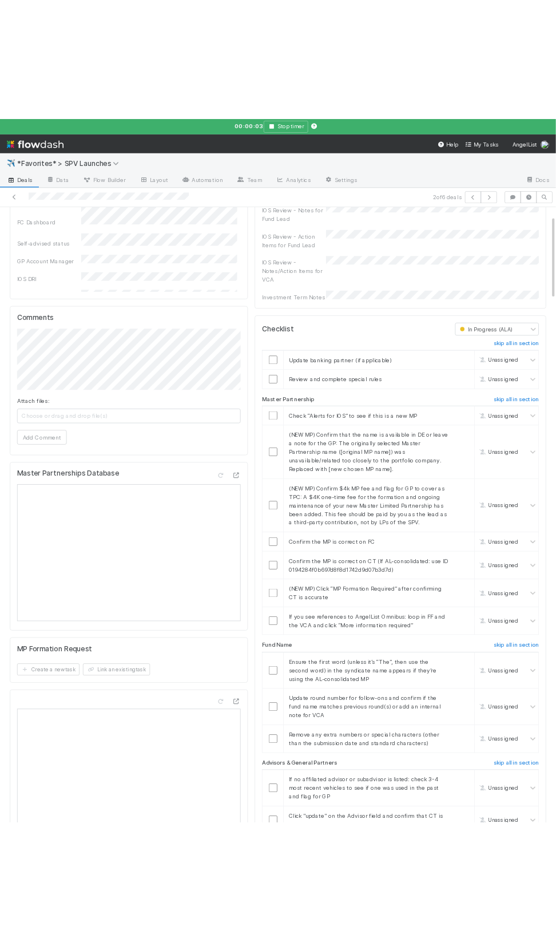
scroll to position [106, 0]
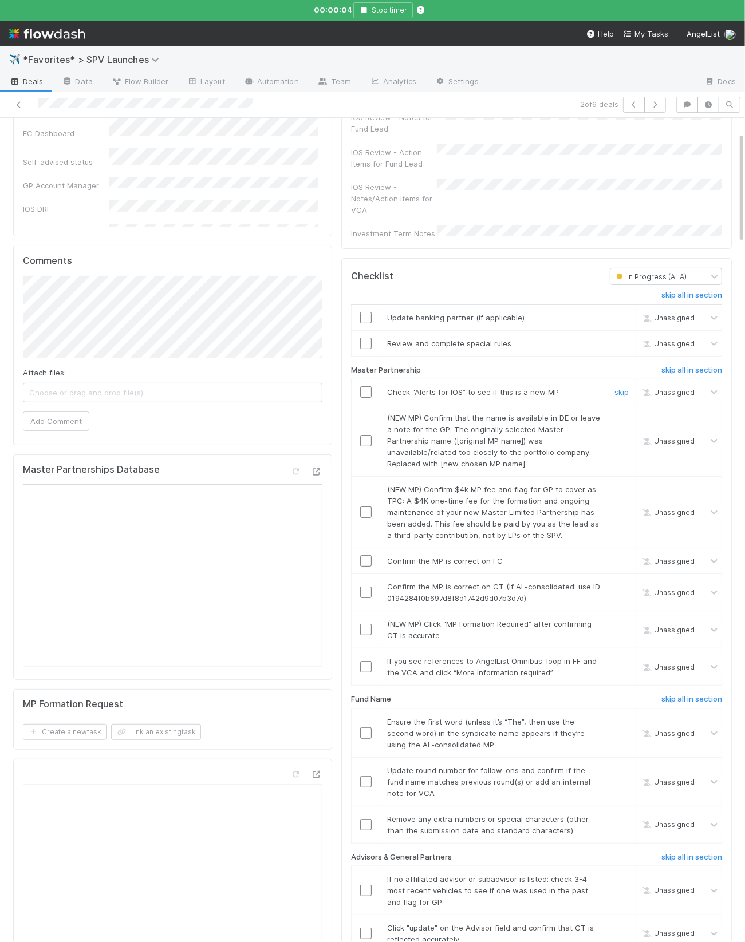
drag, startPoint x: 364, startPoint y: 359, endPoint x: 431, endPoint y: 382, distance: 71.0
click at [364, 386] on input "checkbox" at bounding box center [365, 391] width 11 height 11
drag, startPoint x: 621, startPoint y: 382, endPoint x: 623, endPoint y: 405, distance: 22.4
click at [621, 413] on link "skip" at bounding box center [621, 417] width 14 height 9
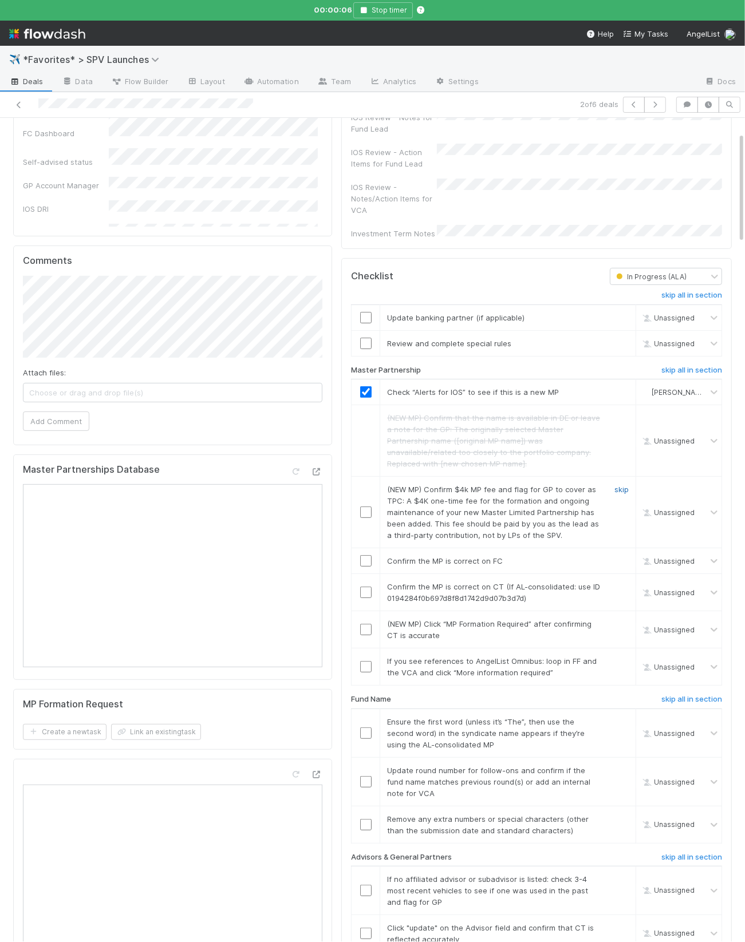
click at [619, 485] on link "skip" at bounding box center [621, 489] width 14 height 9
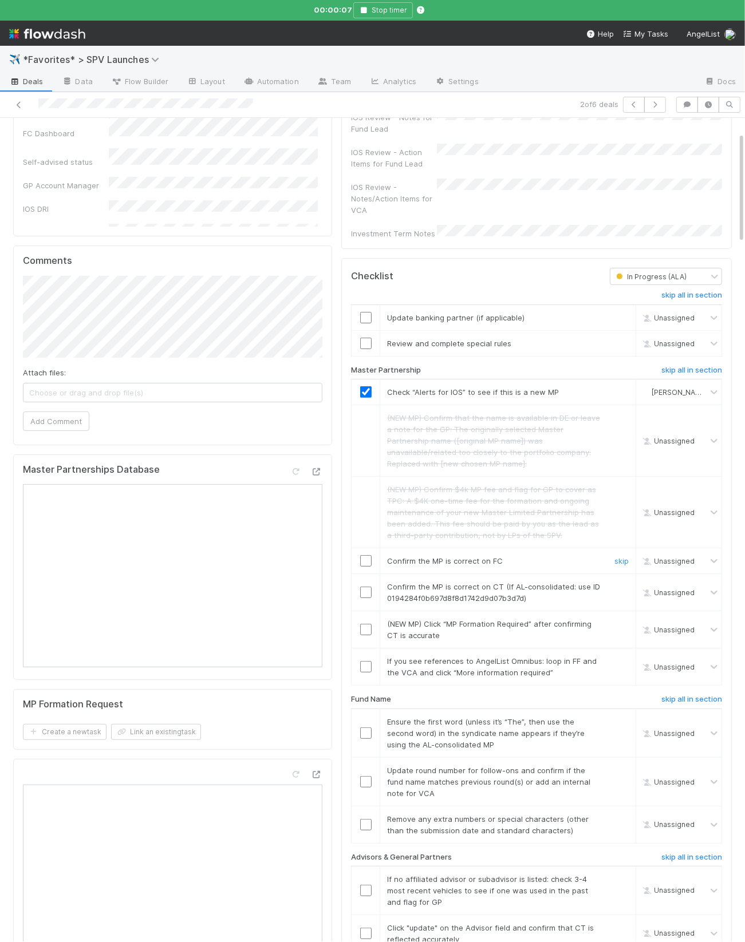
click at [368, 555] on input "checkbox" at bounding box center [365, 560] width 11 height 11
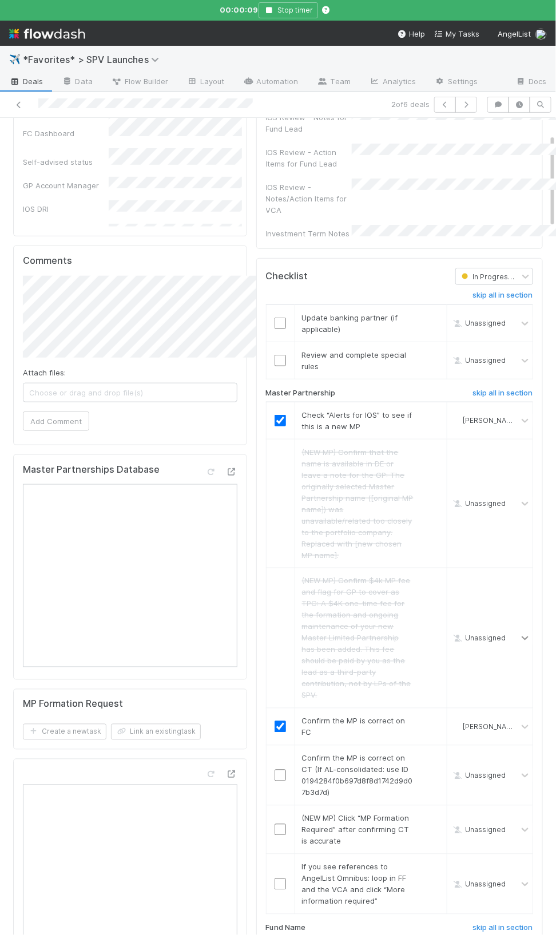
scroll to position [141, 0]
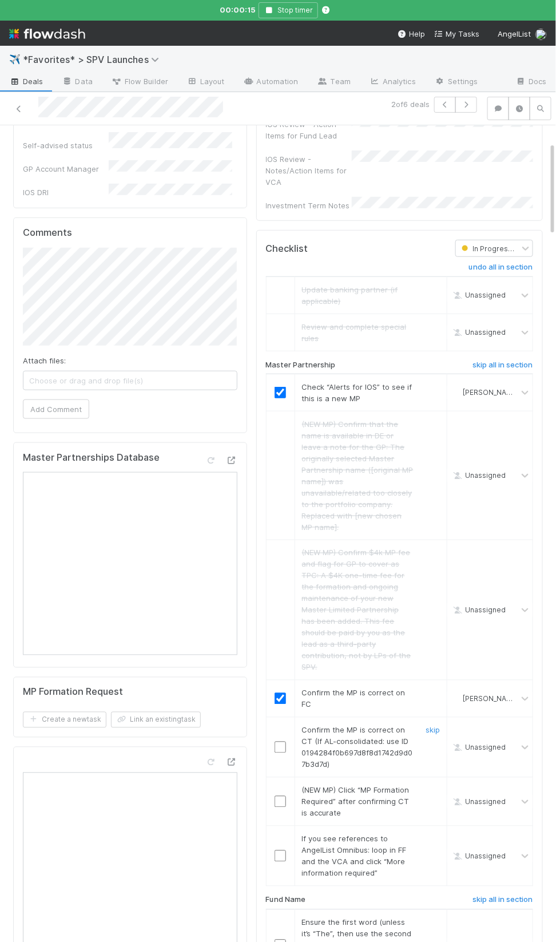
drag, startPoint x: 296, startPoint y: 744, endPoint x: 294, endPoint y: 734, distance: 10.6
click at [296, 744] on td "Confirm the MP is correct on CT (If AL-consolidated: use ID 0194284f0b697d8f8d1…" at bounding box center [371, 748] width 152 height 60
drag, startPoint x: 280, startPoint y: 711, endPoint x: 329, endPoint y: 743, distance: 58.3
click at [280, 742] on input "checkbox" at bounding box center [280, 747] width 11 height 11
click at [430, 786] on link "skip" at bounding box center [433, 790] width 14 height 9
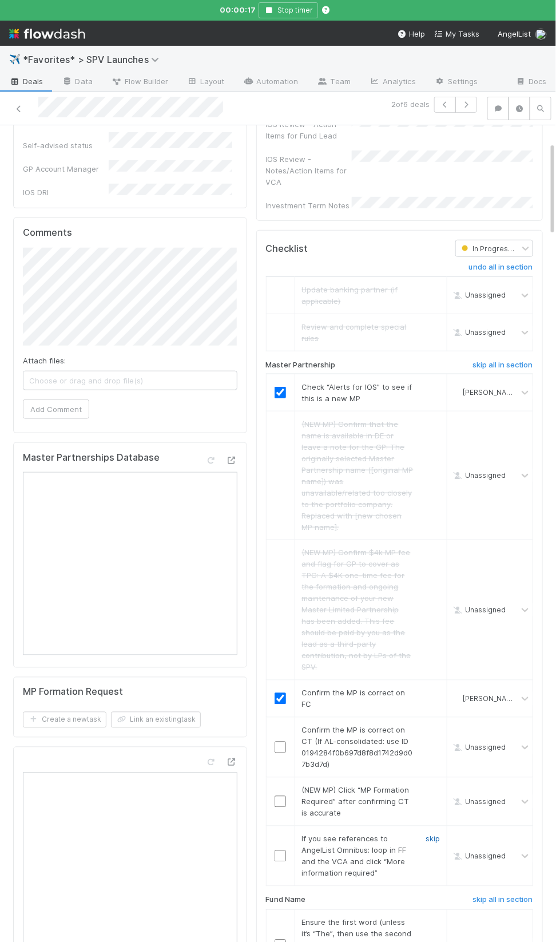
click at [433, 835] on link "skip" at bounding box center [433, 839] width 14 height 9
checkbox input "true"
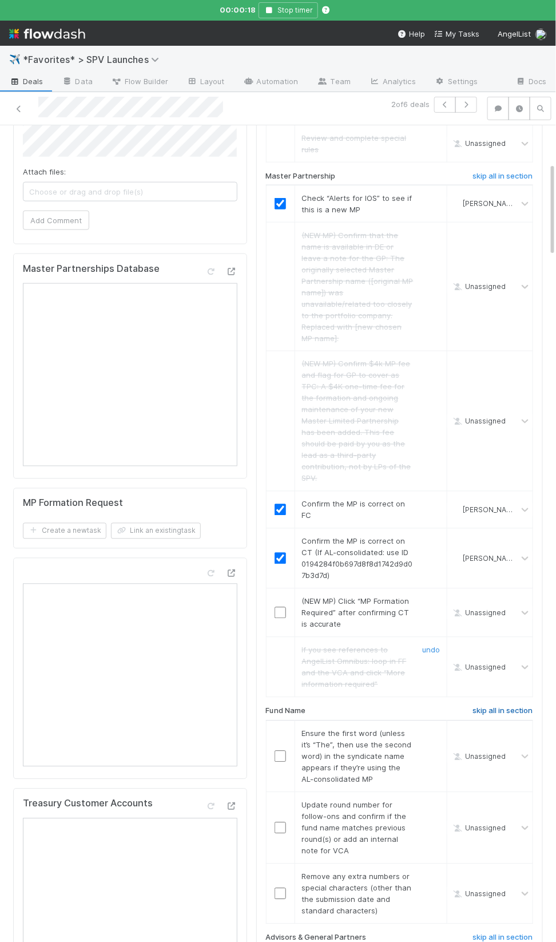
scroll to position [333, 0]
click at [479, 705] on h6 "skip all in section" at bounding box center [503, 709] width 61 height 9
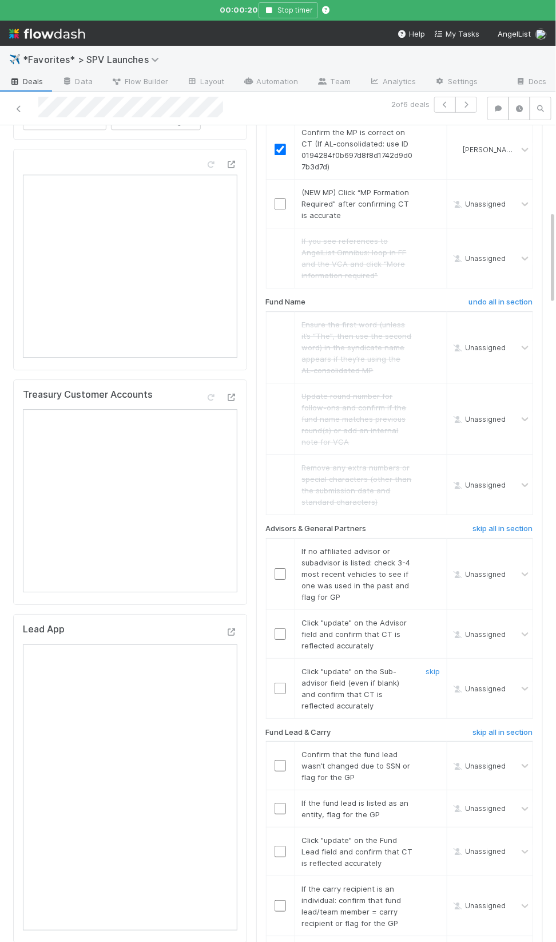
scroll to position [740, 0]
click at [428, 546] on link "skip" at bounding box center [433, 550] width 14 height 9
click at [283, 628] on input "checkbox" at bounding box center [280, 633] width 11 height 11
click at [282, 682] on input "checkbox" at bounding box center [280, 687] width 11 height 11
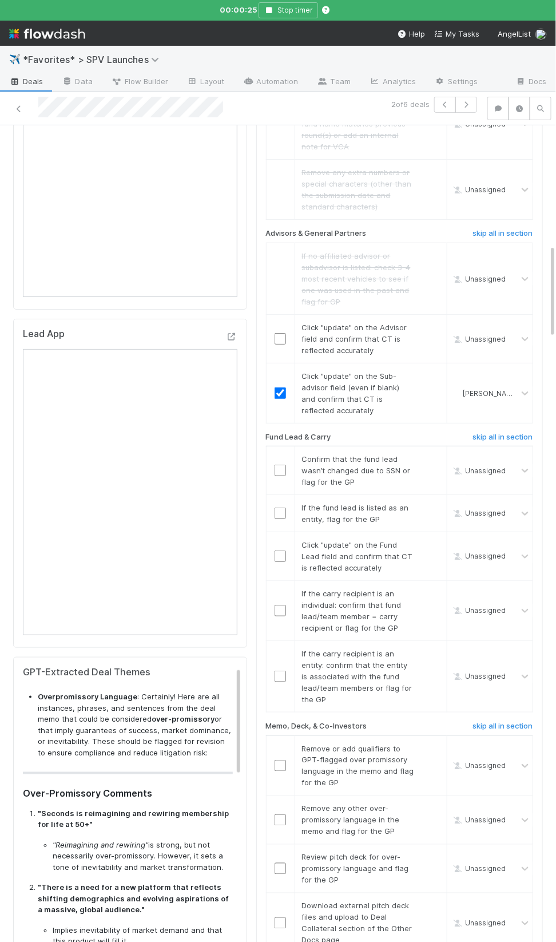
scroll to position [1037, 0]
click at [288, 462] on div at bounding box center [281, 467] width 28 height 11
click at [280, 462] on input "checkbox" at bounding box center [280, 467] width 11 height 11
drag, startPoint x: 438, startPoint y: 473, endPoint x: 516, endPoint y: 470, distance: 78.5
click at [438, 501] on link "skip" at bounding box center [433, 505] width 14 height 9
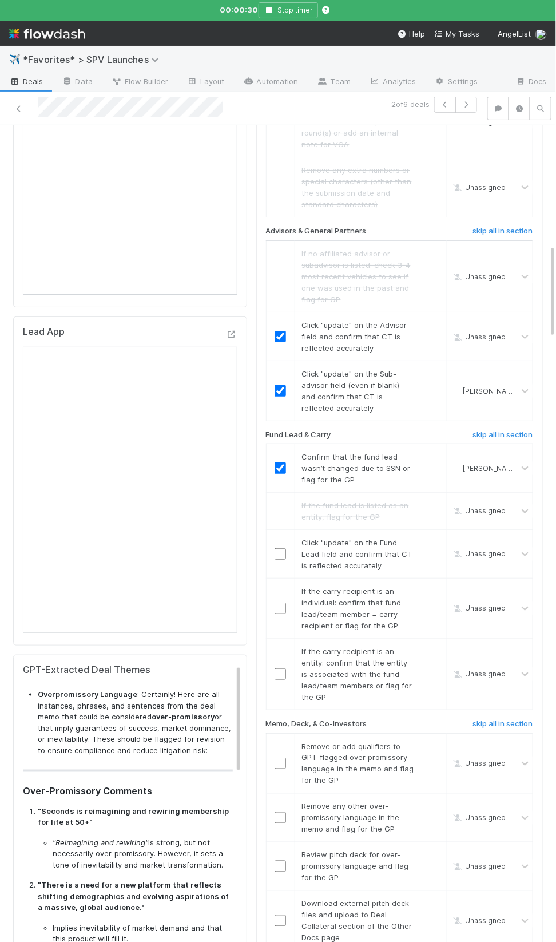
checkbox input "true"
click at [338, 545] on td "Click "update" on the Fund Lead field and confirm that CT is reflected accurate…" at bounding box center [371, 554] width 152 height 49
drag, startPoint x: 284, startPoint y: 525, endPoint x: 337, endPoint y: 543, distance: 55.2
click at [284, 548] on input "checkbox" at bounding box center [280, 553] width 11 height 11
click at [428, 579] on td "If the carry recipient is an individual: confirm that fund lead/team member = c…" at bounding box center [371, 609] width 152 height 60
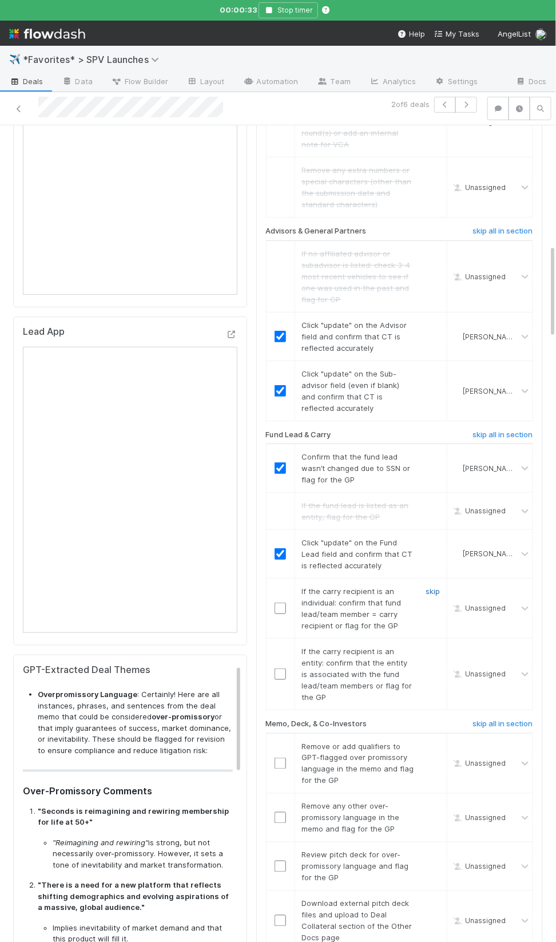
click at [437, 587] on link "skip" at bounding box center [433, 591] width 14 height 9
click at [280, 669] on input "checkbox" at bounding box center [280, 674] width 11 height 11
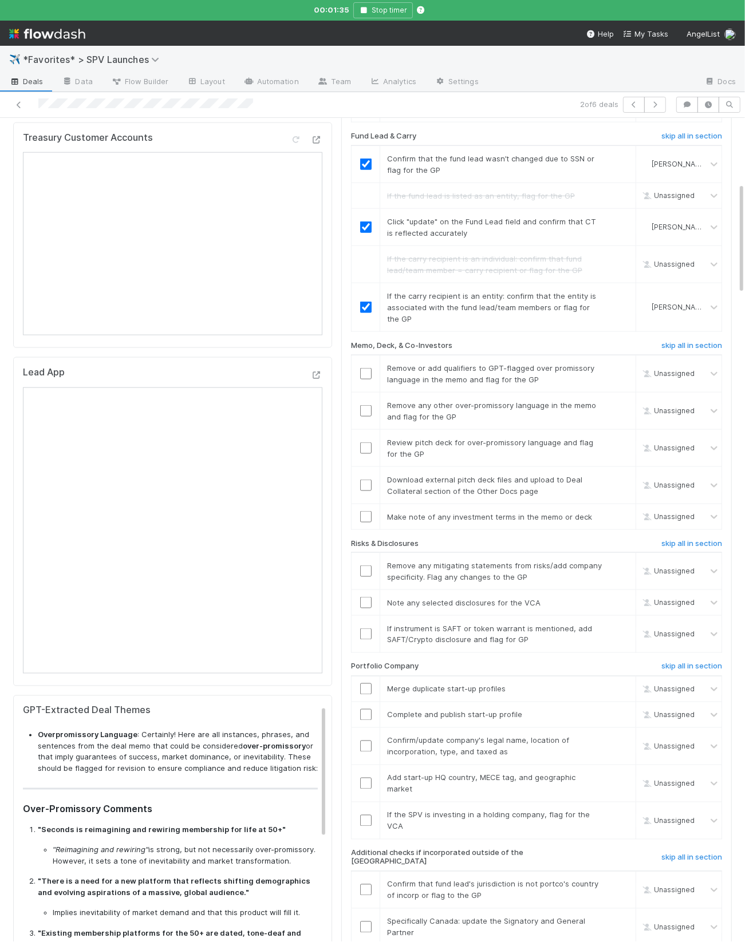
scroll to position [0, 0]
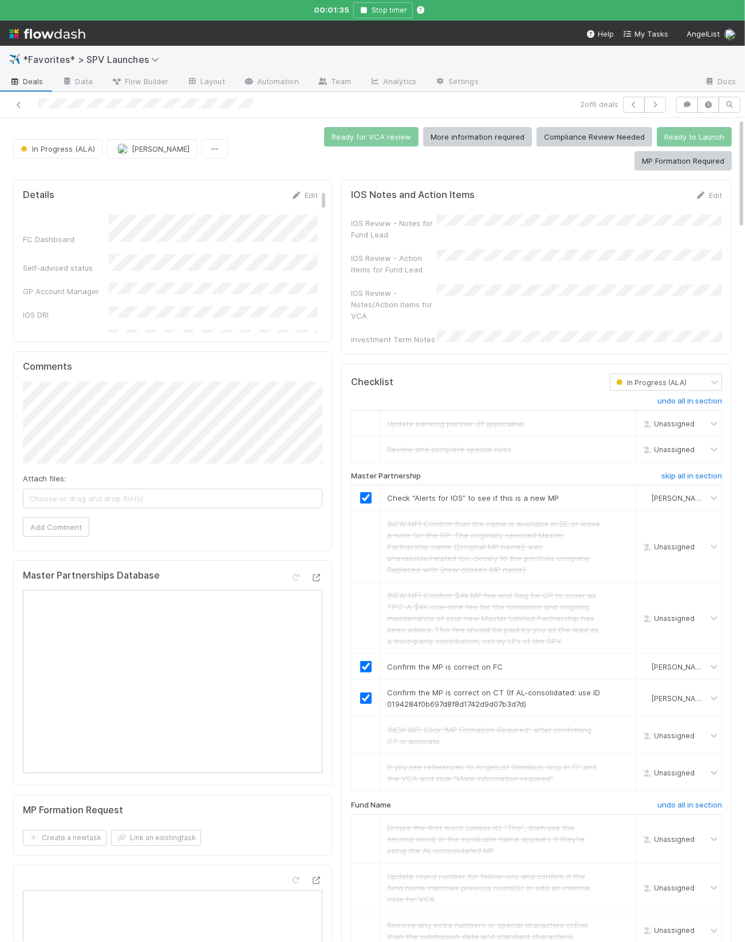
click at [479, 284] on div "IOS Review - Notes/Action Items for VCA" at bounding box center [536, 302] width 371 height 37
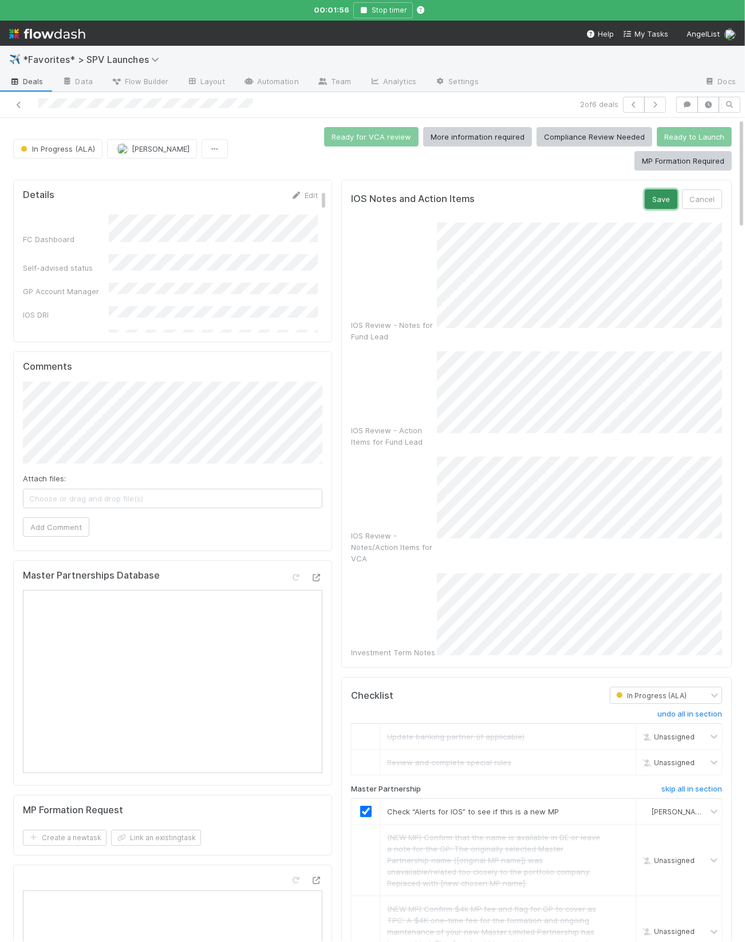
click at [653, 189] on button "Save" at bounding box center [661, 198] width 33 height 19
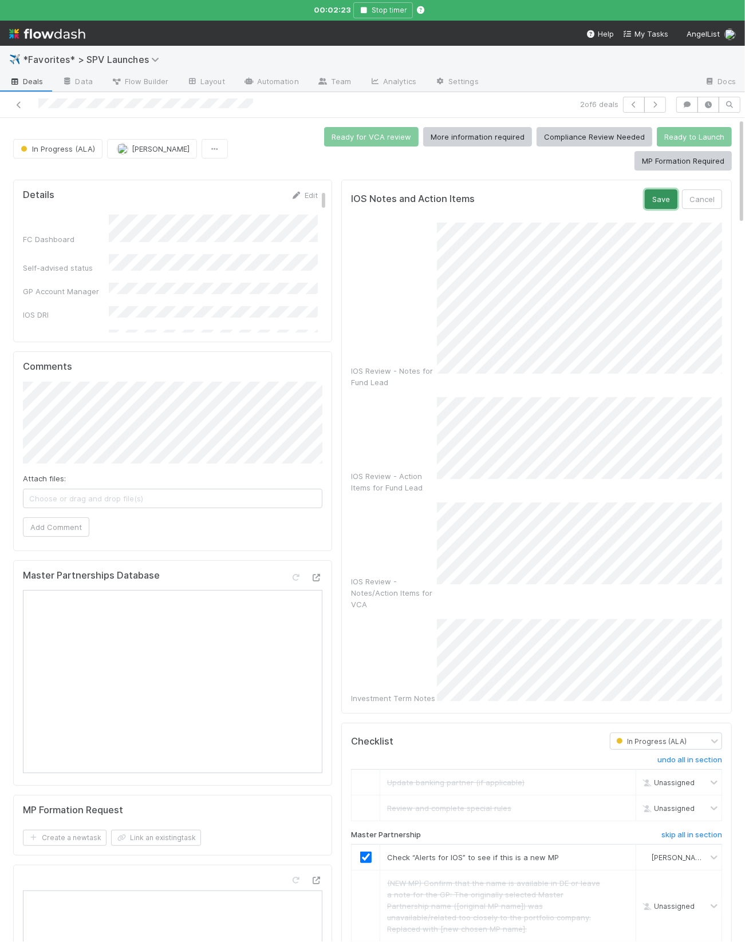
click at [657, 189] on button "Save" at bounding box center [661, 198] width 33 height 19
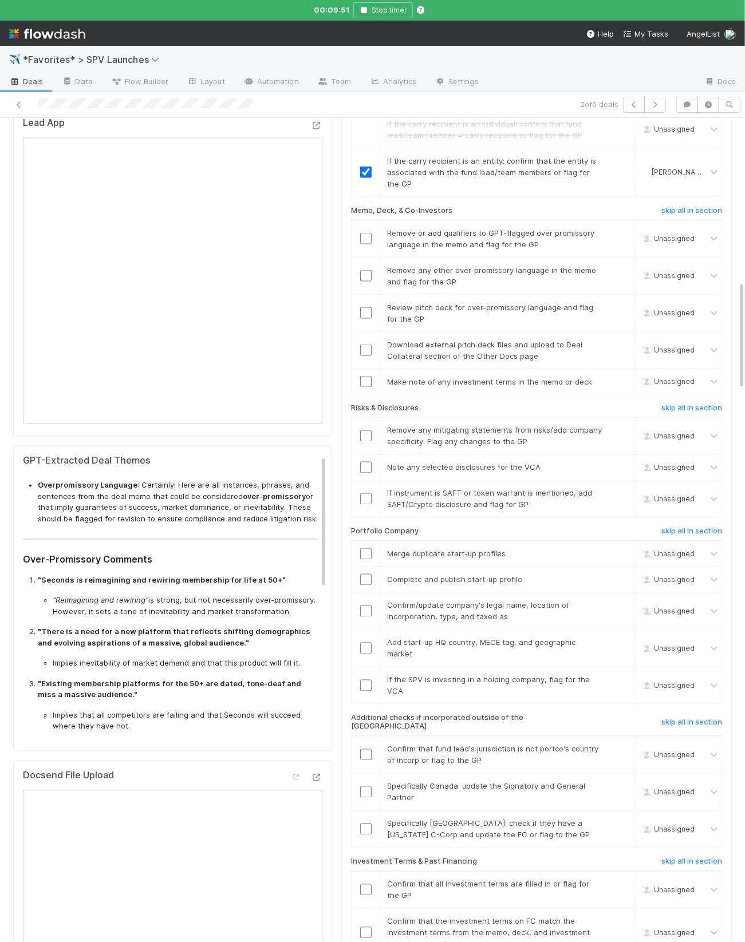
scroll to position [1222, 0]
click at [283, 576] on p ""Seconds is reimagining and rewiring membership for life at 50+"" at bounding box center [178, 581] width 280 height 11
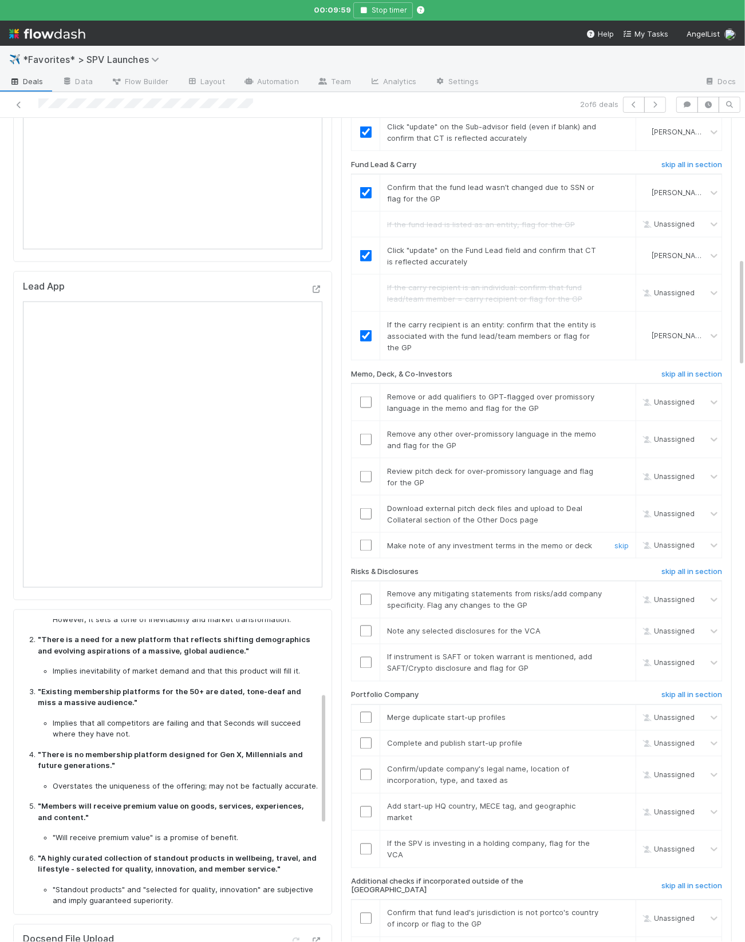
scroll to position [1052, 0]
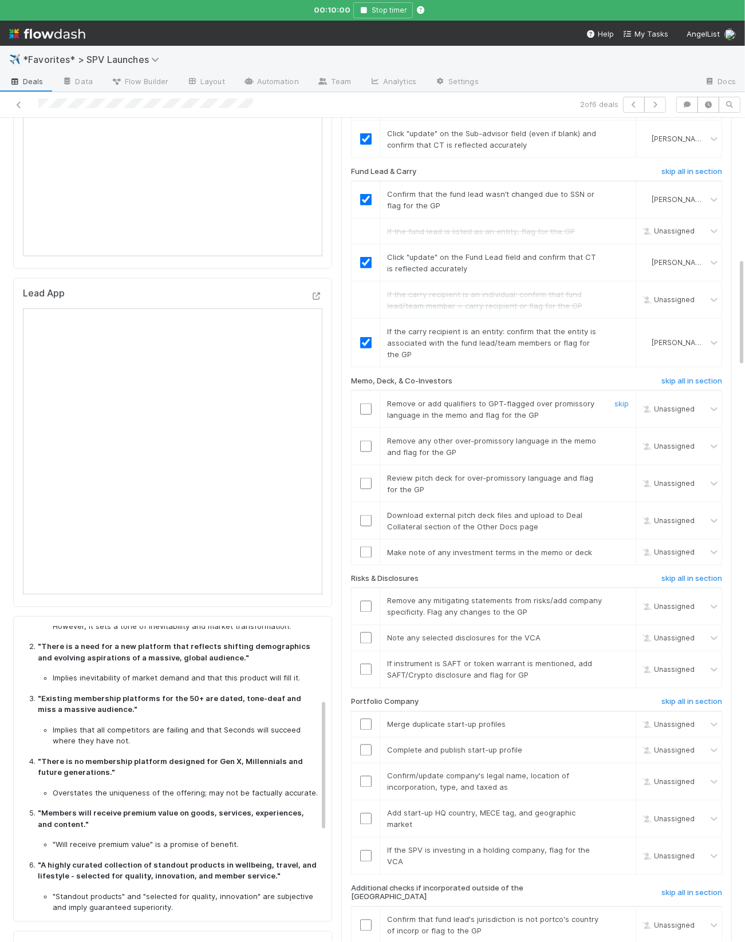
drag, startPoint x: 363, startPoint y: 366, endPoint x: 365, endPoint y: 382, distance: 16.1
click at [363, 404] on input "checkbox" at bounding box center [365, 409] width 11 height 11
drag, startPoint x: 367, startPoint y: 406, endPoint x: 620, endPoint y: 433, distance: 253.9
click at [367, 441] on input "checkbox" at bounding box center [365, 446] width 11 height 11
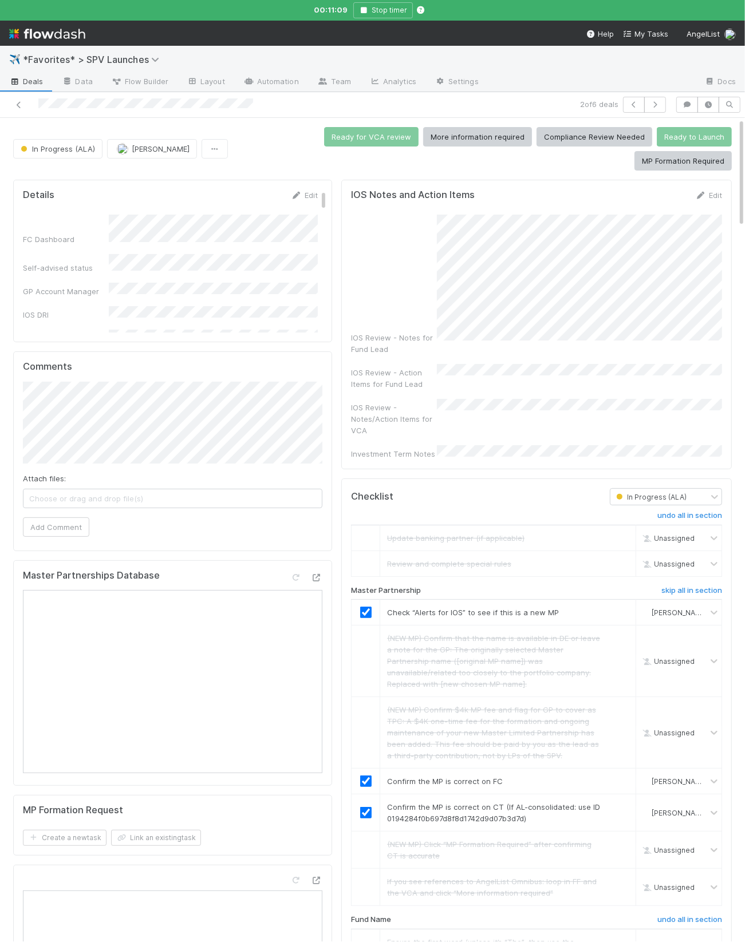
click at [457, 325] on div "IOS Review - Notes for Fund Lead IOS Review - Action Items for Fund Lead IOS Re…" at bounding box center [536, 337] width 371 height 245
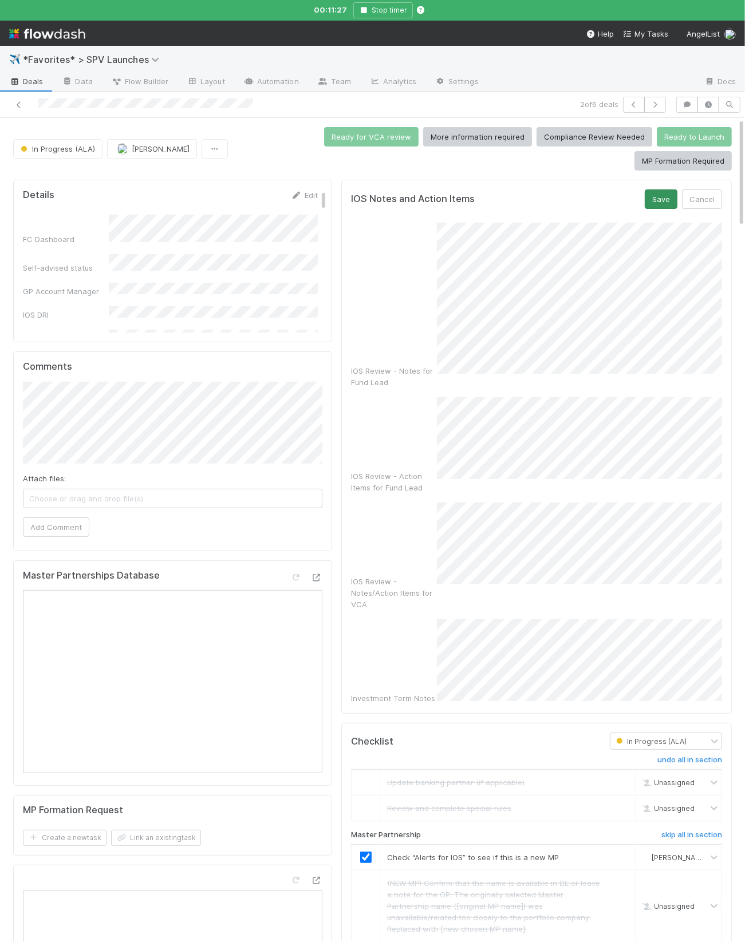
click at [662, 189] on div "Save Cancel" at bounding box center [683, 198] width 77 height 19
click at [661, 189] on button "Save" at bounding box center [661, 198] width 33 height 19
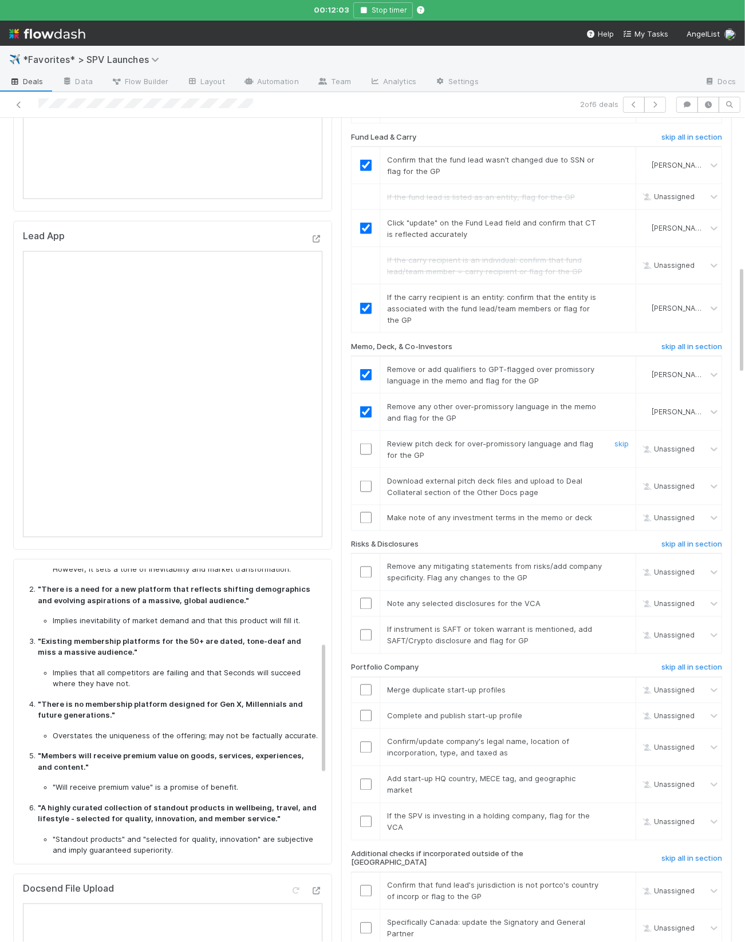
scroll to position [1116, 0]
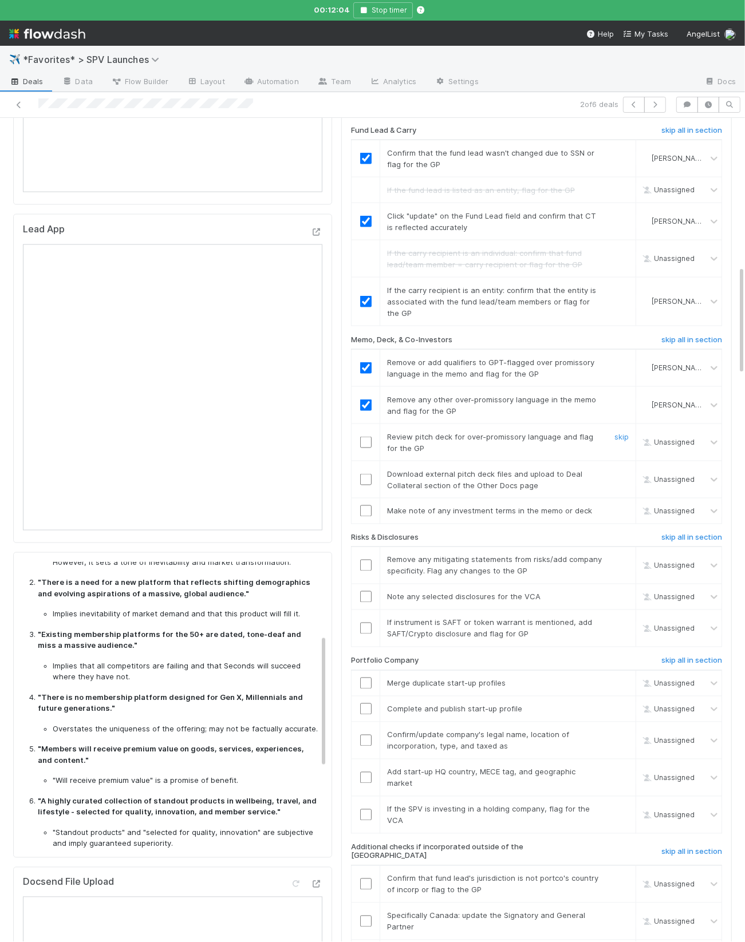
click at [363, 437] on input "checkbox" at bounding box center [365, 442] width 11 height 11
drag, startPoint x: 625, startPoint y: 429, endPoint x: 470, endPoint y: 486, distance: 165.1
click at [624, 469] on link "skip" at bounding box center [621, 473] width 14 height 9
click at [359, 505] on div at bounding box center [365, 510] width 28 height 11
click at [371, 505] on input "checkbox" at bounding box center [365, 510] width 11 height 11
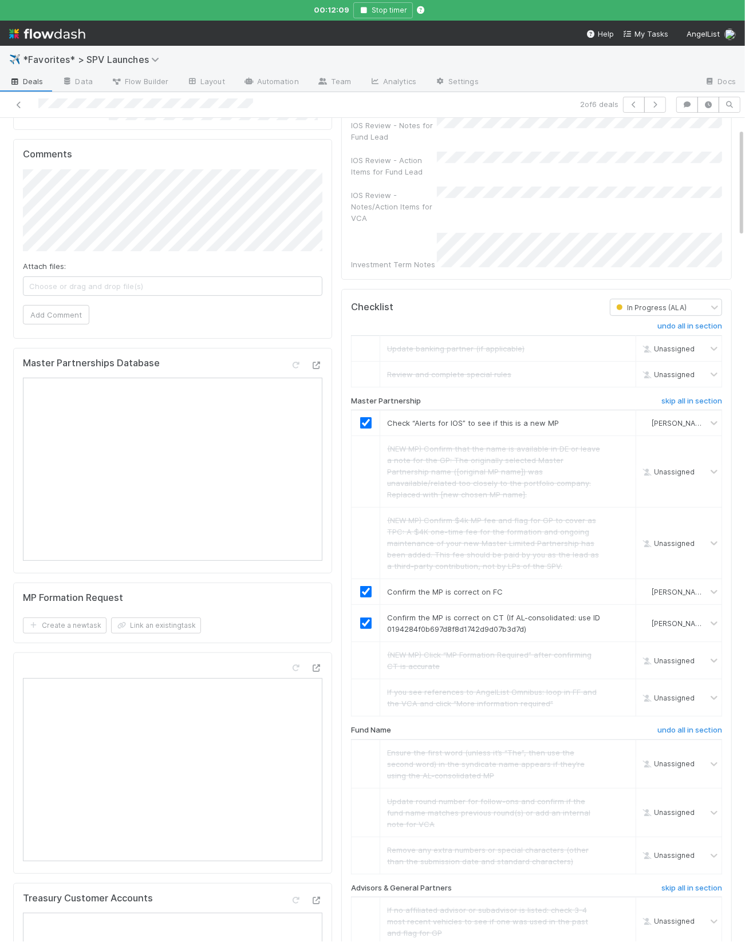
scroll to position [0, 0]
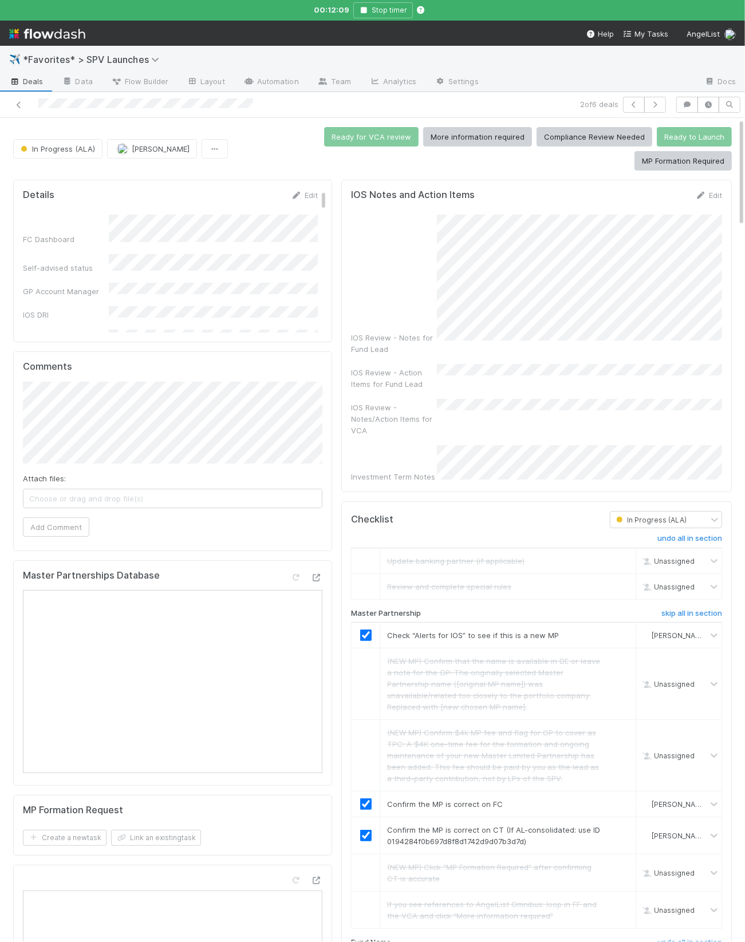
click at [491, 398] on div "IOS Review - Notes for Fund Lead IOS Review - Action Items for Fund Lead IOS Re…" at bounding box center [536, 349] width 371 height 268
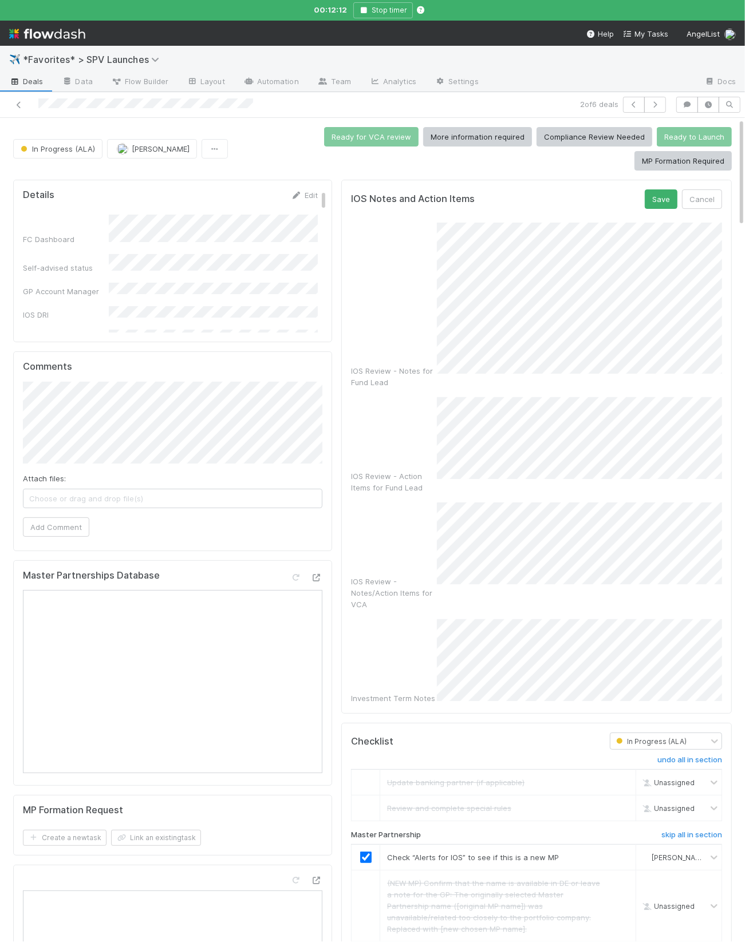
checkbox input "true"
click at [653, 189] on button "Save" at bounding box center [661, 198] width 33 height 19
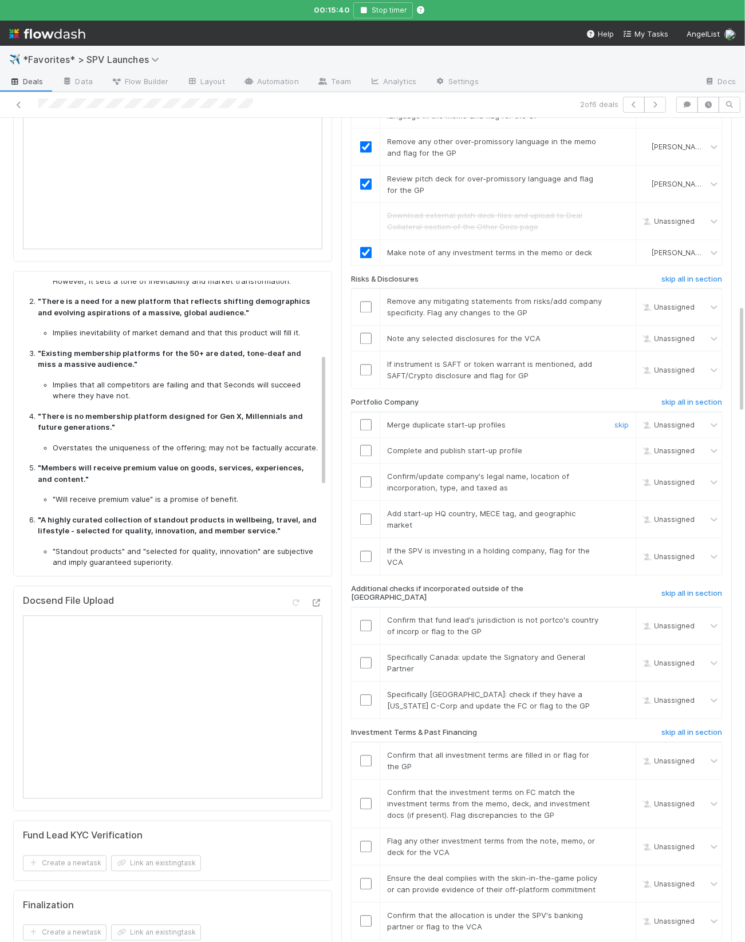
scroll to position [1275, 0]
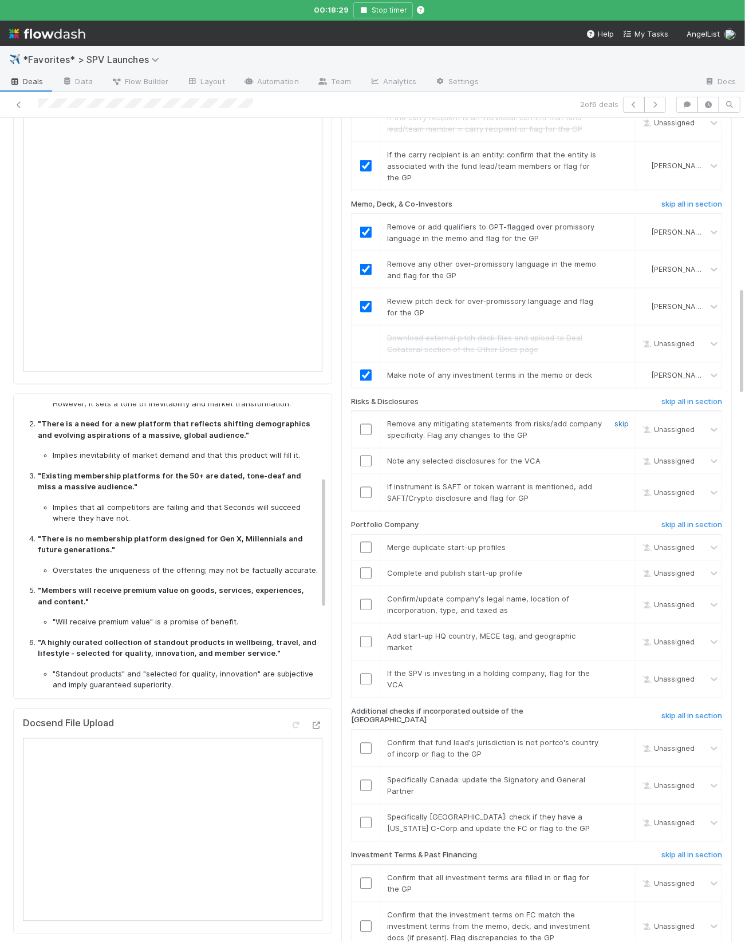
click at [624, 420] on link "skip" at bounding box center [621, 424] width 14 height 9
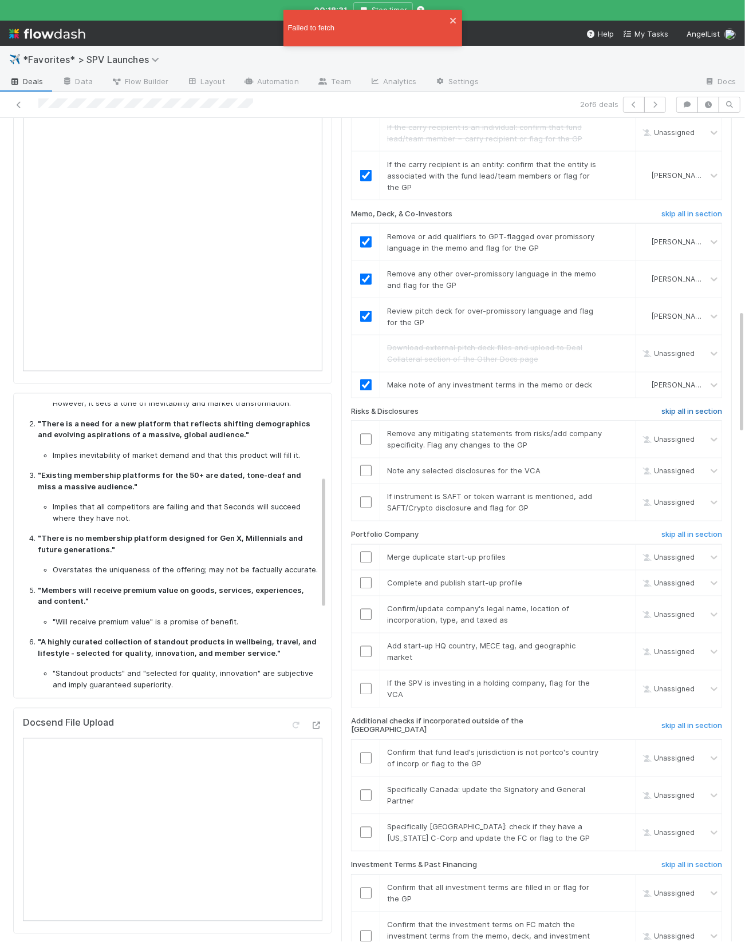
click at [675, 408] on h6 "skip all in section" at bounding box center [691, 412] width 61 height 9
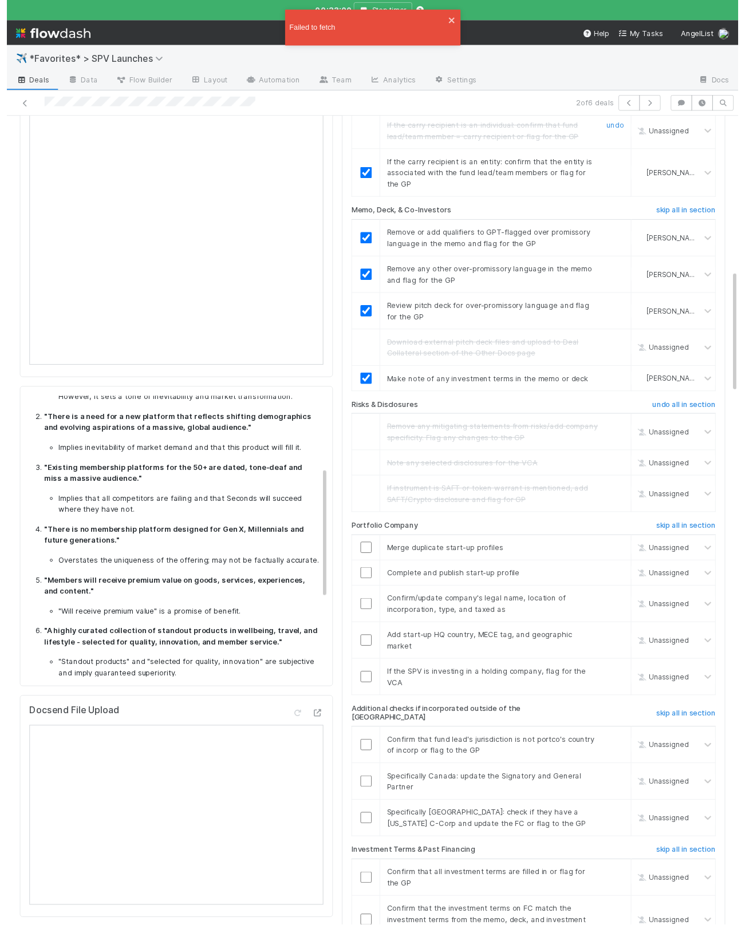
scroll to position [0, 0]
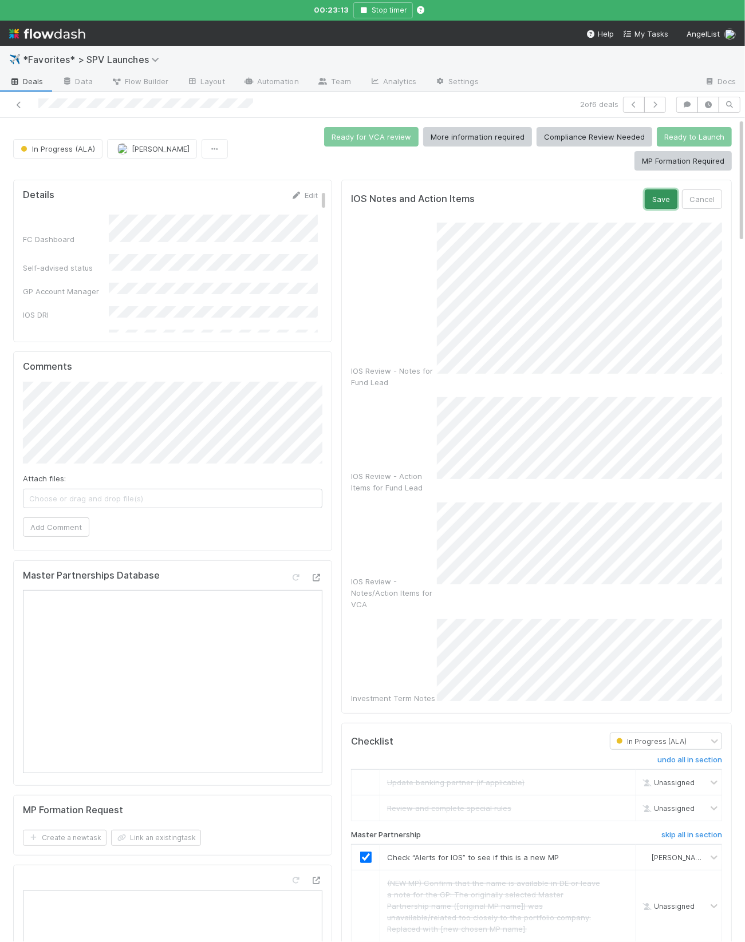
click at [667, 189] on button "Save" at bounding box center [661, 198] width 33 height 19
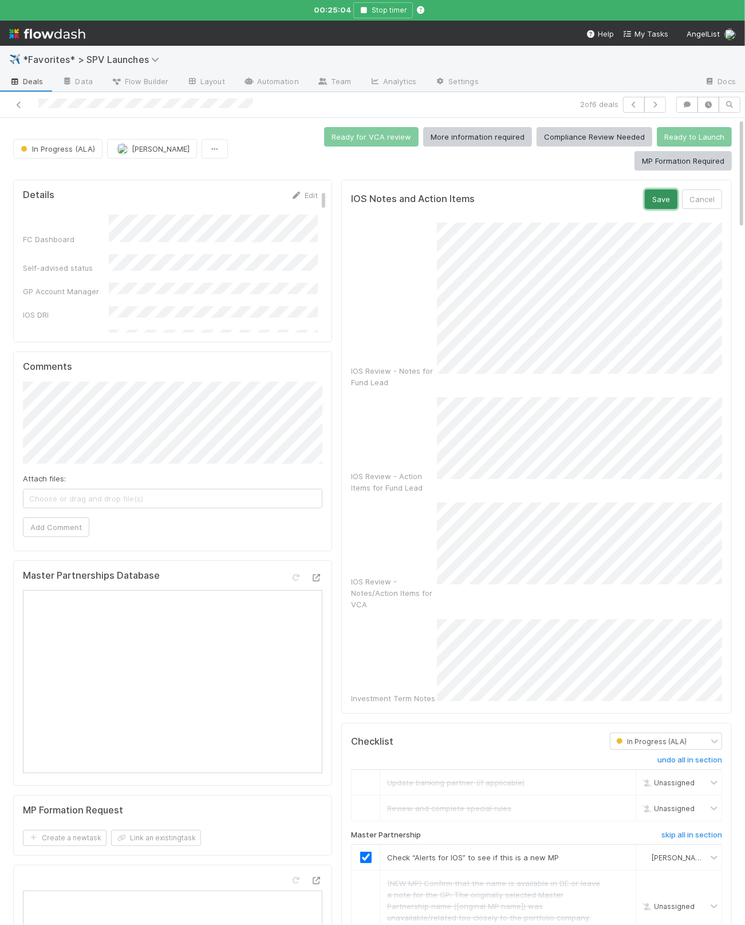
click at [647, 189] on button "Save" at bounding box center [661, 198] width 33 height 19
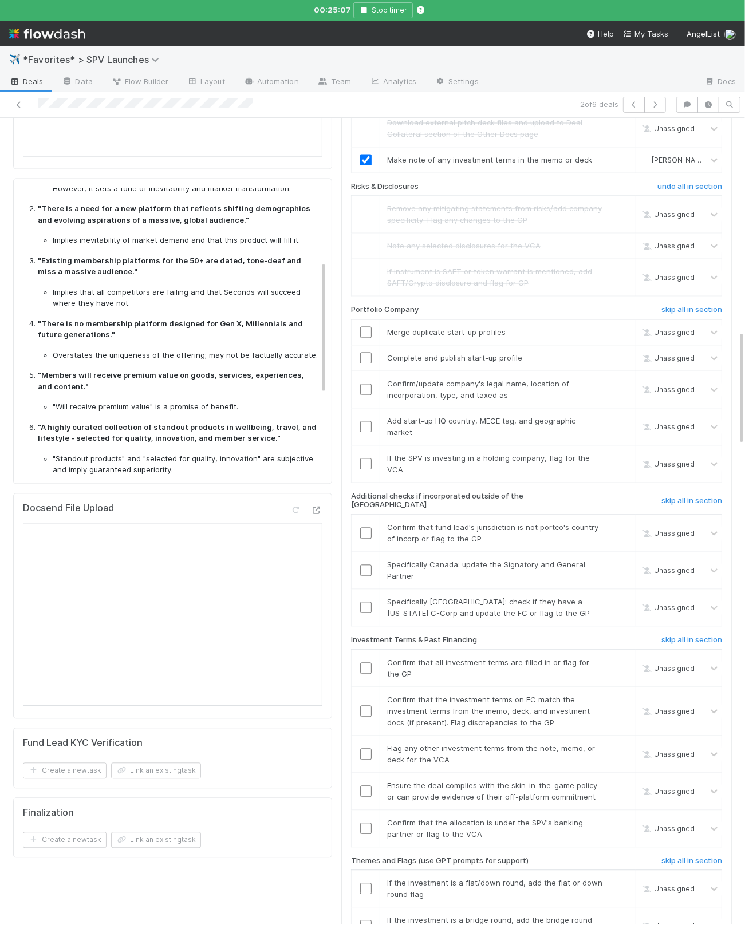
scroll to position [1497, 0]
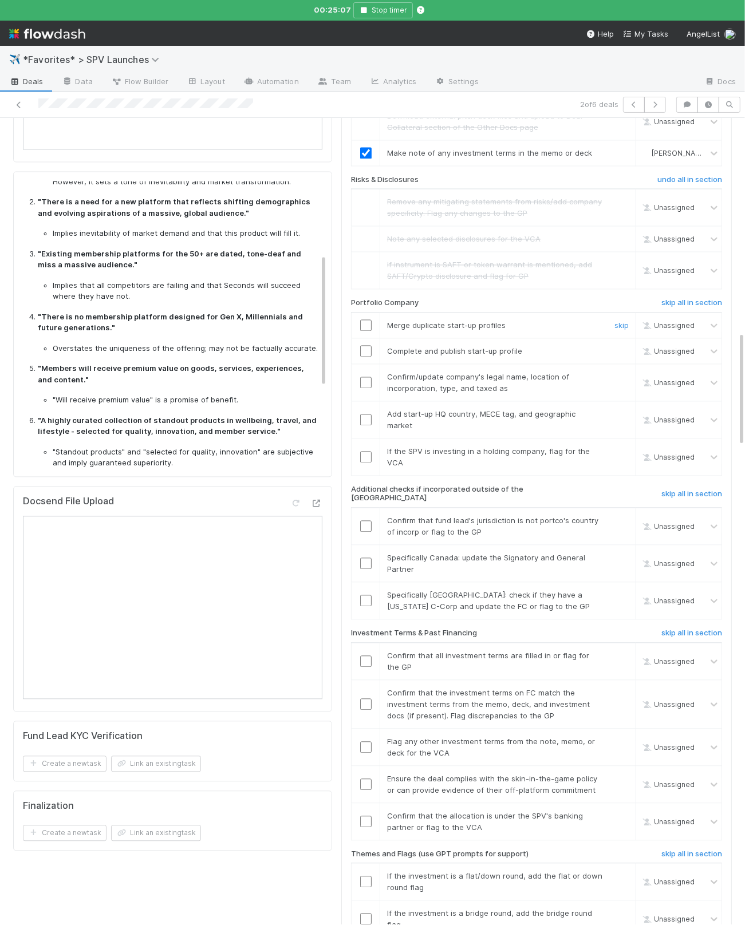
drag, startPoint x: 626, startPoint y: 261, endPoint x: 607, endPoint y: 268, distance: 20.1
click at [625, 321] on link "skip" at bounding box center [621, 325] width 14 height 9
click at [362, 345] on input "checkbox" at bounding box center [365, 350] width 11 height 11
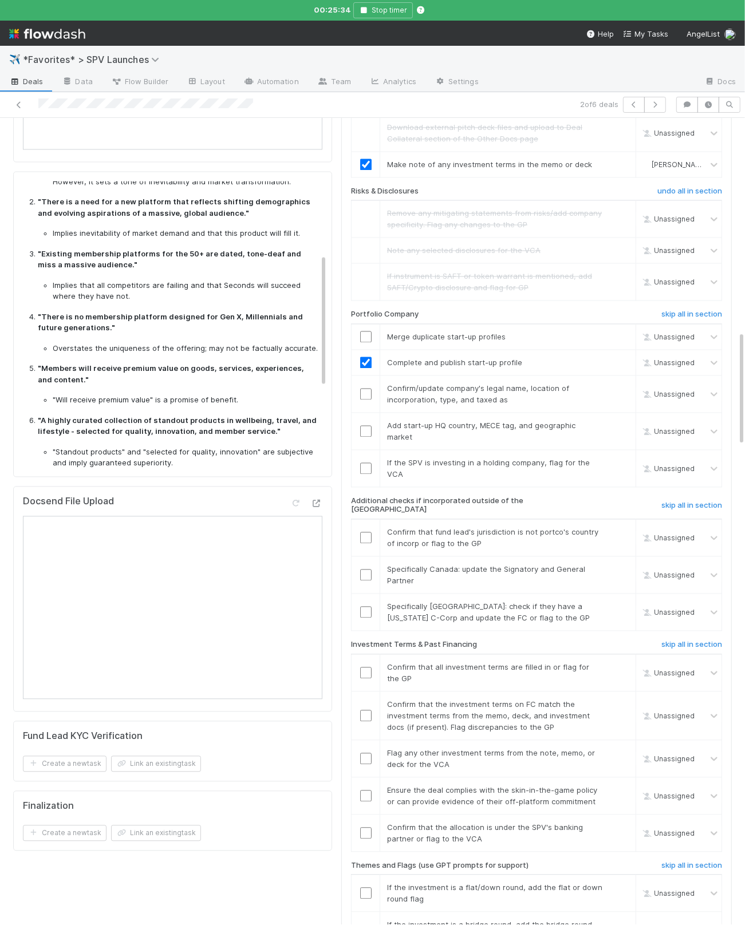
checkbox input "true"
drag, startPoint x: 425, startPoint y: 334, endPoint x: 413, endPoint y: 337, distance: 11.8
click at [424, 384] on span "Confirm/update company's legal name, location of incorporation, type, and taxed…" at bounding box center [478, 394] width 182 height 21
click at [369, 388] on input "checkbox" at bounding box center [365, 393] width 11 height 11
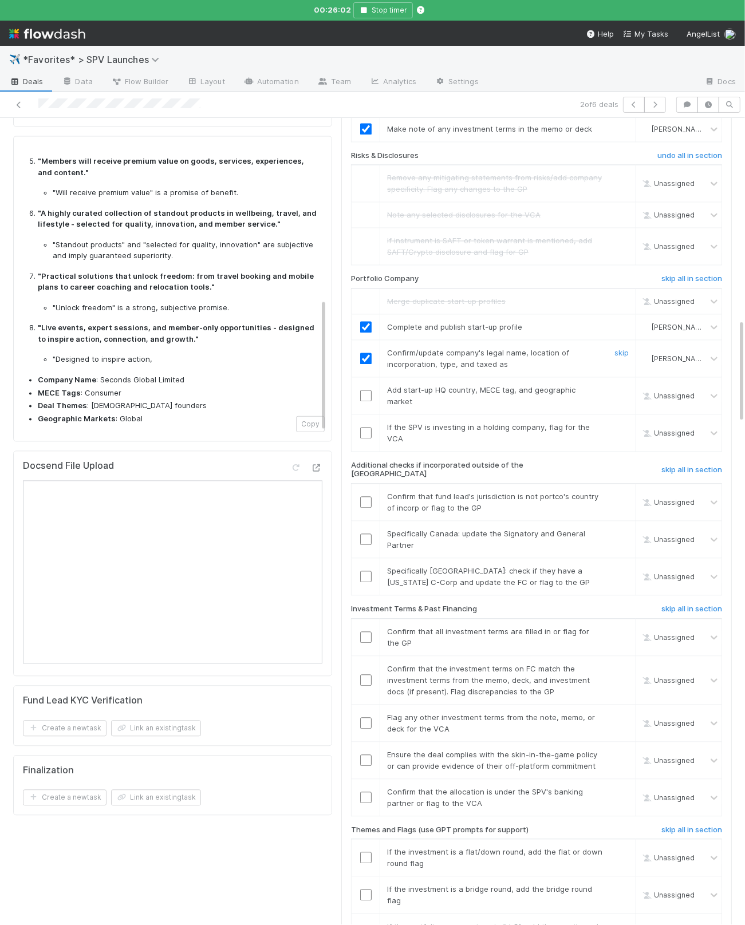
scroll to position [1524, 0]
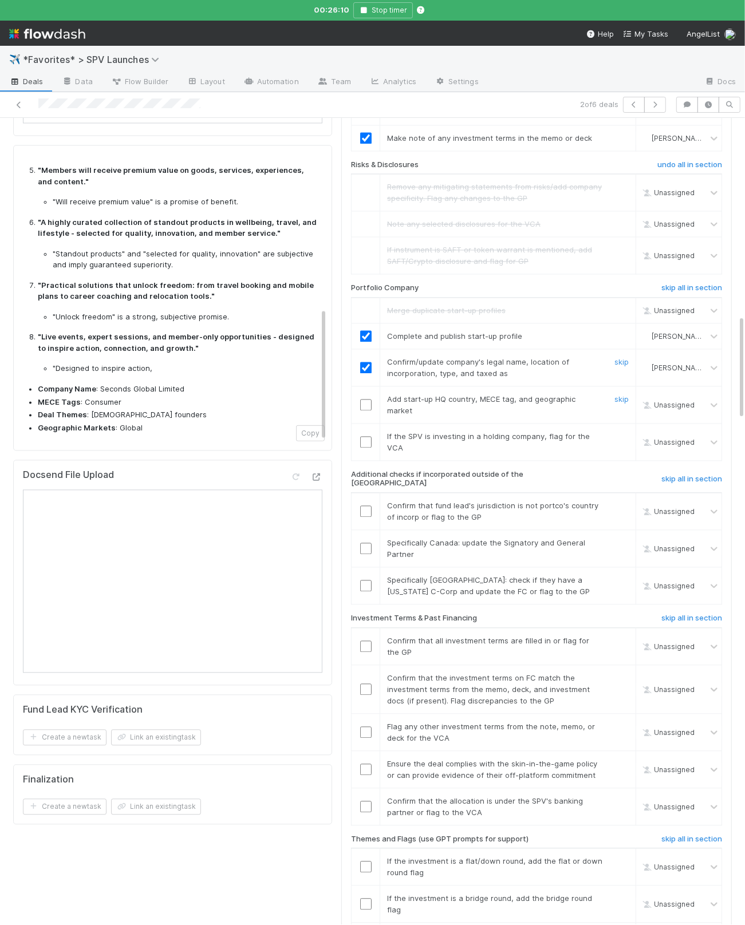
click at [402, 386] on td "Add start-up HQ country, MECE tag, and geographic market skip" at bounding box center [508, 404] width 256 height 37
drag, startPoint x: 363, startPoint y: 336, endPoint x: 410, endPoint y: 354, distance: 50.2
click at [363, 399] on input "checkbox" at bounding box center [365, 404] width 11 height 11
click at [622, 432] on link "skip" at bounding box center [621, 436] width 14 height 9
click at [385, 529] on td "Specifically Canada: update the Signatory and General Partner skip" at bounding box center [508, 547] width 256 height 37
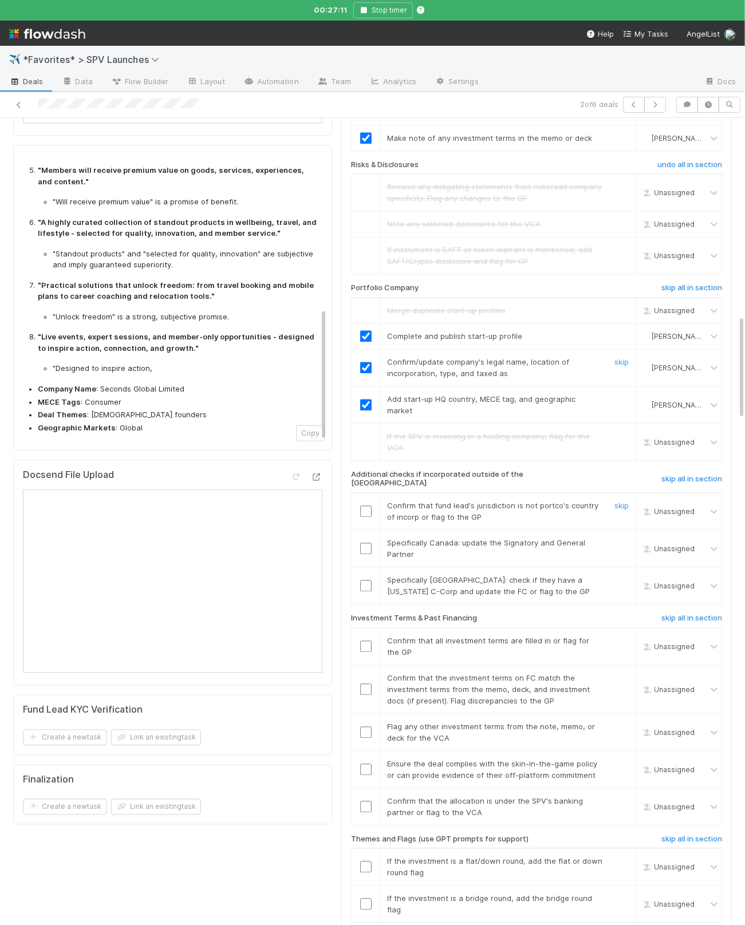
click at [367, 505] on input "checkbox" at bounding box center [365, 510] width 11 height 11
drag, startPoint x: 623, startPoint y: 447, endPoint x: 623, endPoint y: 475, distance: 27.5
click at [623, 538] on link "skip" at bounding box center [621, 542] width 14 height 9
click at [620, 575] on link "skip" at bounding box center [621, 579] width 14 height 9
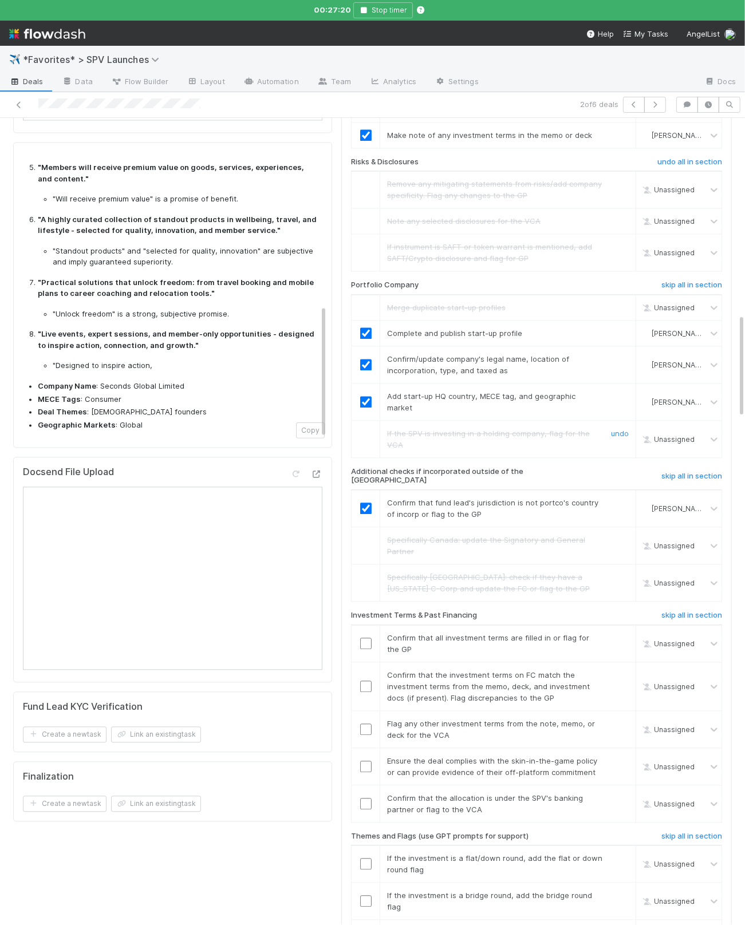
scroll to position [1575, 0]
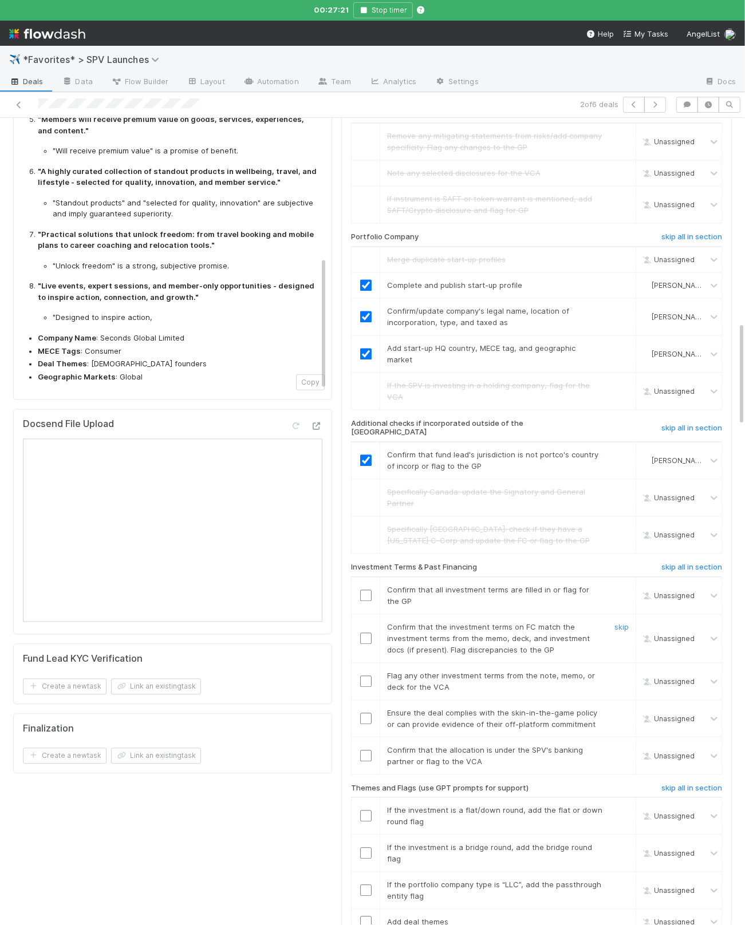
click at [396, 614] on td "Confirm that the investment terms on FC match the investment terms from the mem…" at bounding box center [508, 638] width 256 height 49
click at [367, 590] on input "checkbox" at bounding box center [365, 595] width 11 height 11
drag, startPoint x: 369, startPoint y: 546, endPoint x: 406, endPoint y: 549, distance: 36.7
click at [369, 632] on input "checkbox" at bounding box center [365, 637] width 11 height 11
click at [623, 671] on link "skip" at bounding box center [621, 675] width 14 height 9
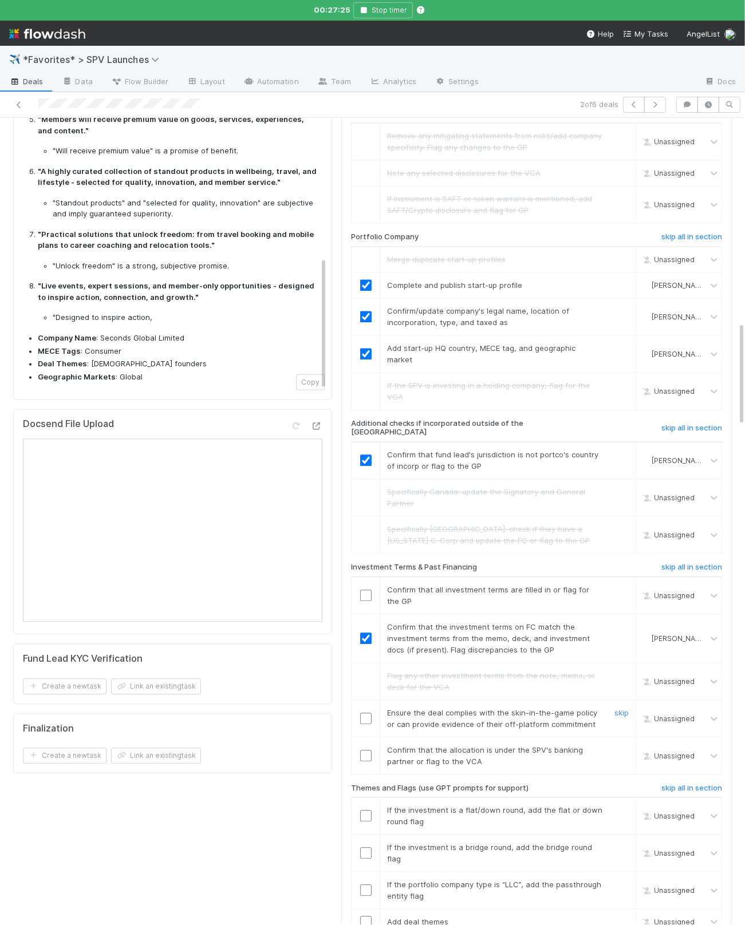
click at [368, 713] on input "checkbox" at bounding box center [365, 718] width 11 height 11
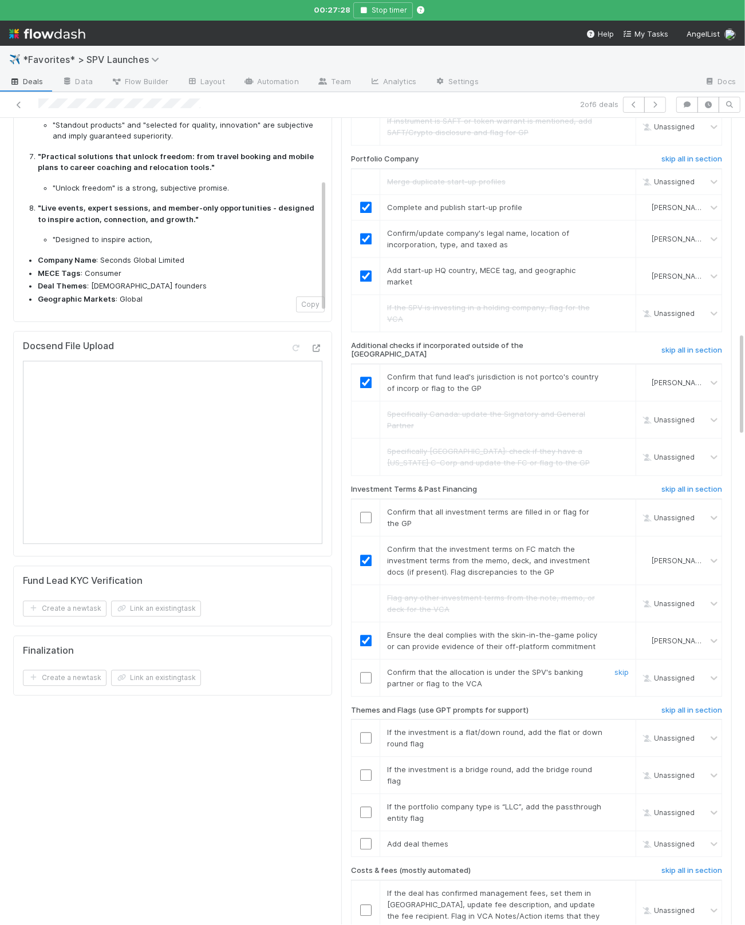
click at [367, 672] on input "checkbox" at bounding box center [365, 677] width 11 height 11
drag, startPoint x: 617, startPoint y: 639, endPoint x: 615, endPoint y: 658, distance: 19.0
click at [617, 728] on link "skip" at bounding box center [621, 732] width 14 height 9
checkbox input "true"
drag, startPoint x: 617, startPoint y: 673, endPoint x: 617, endPoint y: 686, distance: 13.7
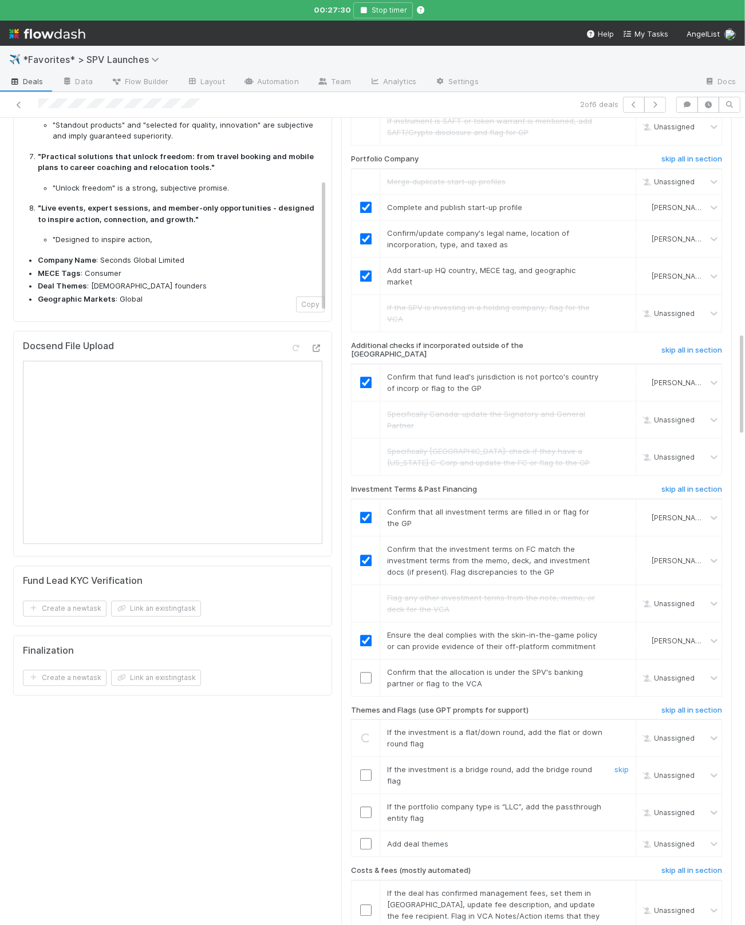
click at [616, 765] on link "skip" at bounding box center [621, 769] width 14 height 9
click at [619, 802] on link "skip" at bounding box center [621, 806] width 14 height 9
click at [371, 838] on div at bounding box center [365, 843] width 28 height 11
drag, startPoint x: 366, startPoint y: 740, endPoint x: 377, endPoint y: 710, distance: 32.4
click at [365, 838] on input "checkbox" at bounding box center [365, 843] width 11 height 11
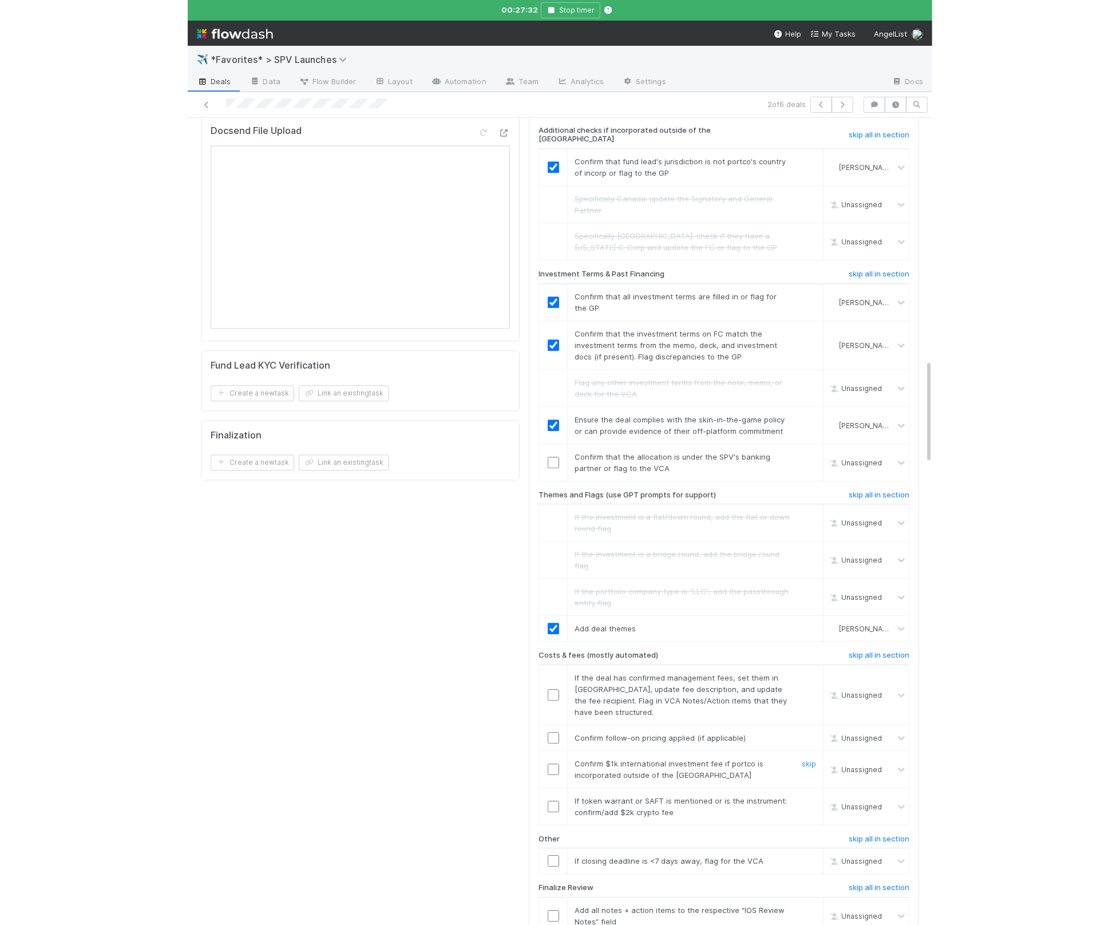
scroll to position [1892, 0]
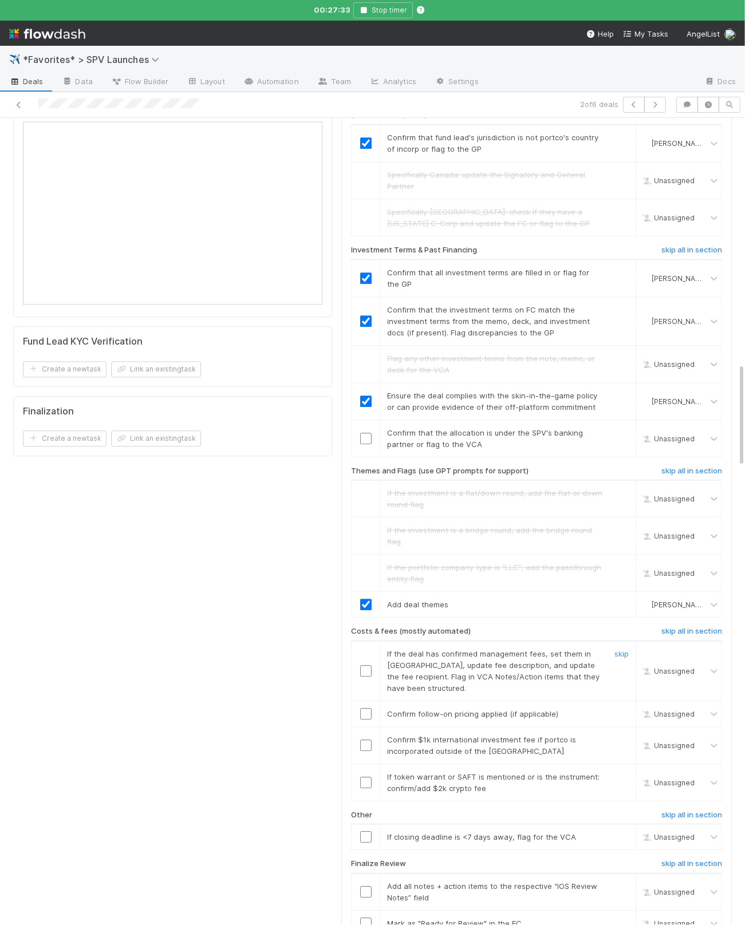
drag, startPoint x: 617, startPoint y: 547, endPoint x: 613, endPoint y: 578, distance: 30.6
click at [616, 649] on link "skip" at bounding box center [621, 653] width 14 height 9
click at [614, 709] on link "skip" at bounding box center [621, 713] width 14 height 9
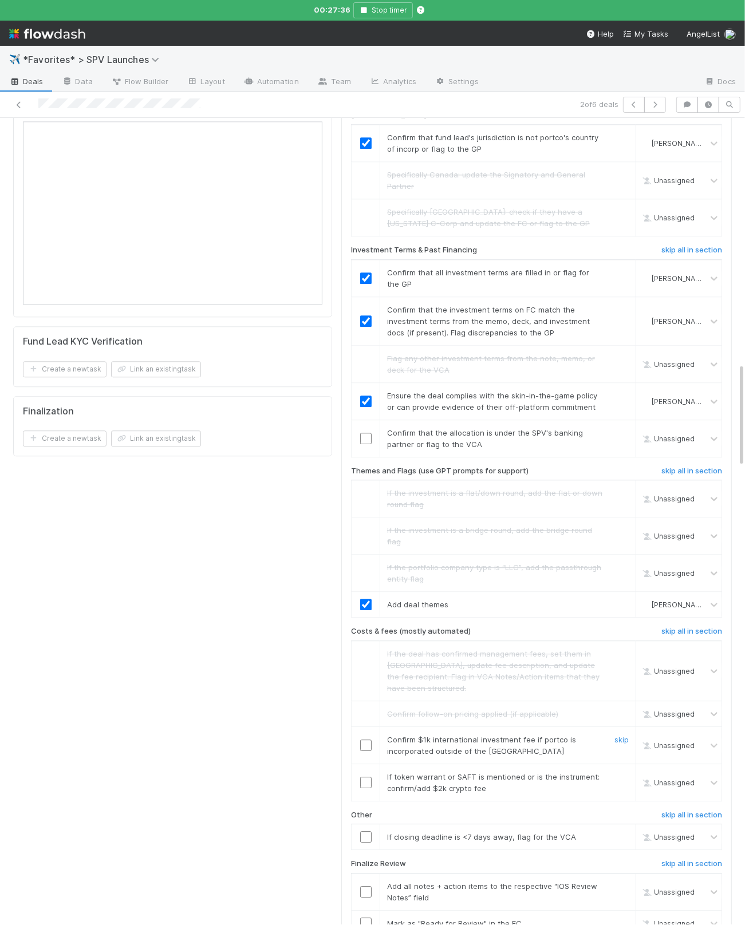
drag, startPoint x: 416, startPoint y: 637, endPoint x: 378, endPoint y: 637, distance: 37.8
click at [412, 735] on span "Confirm $1k international investment fee if portco is incorporated outside of t…" at bounding box center [481, 745] width 189 height 21
drag, startPoint x: 368, startPoint y: 631, endPoint x: 454, endPoint y: 647, distance: 87.2
click at [368, 740] on input "checkbox" at bounding box center [365, 745] width 11 height 11
checkbox input "true"
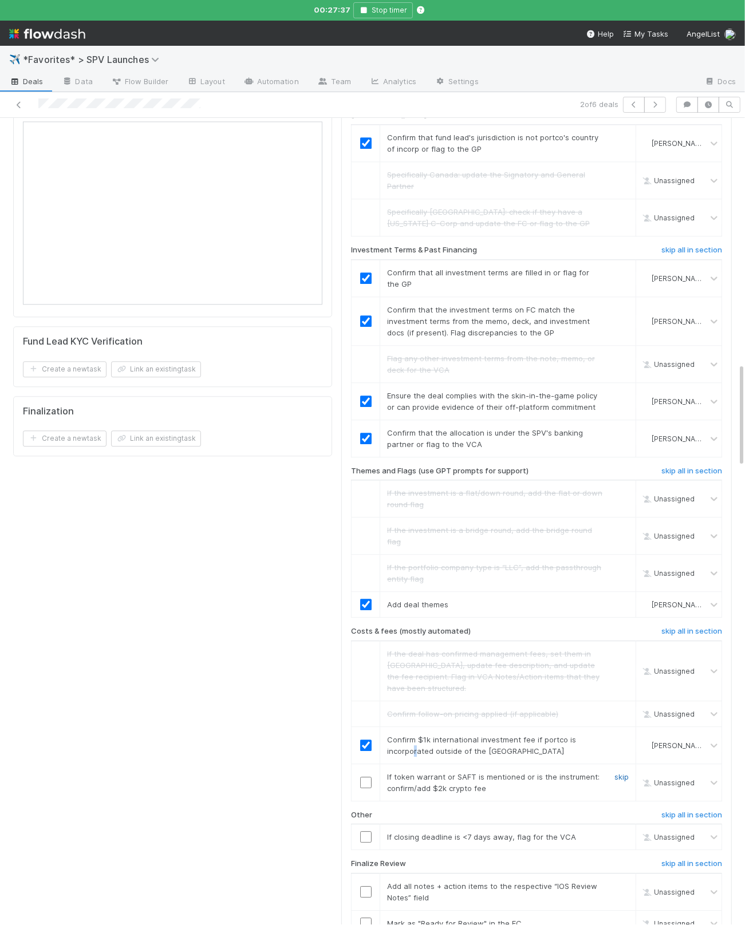
click at [620, 772] on link "skip" at bounding box center [621, 776] width 14 height 9
click at [621, 832] on link "skip" at bounding box center [621, 836] width 14 height 9
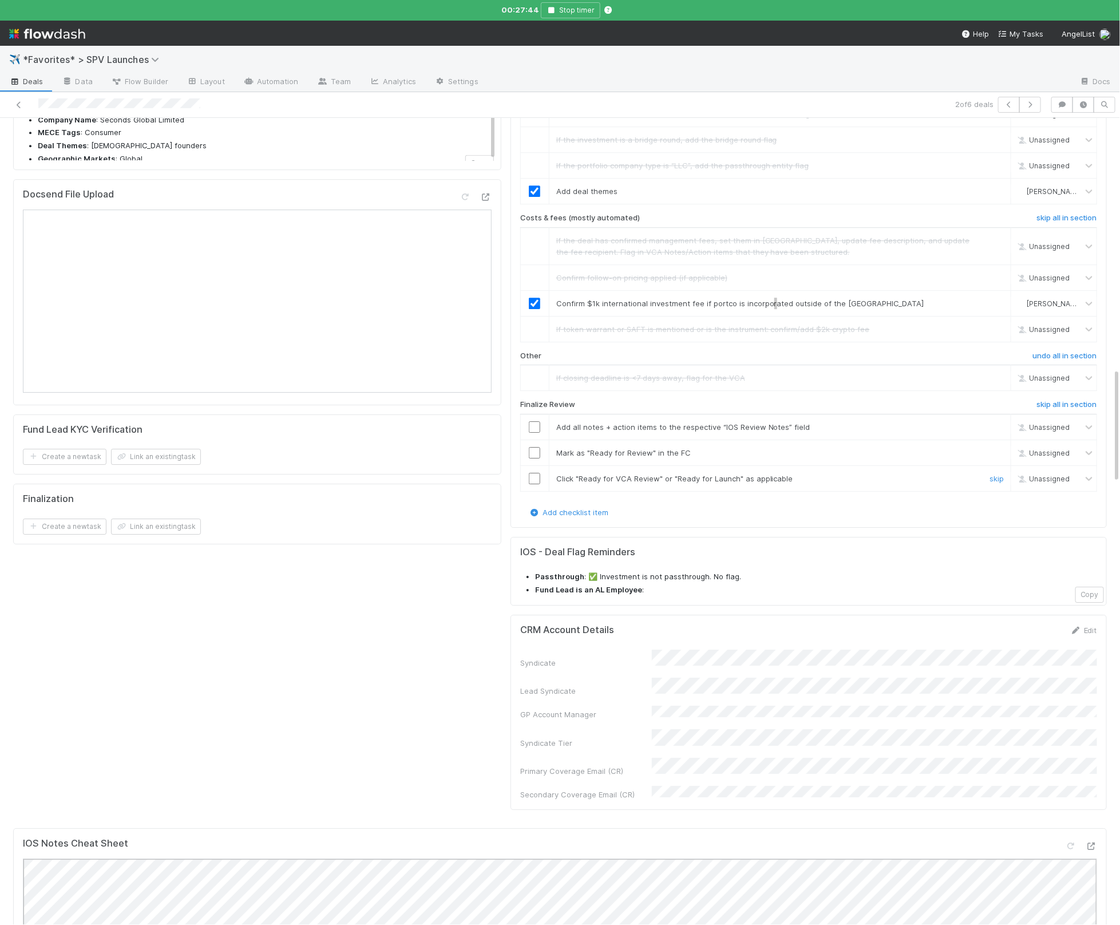
scroll to position [1733, 0]
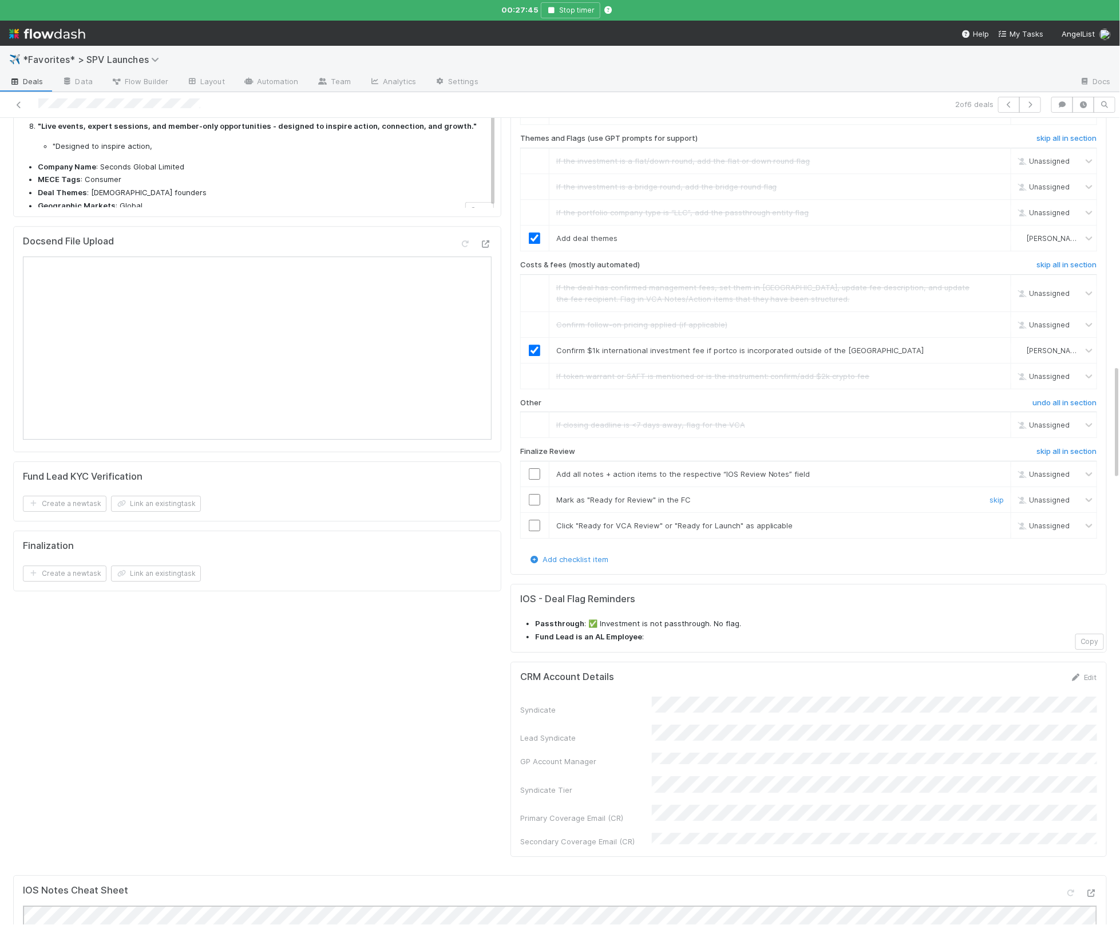
drag, startPoint x: 574, startPoint y: 458, endPoint x: 562, endPoint y: 453, distance: 13.3
click at [568, 487] on td "Mark as "Ready for Review" in the FC skip" at bounding box center [780, 500] width 462 height 26
drag, startPoint x: 535, startPoint y: 437, endPoint x: 537, endPoint y: 466, distance: 29.3
click at [535, 468] on input "checkbox" at bounding box center [534, 473] width 11 height 11
click at [537, 487] on td at bounding box center [534, 500] width 29 height 26
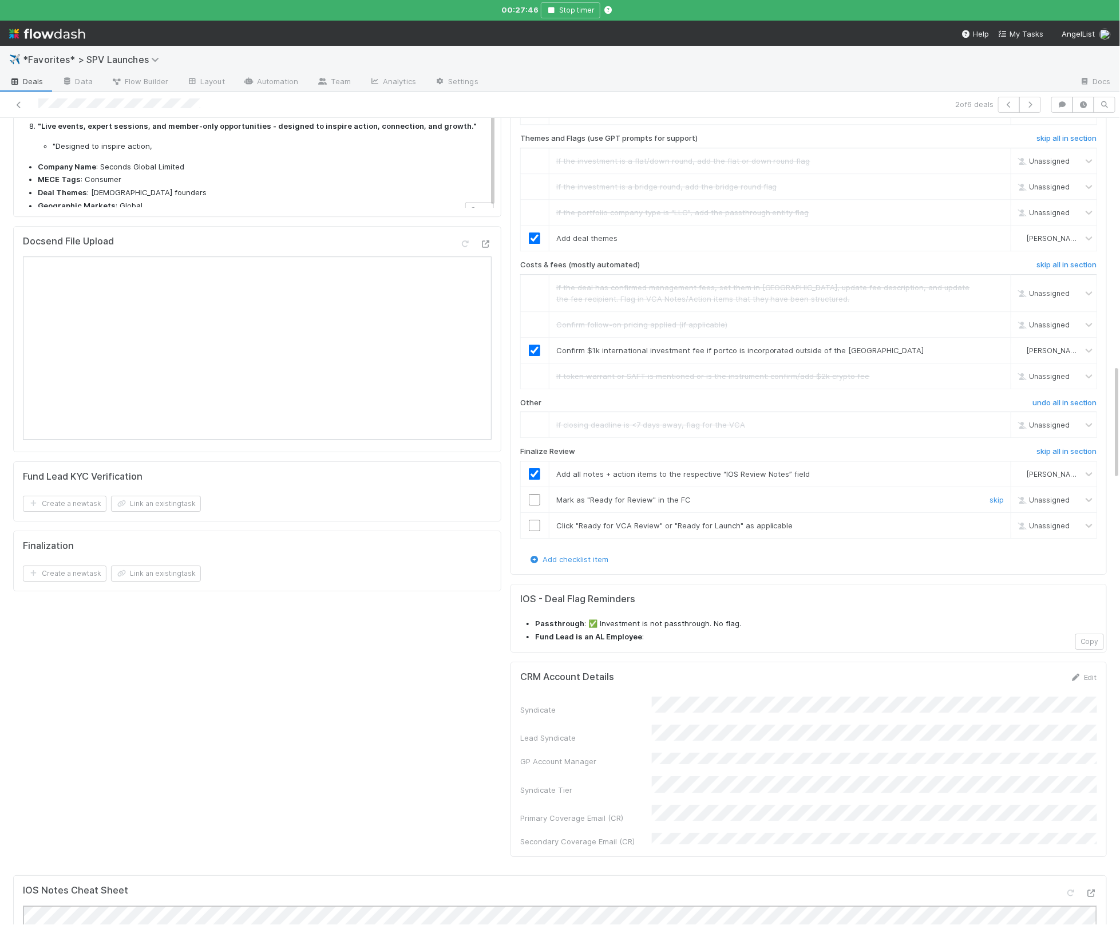
drag, startPoint x: 537, startPoint y: 465, endPoint x: 537, endPoint y: 483, distance: 18.3
click at [537, 494] on input "checkbox" at bounding box center [534, 499] width 11 height 11
click at [537, 520] on input "checkbox" at bounding box center [534, 525] width 11 height 11
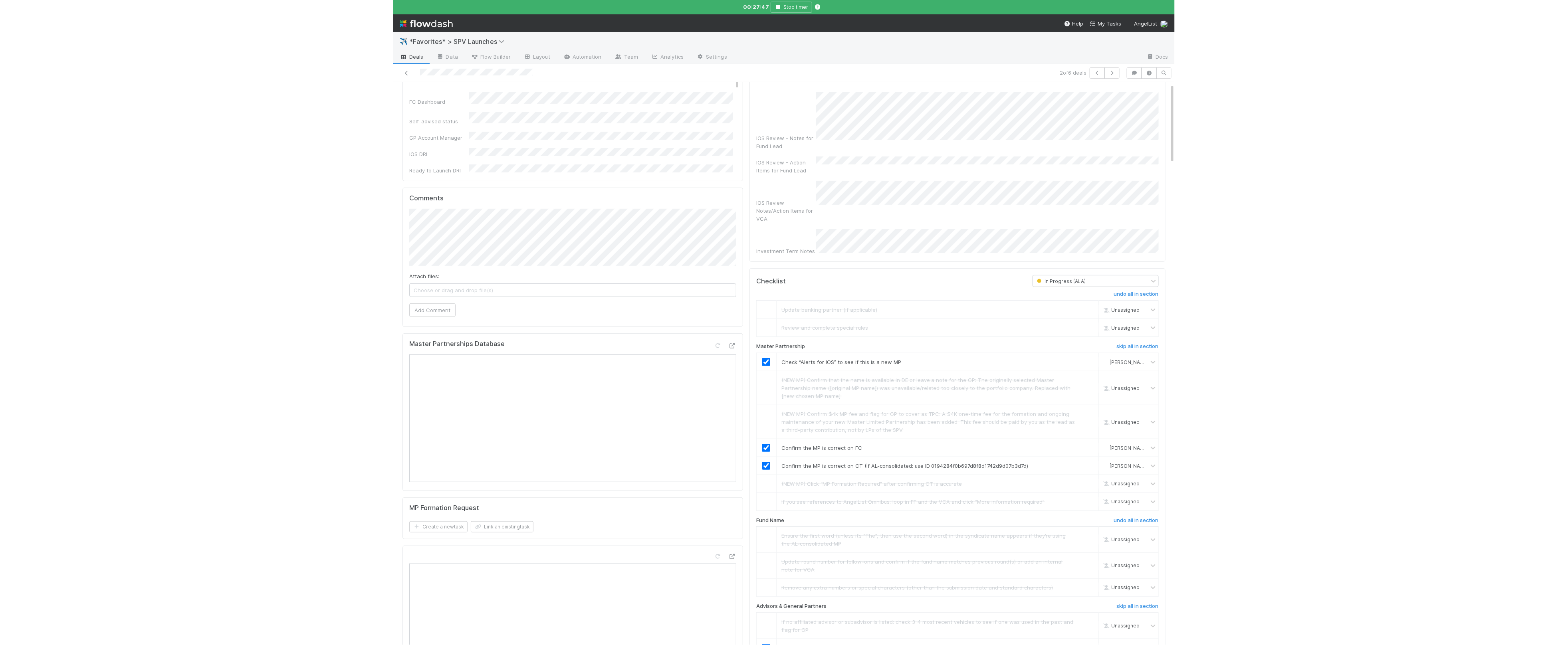
scroll to position [0, 0]
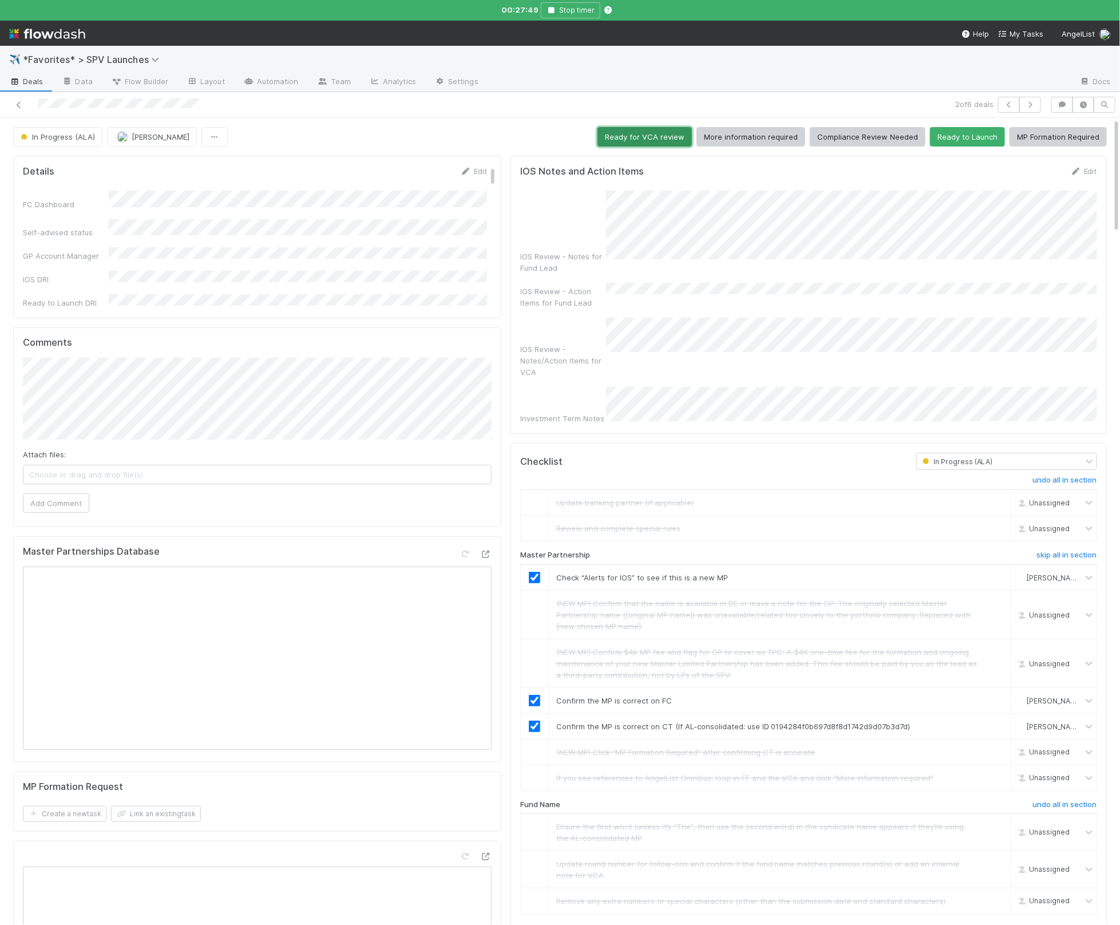
click at [673, 139] on button "Ready for VCA review" at bounding box center [645, 136] width 94 height 19
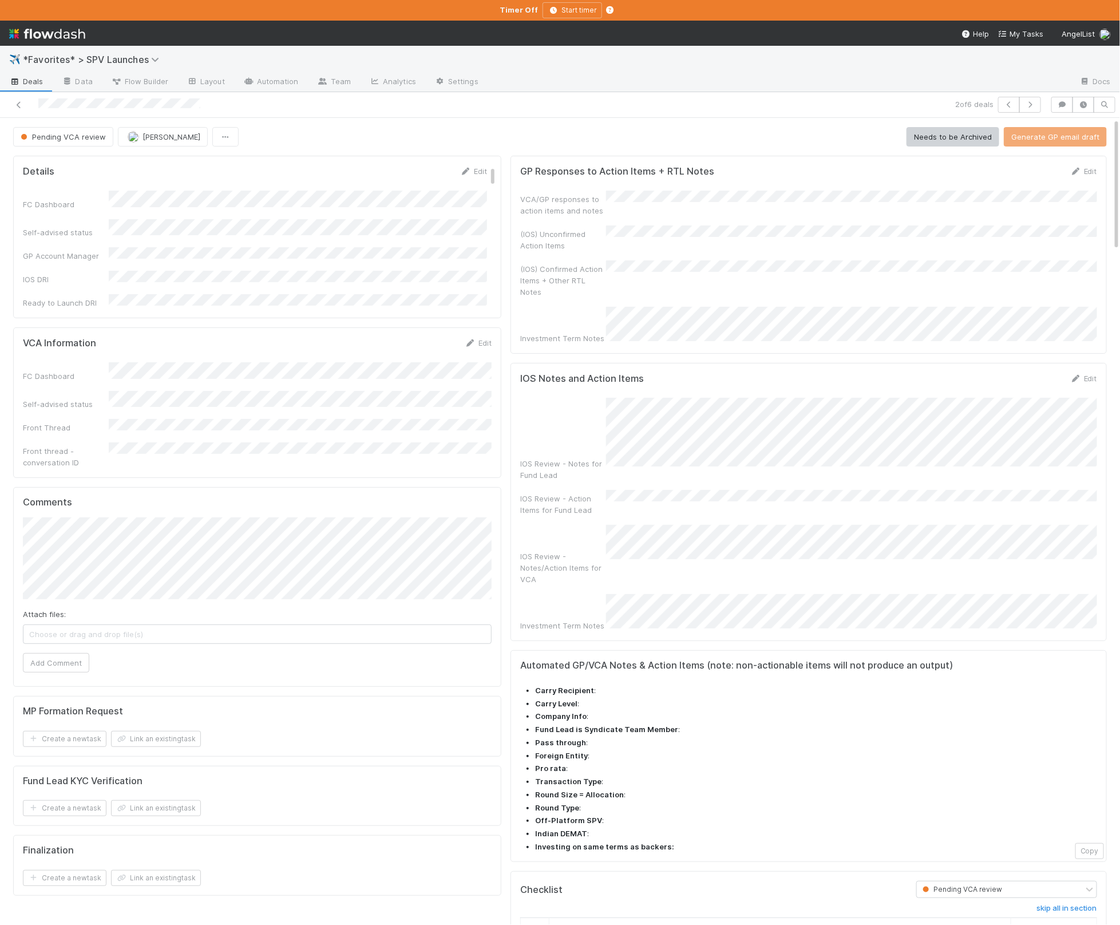
click at [41, 88] on link "Deals" at bounding box center [26, 82] width 53 height 18
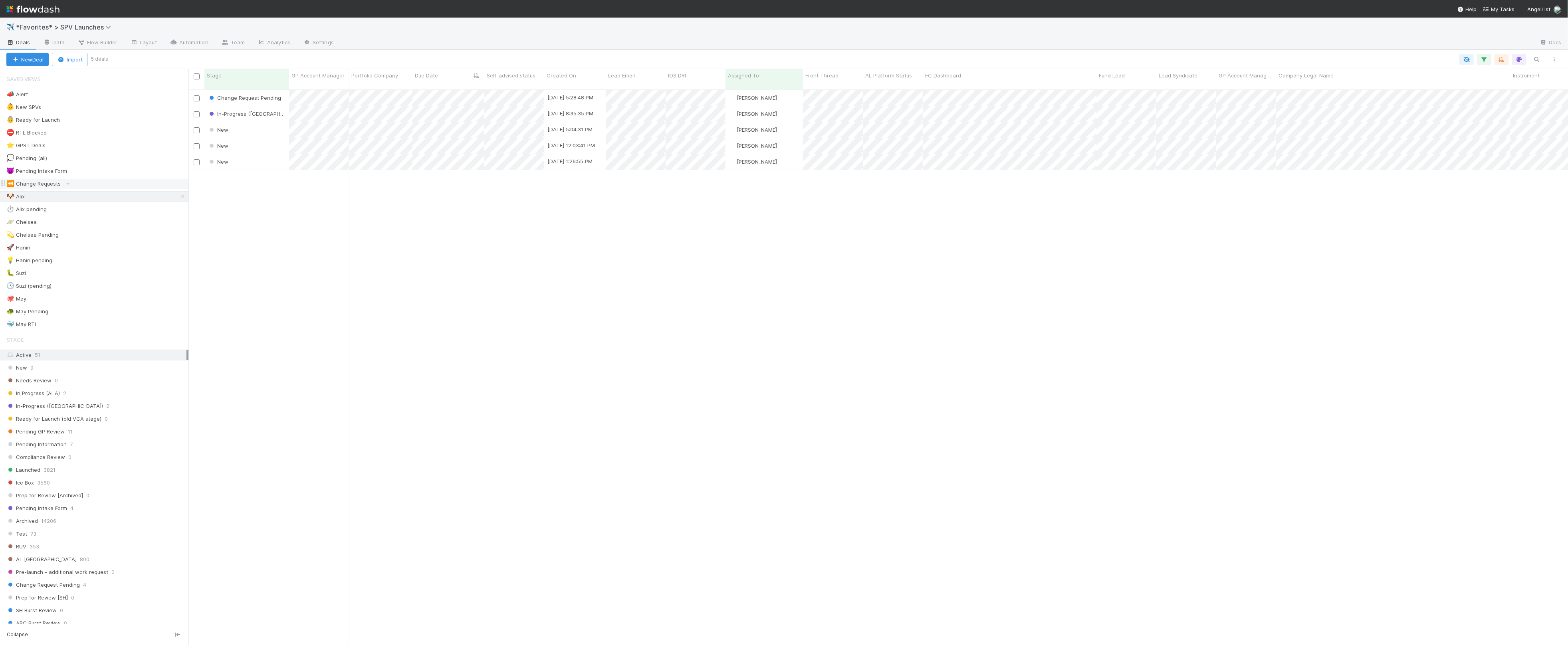
scroll to position [561, 1380]
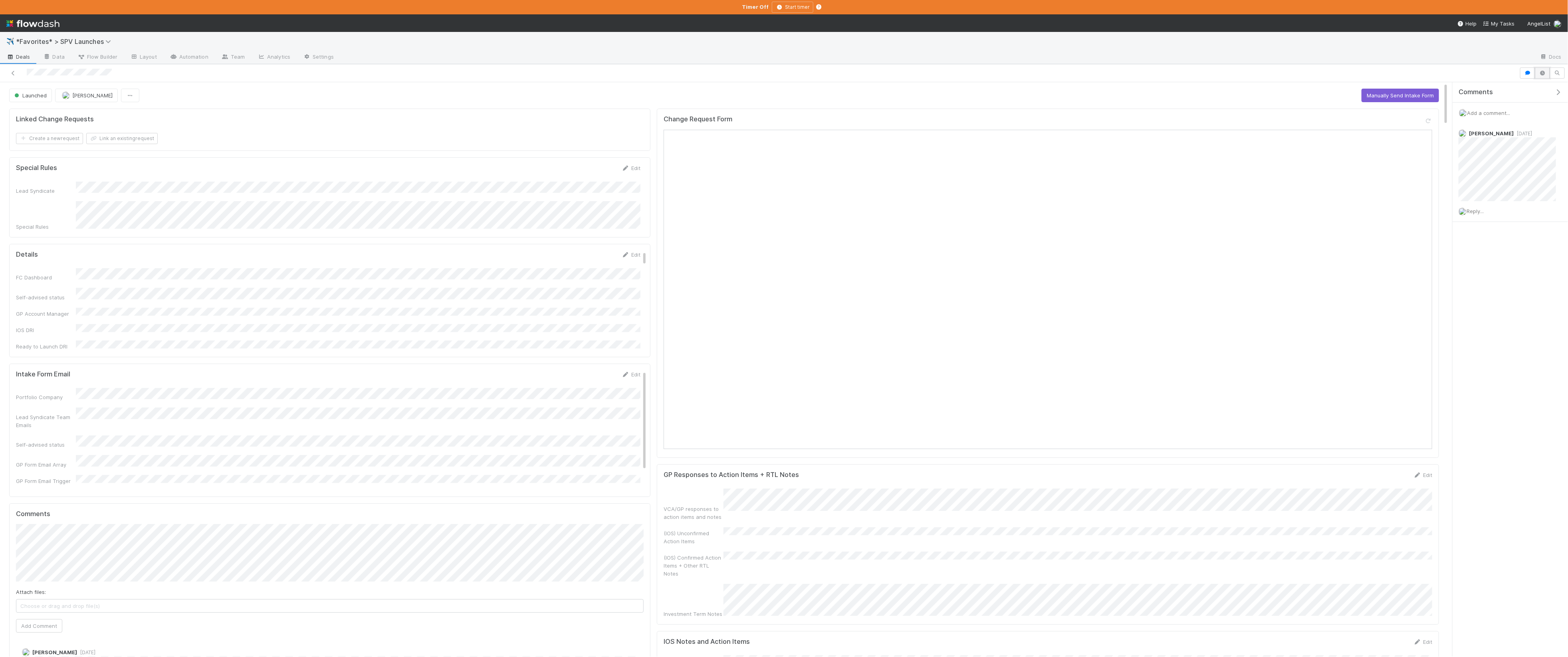
click at [1546, 73] on icon "button" at bounding box center [1541, 73] width 8 height 5
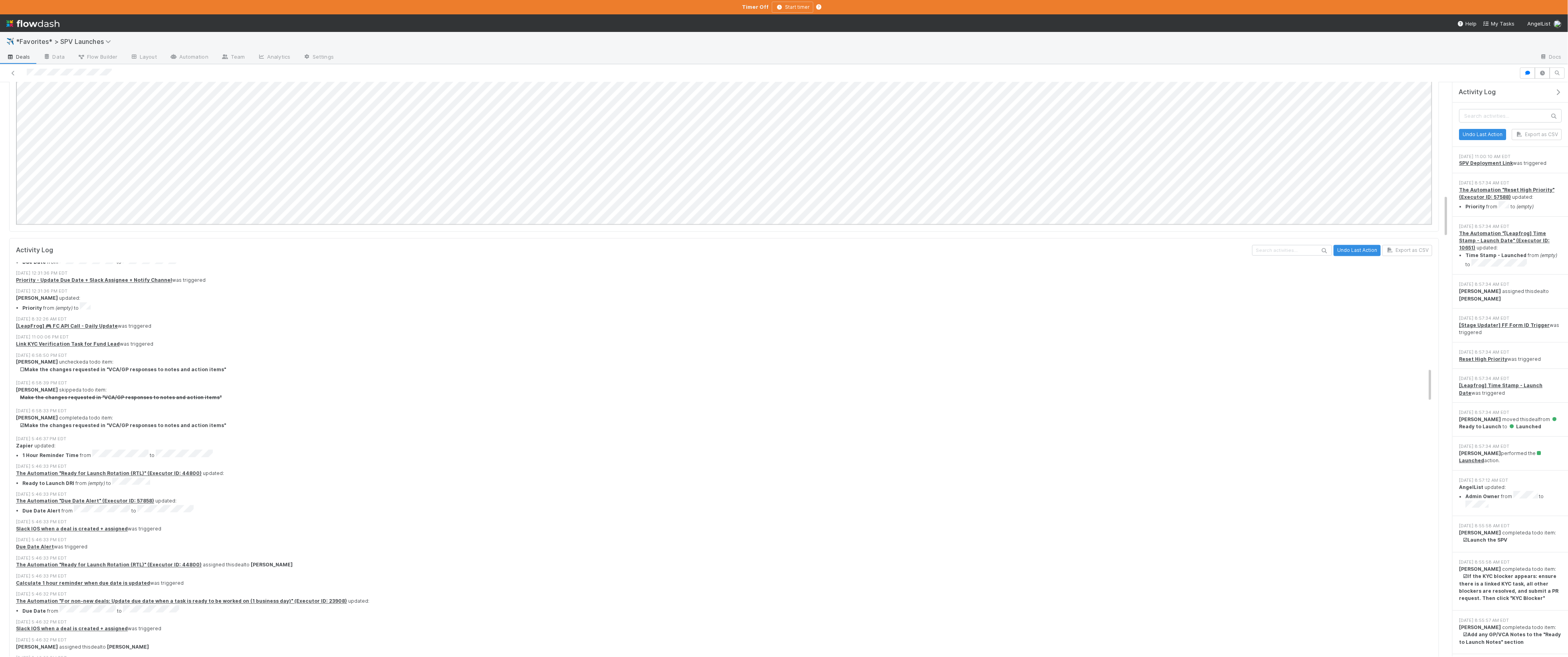
scroll to position [1461, 0]
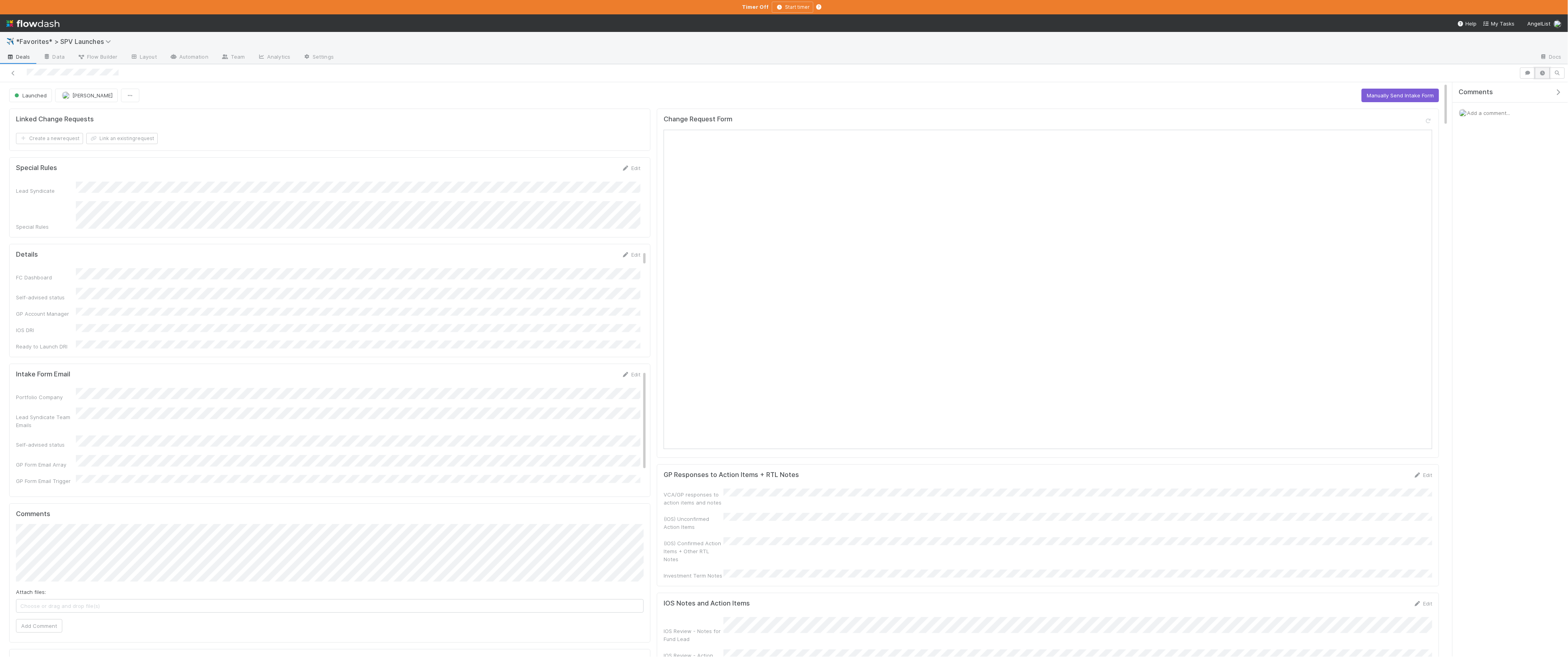
click at [1544, 74] on icon "button" at bounding box center [1541, 73] width 8 height 5
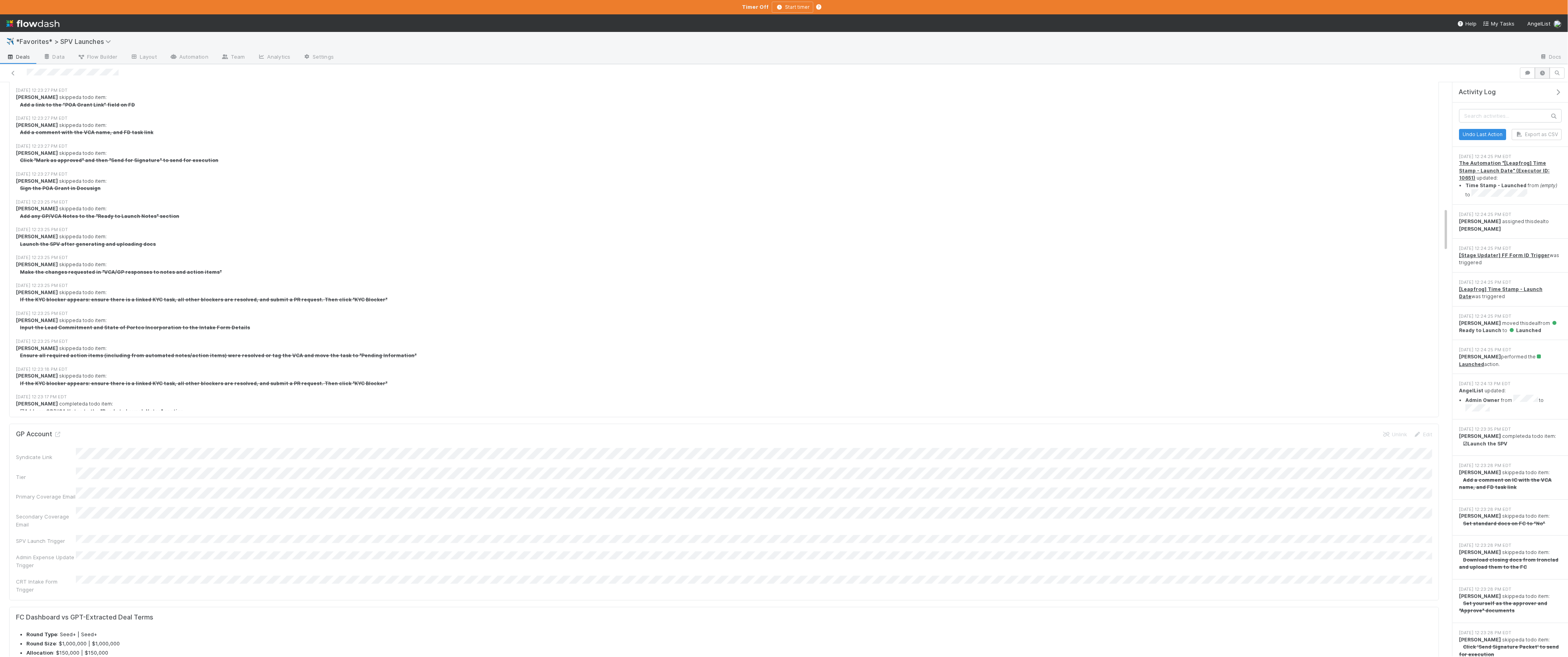
scroll to position [942, 0]
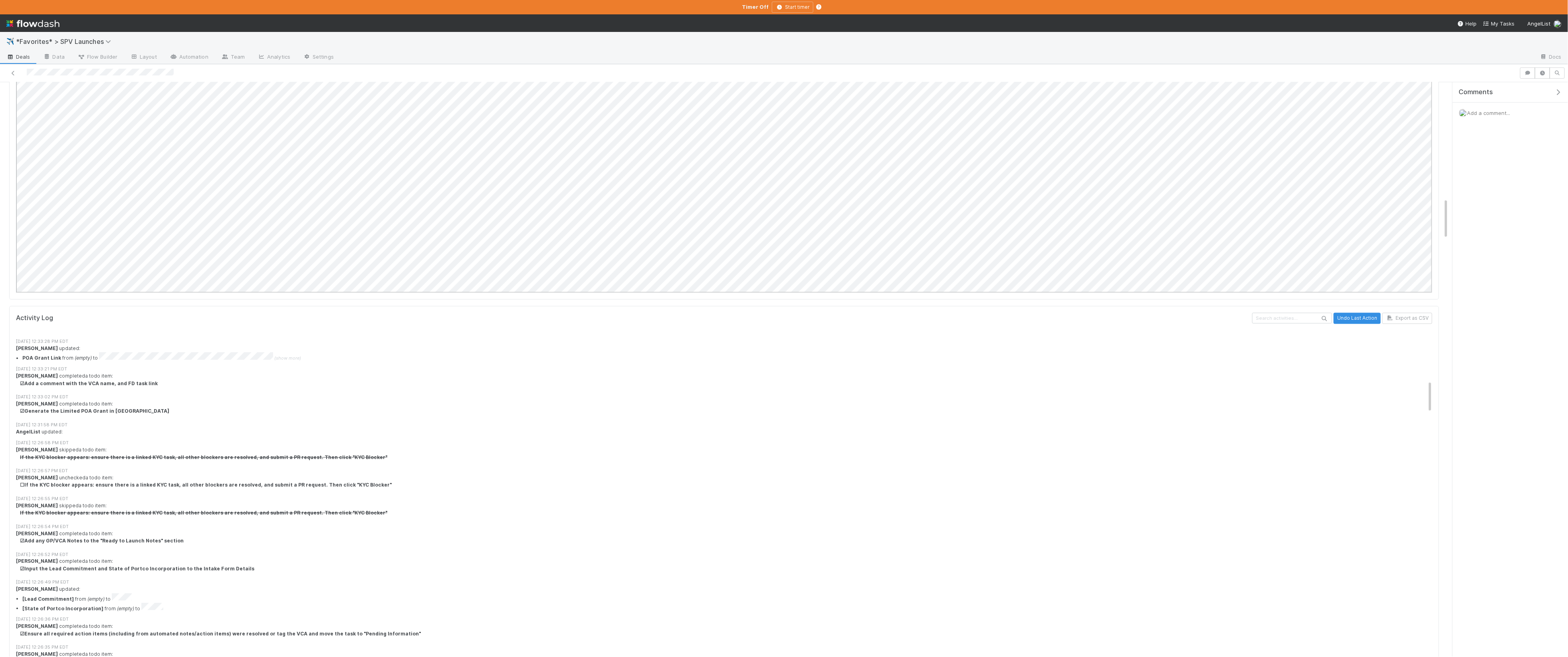
scroll to position [1261, 0]
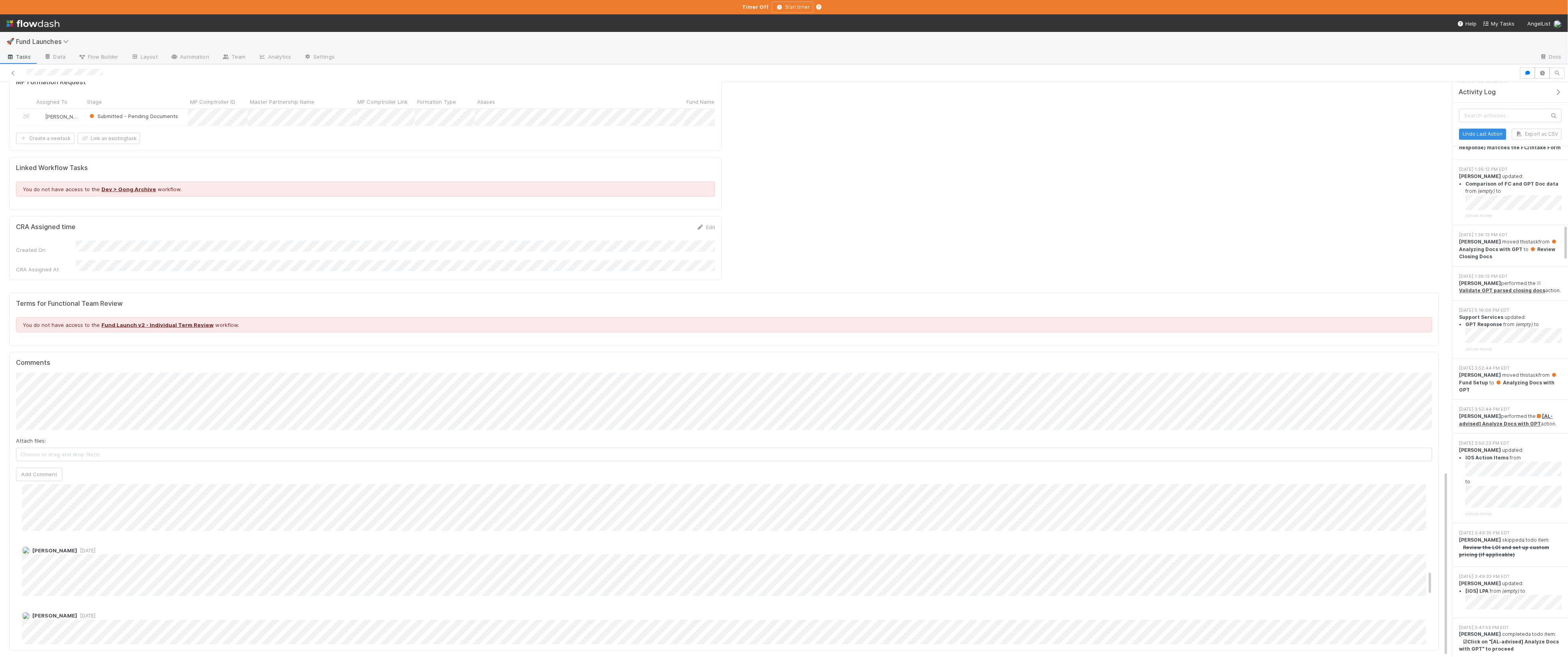
scroll to position [2212, 0]
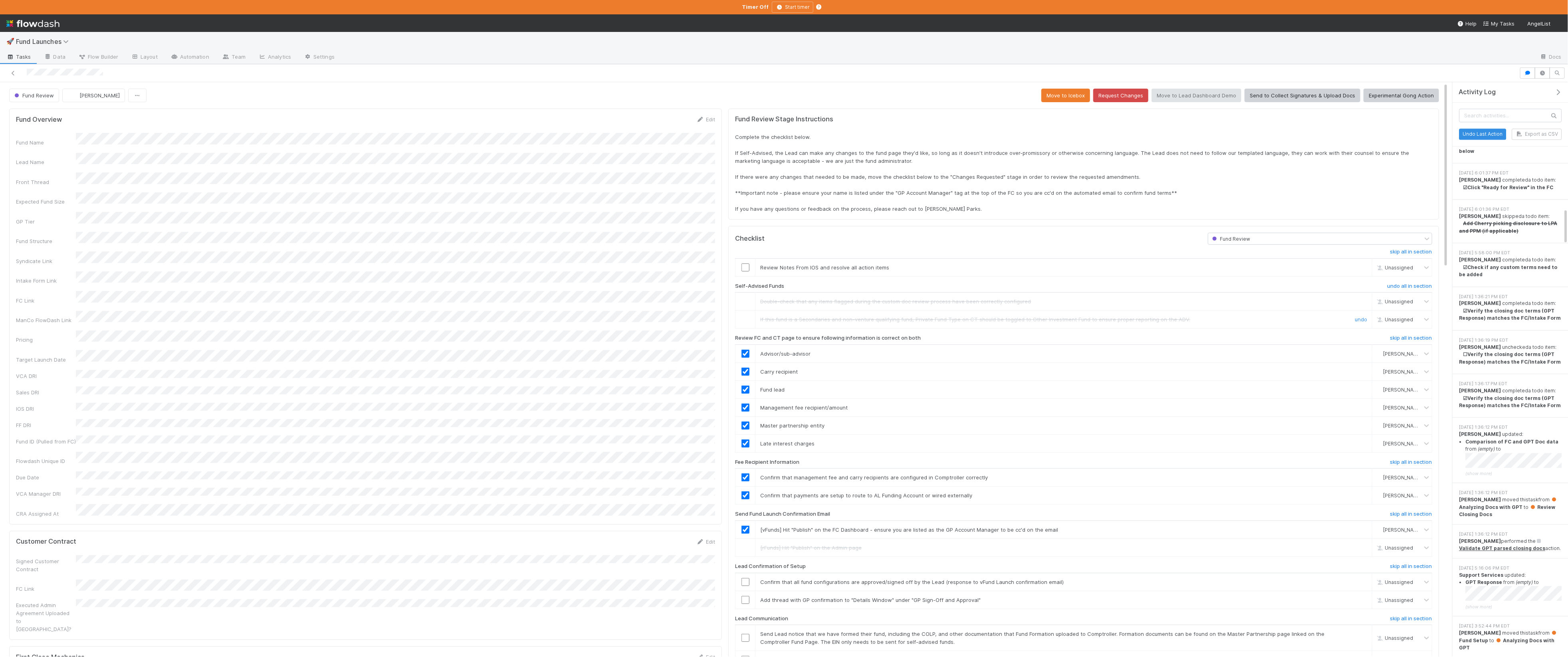
scroll to position [1964, 0]
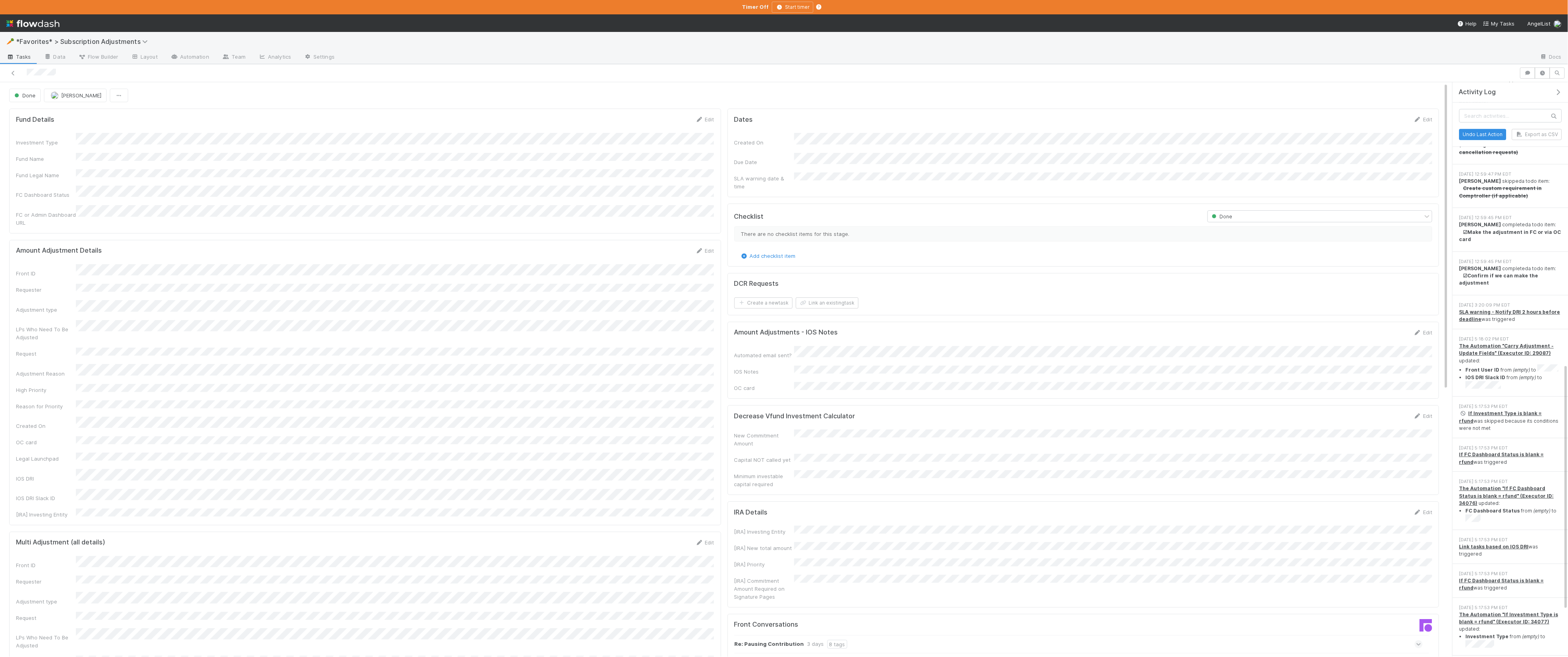
scroll to position [762, 0]
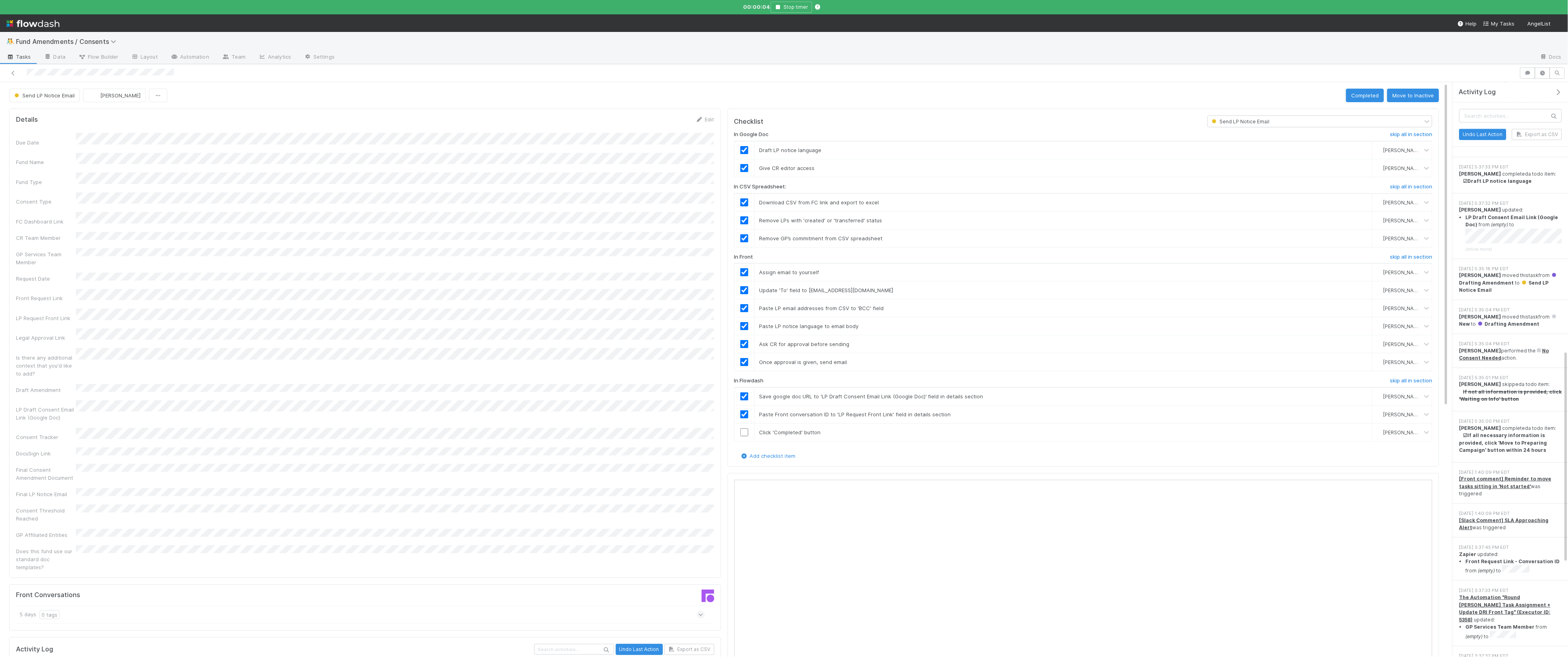
scroll to position [720, 0]
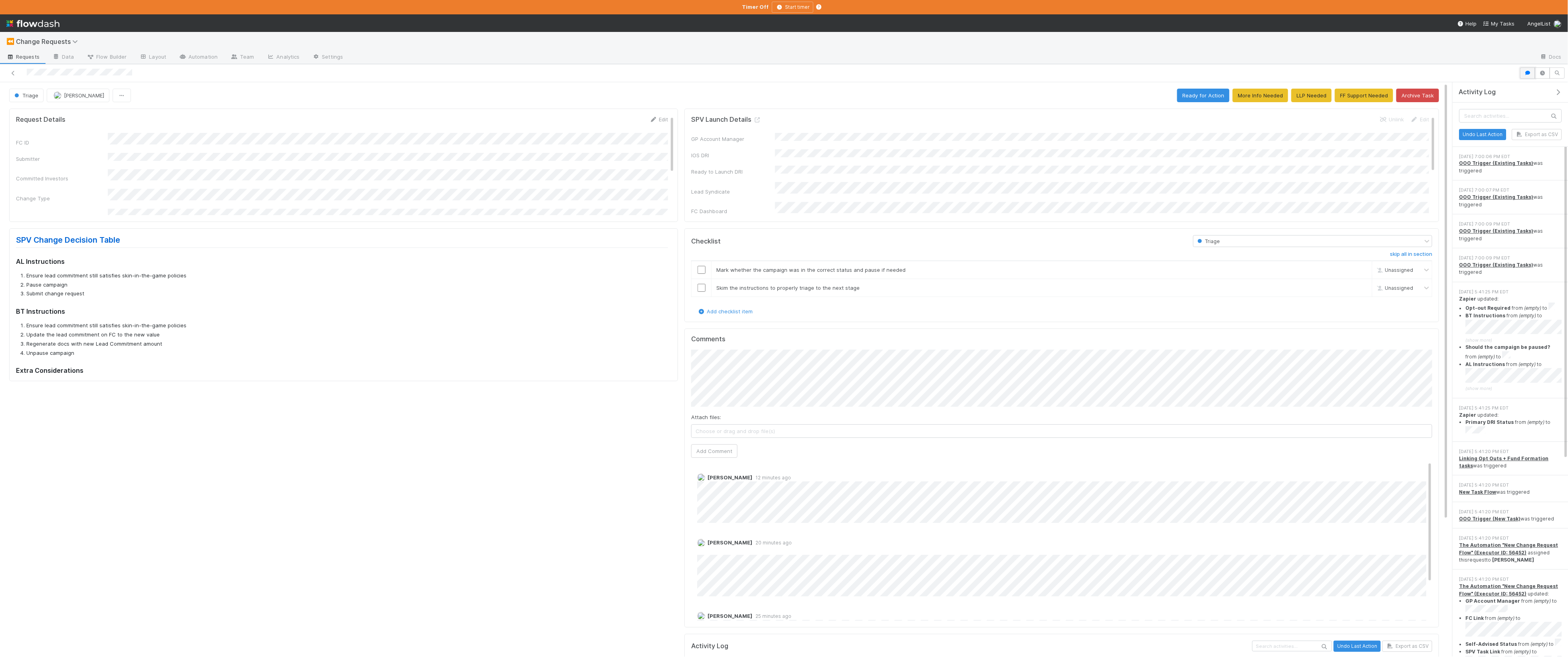
click at [842, 74] on icon "button" at bounding box center [1527, 73] width 8 height 5
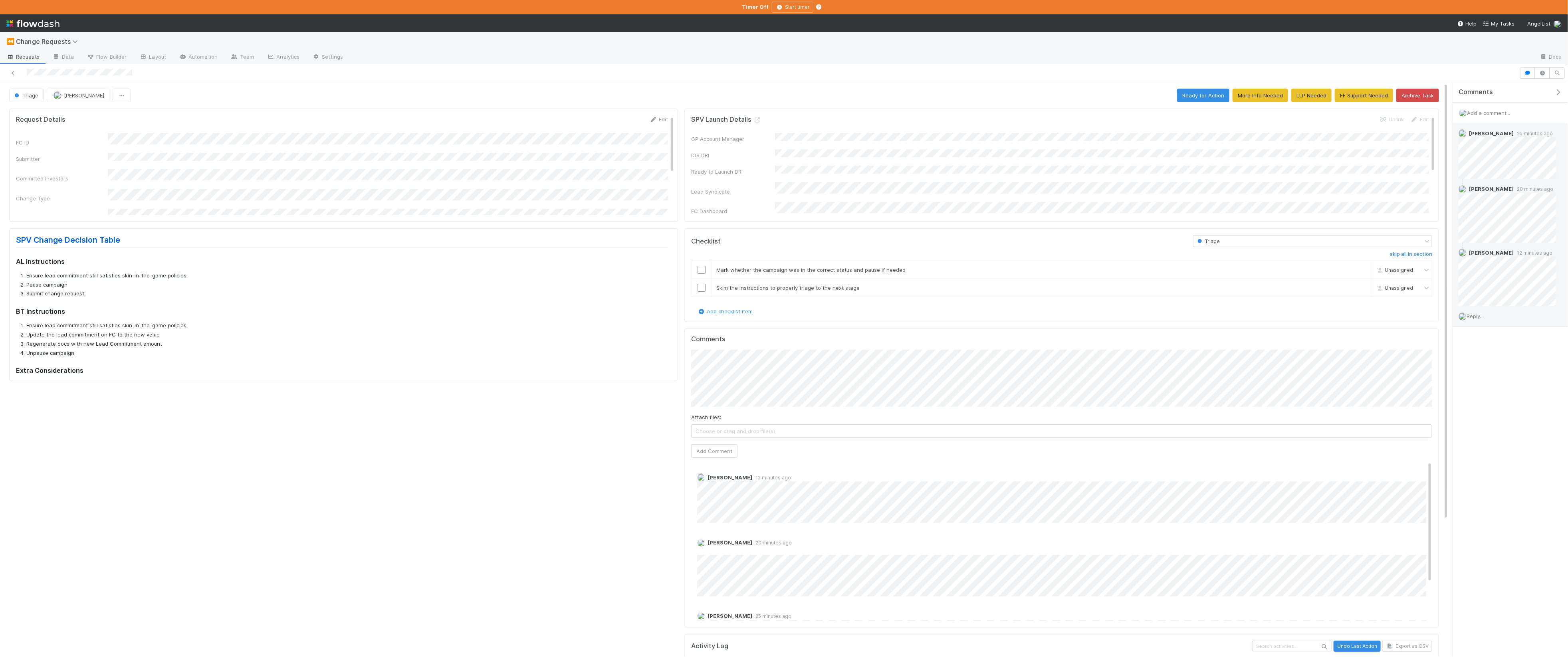
click at [842, 316] on span "Reply..." at bounding box center [1475, 316] width 17 height 6
click at [842, 450] on button "Add Reply" at bounding box center [1486, 456] width 36 height 13
click at [651, 287] on li "Pause campaign" at bounding box center [347, 285] width 642 height 8
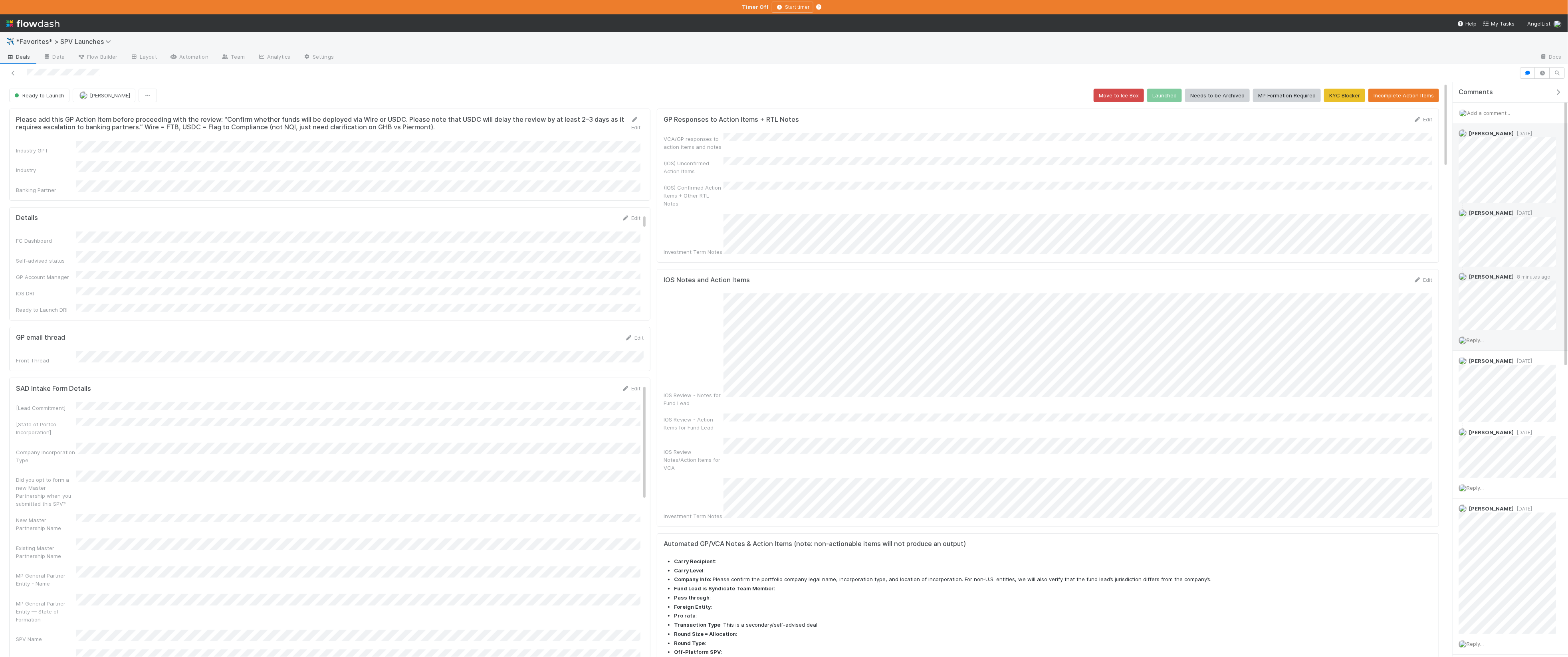
click at [842, 338] on span "Reply..." at bounding box center [1475, 340] width 17 height 6
click at [842, 460] on button "Add Reply" at bounding box center [1486, 480] width 36 height 13
click at [842, 156] on div "VCA/GP responses to action items and notes (IOS) Unconfirmed Action Items (IOS)…" at bounding box center [1048, 195] width 769 height 123
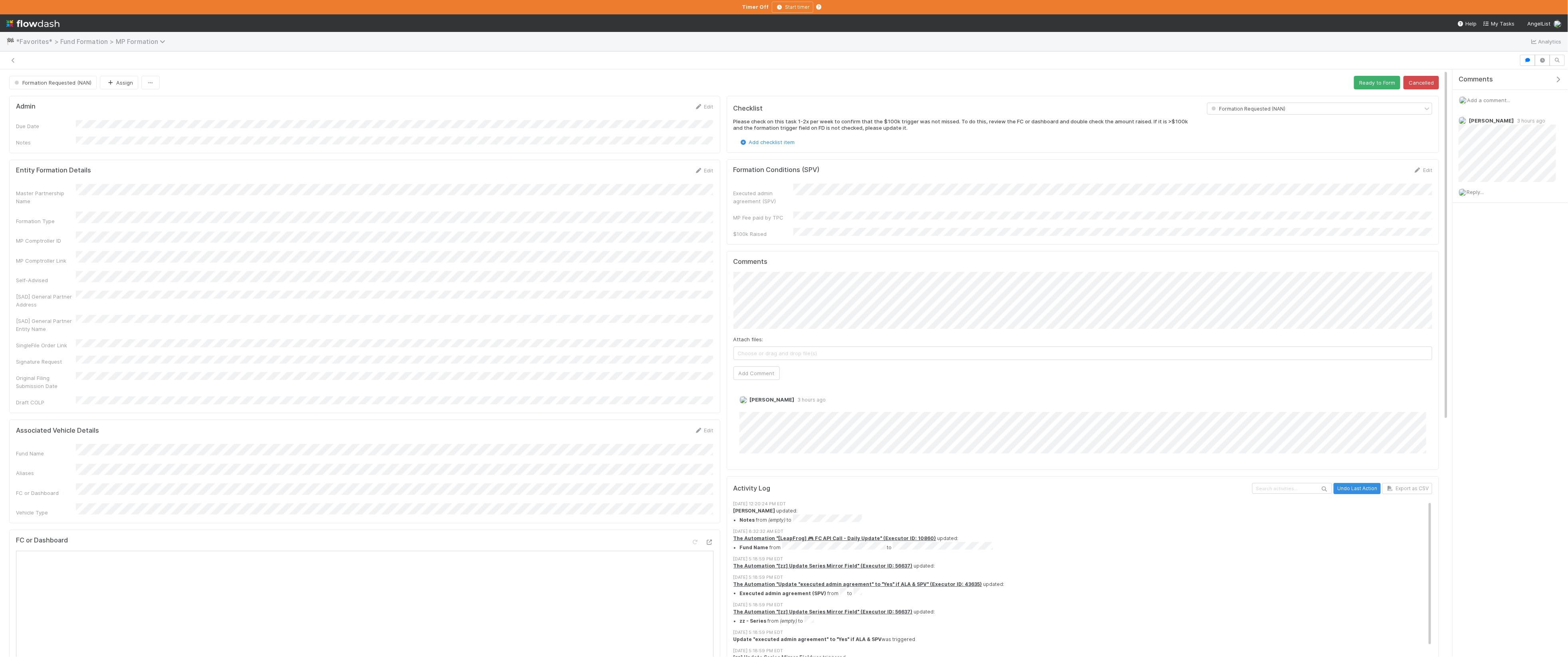
click at [70, 42] on span "*Favorites* > Fund Formation > MP Formation" at bounding box center [93, 41] width 153 height 8
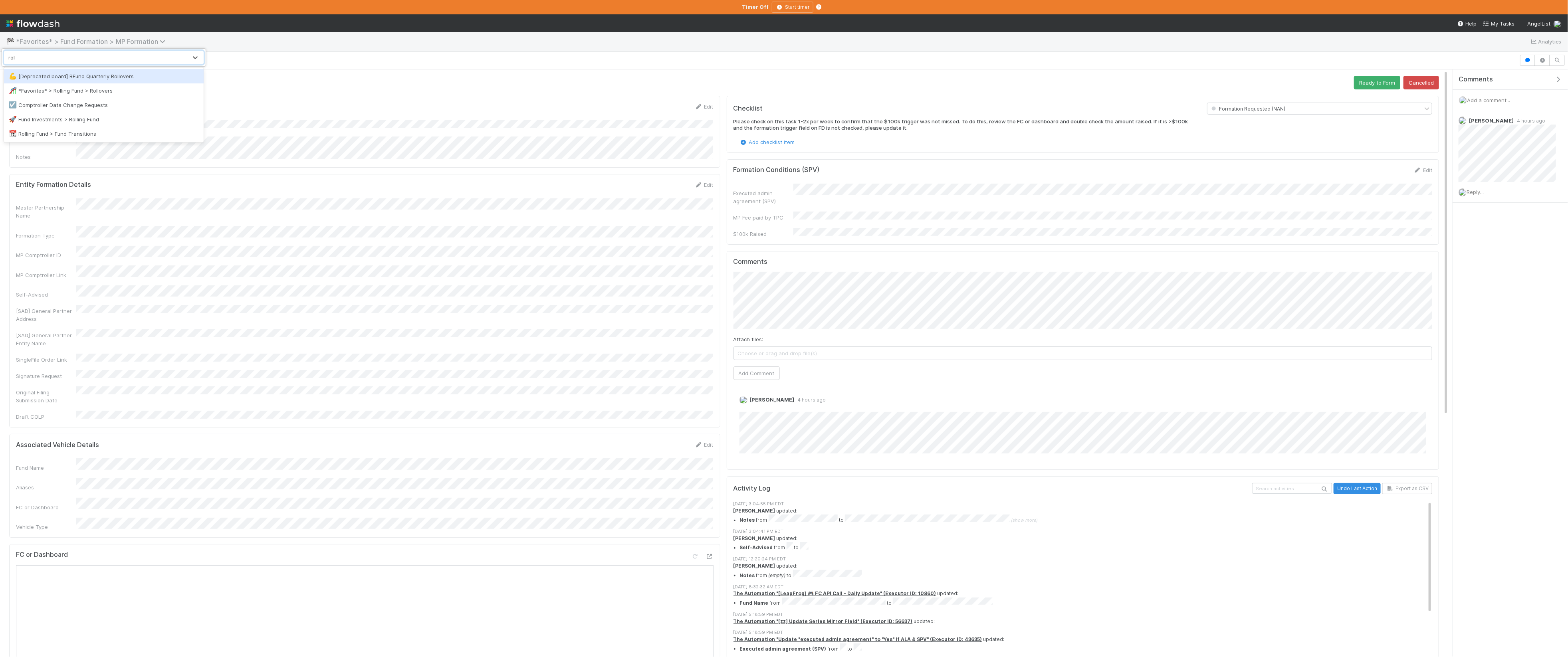
type input "roll"
click at [90, 89] on div "🎢 *Favorites* > Rolling Fund > Rollovers" at bounding box center [104, 90] width 190 height 8
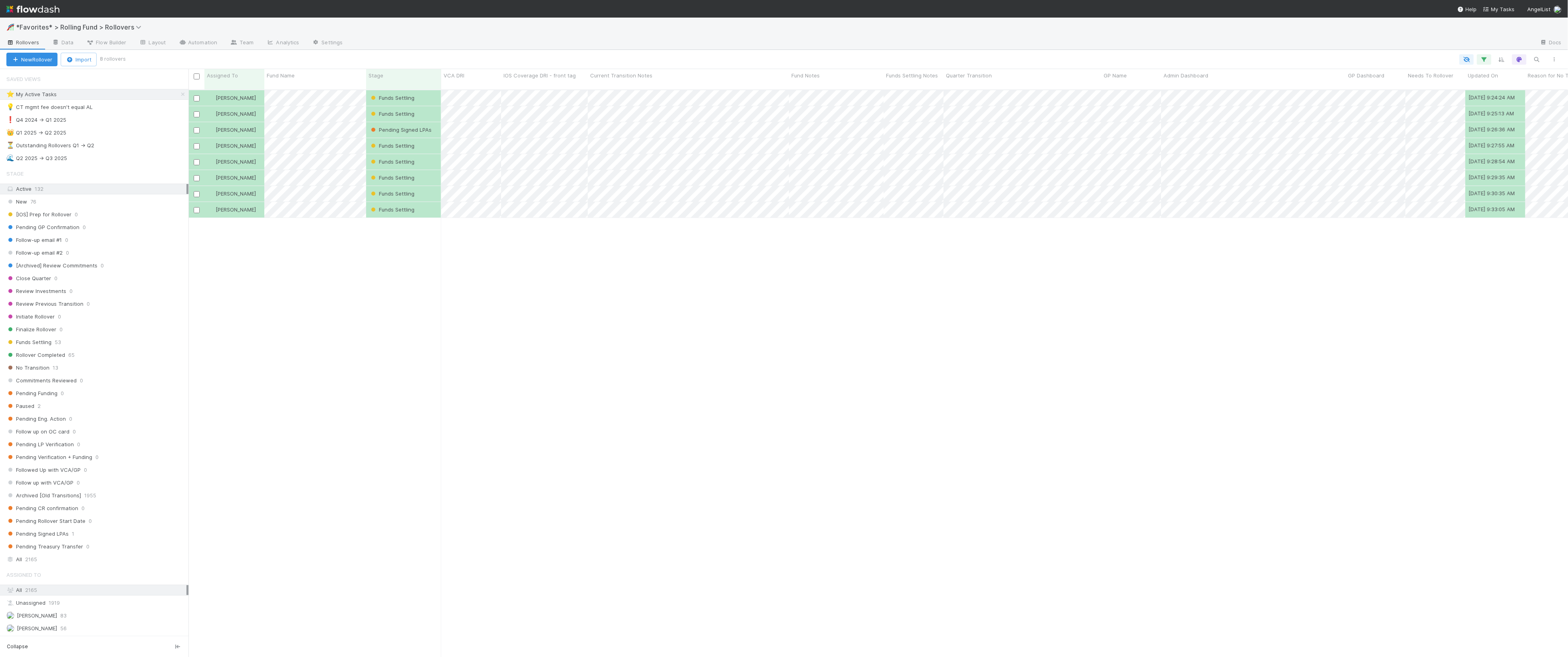
scroll to position [574, 1380]
click at [92, 161] on div "🌊 Q2 2025 -> Q3 2025 46" at bounding box center [97, 158] width 182 height 10
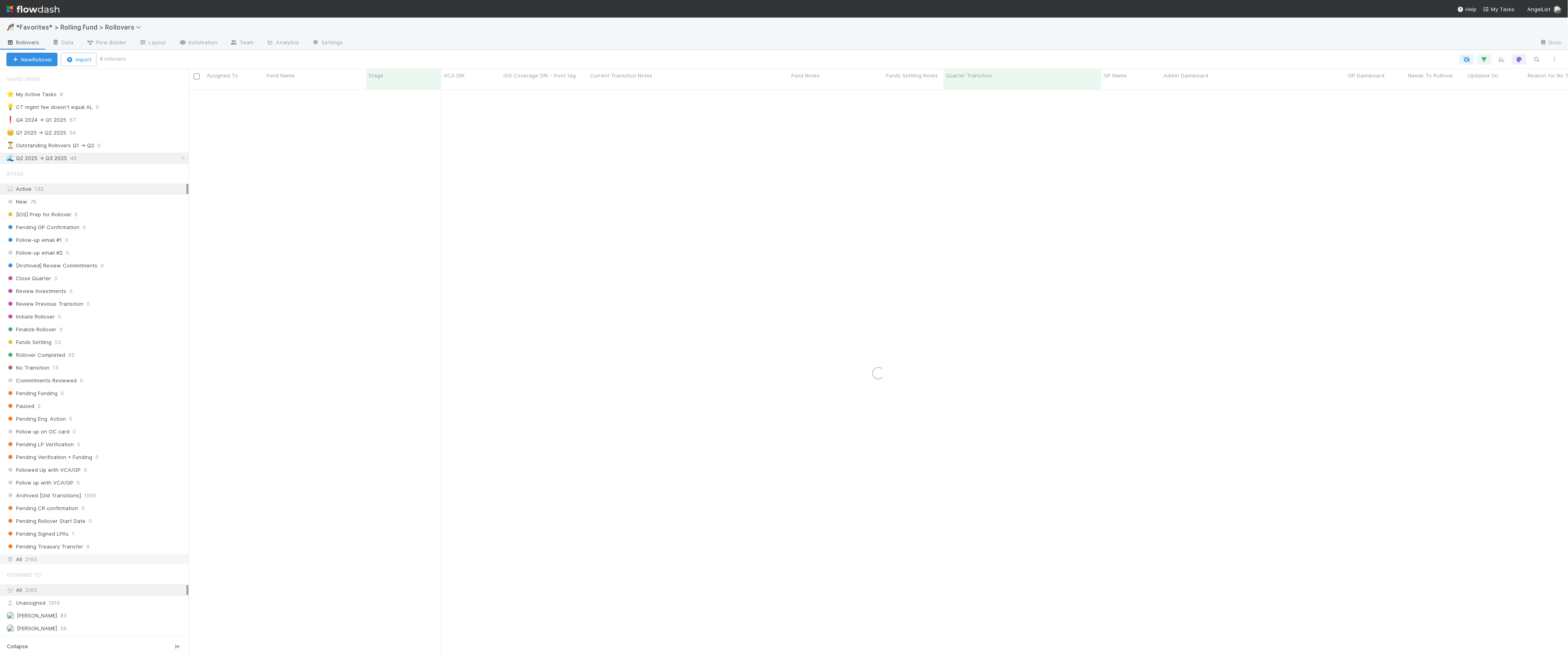
click at [107, 564] on div "All 2165" at bounding box center [96, 559] width 180 height 10
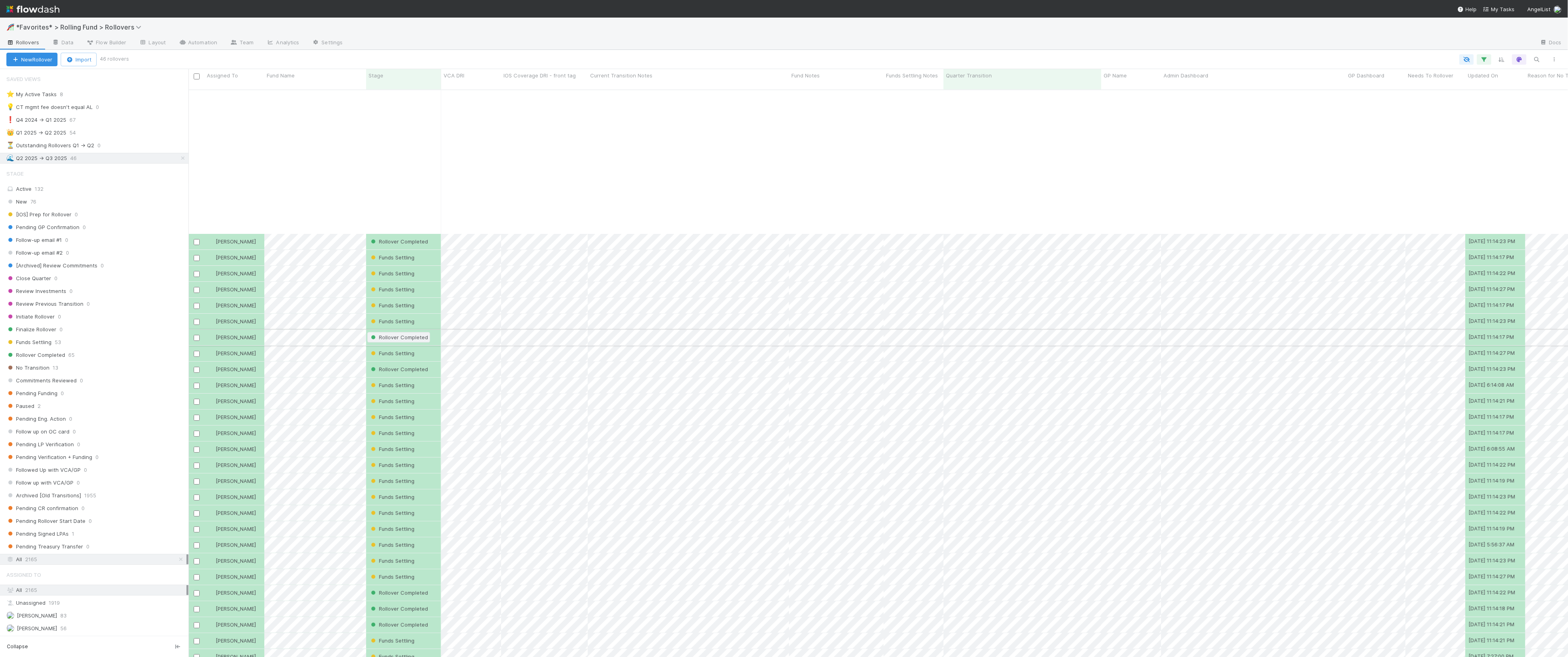
scroll to position [160, 0]
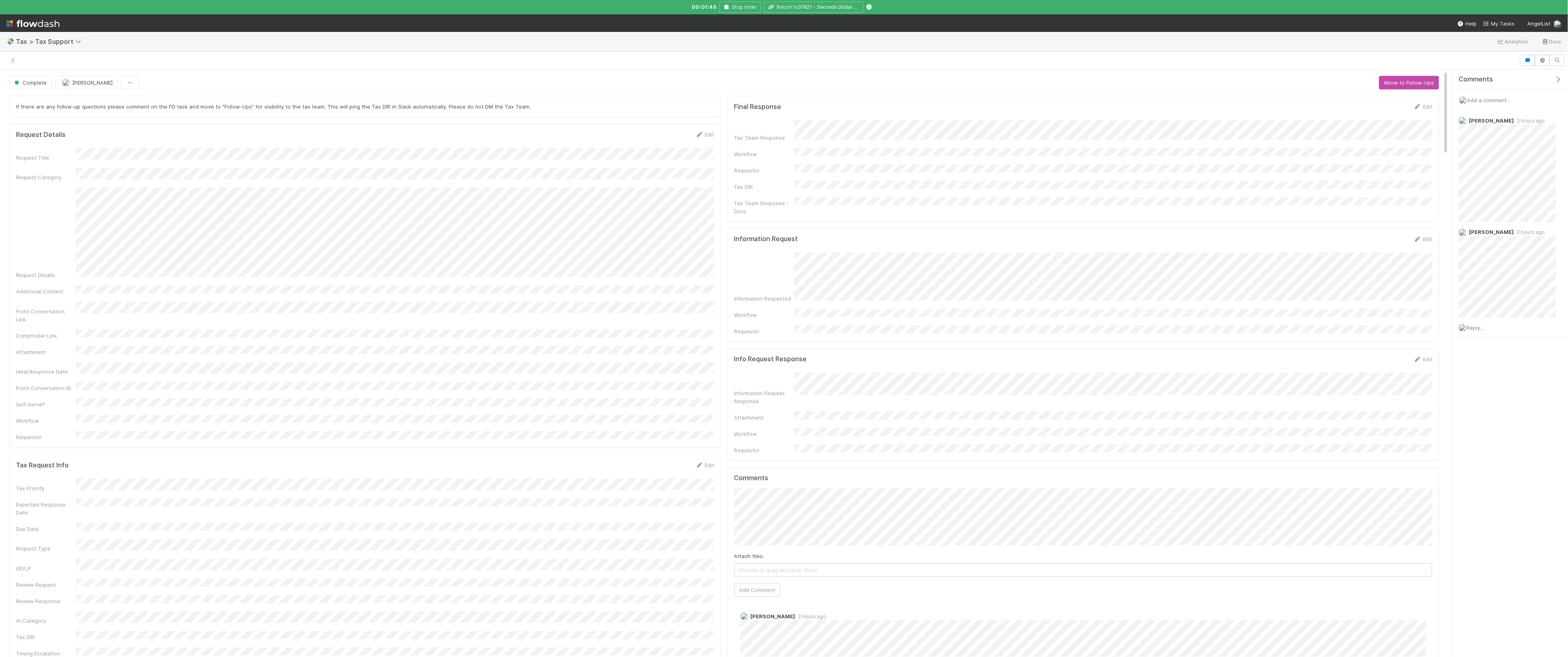
scroll to position [5, 0]
